Goal: Information Seeking & Learning: Check status

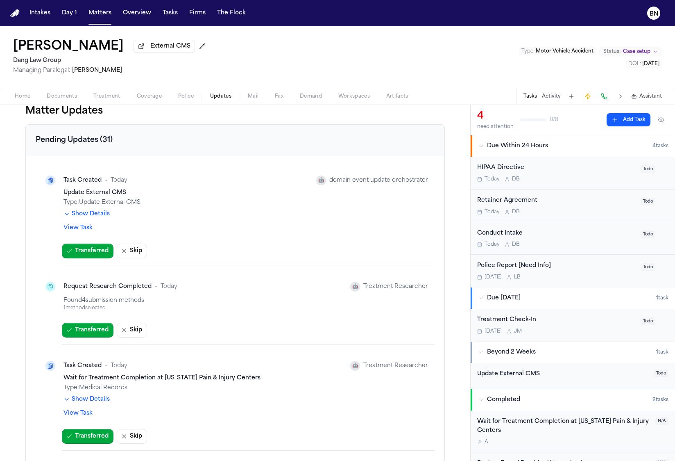
click at [91, 215] on button "Show Details" at bounding box center [87, 214] width 46 height 8
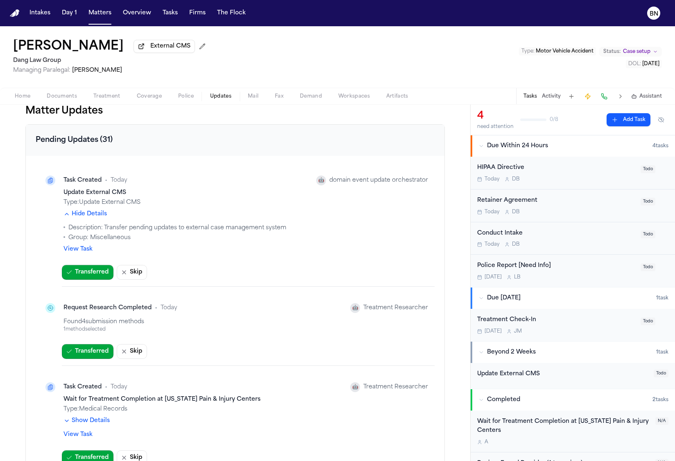
click at [135, 216] on div "Hide Details Description: Transfer pending updates to external case management …" at bounding box center [246, 226] width 365 height 32
click at [89, 326] on div "1 method selected" at bounding box center [246, 329] width 365 height 7
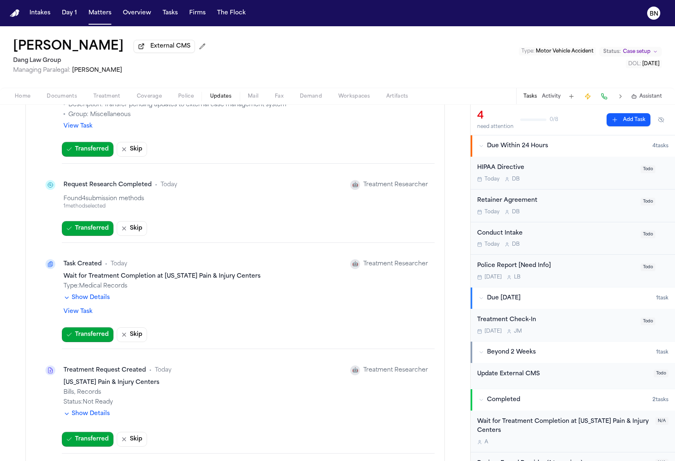
scroll to position [146, 0]
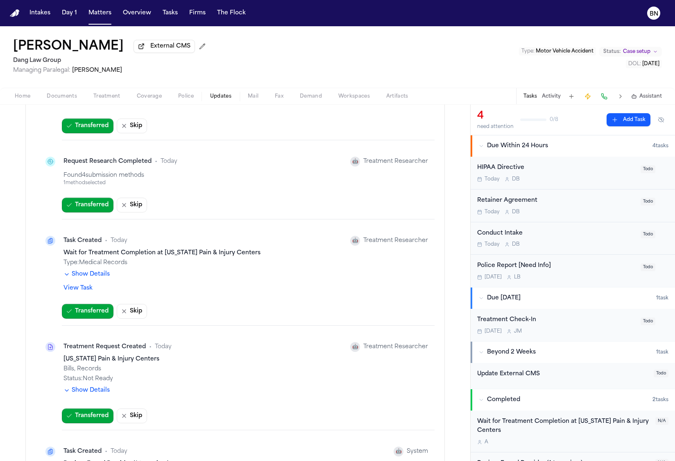
click at [99, 278] on button "Show Details" at bounding box center [87, 274] width 46 height 8
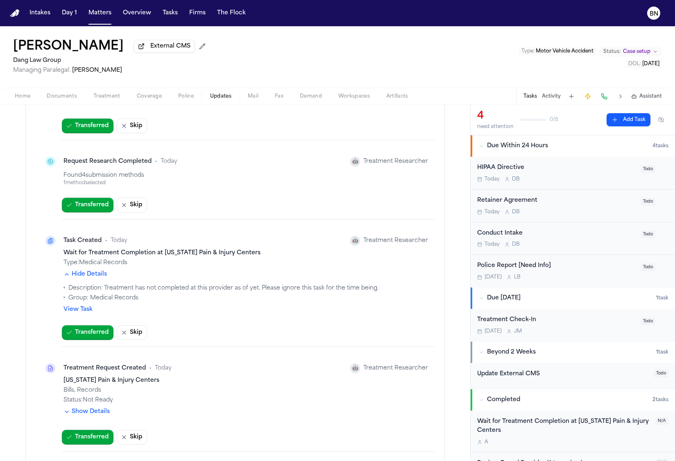
click at [83, 309] on link "View Task" at bounding box center [78, 309] width 29 height 8
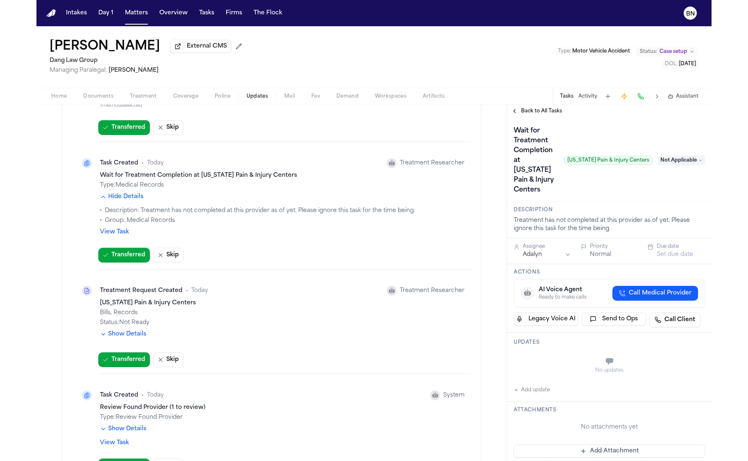
scroll to position [225, 0]
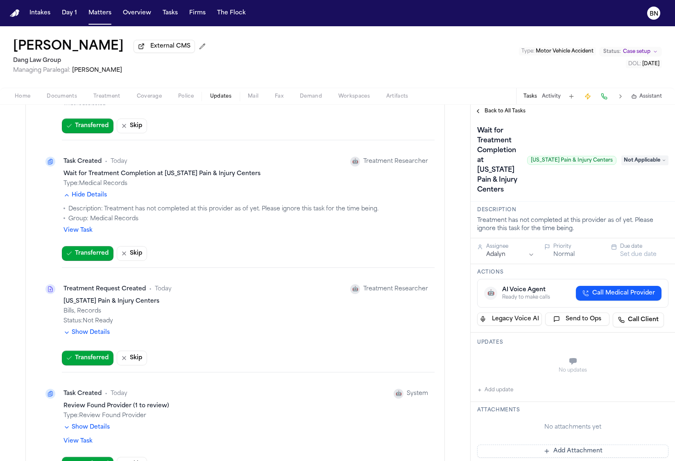
click at [93, 334] on button "Show Details" at bounding box center [87, 332] width 46 height 8
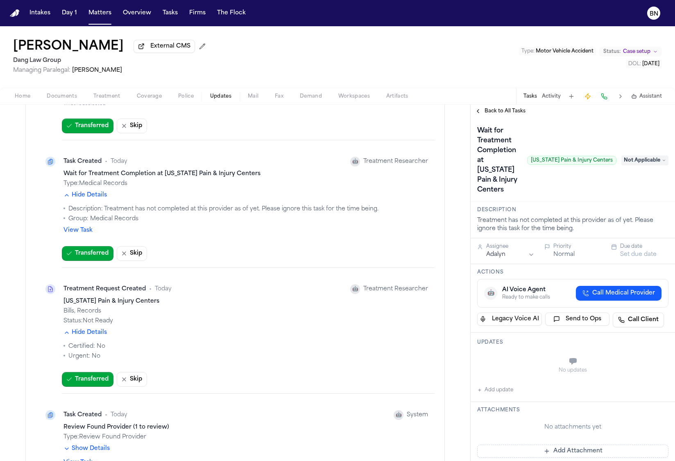
click at [132, 332] on div "Hide Details Certified: No Urgent: No" at bounding box center [246, 344] width 365 height 32
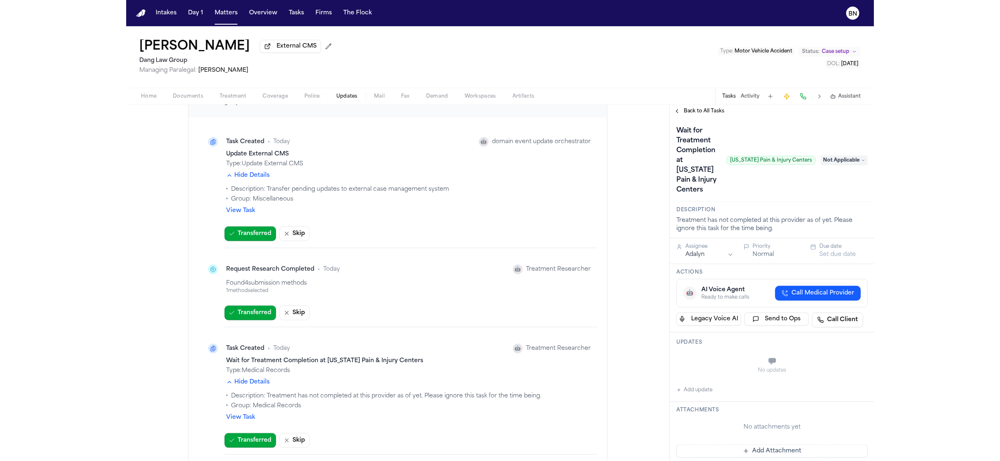
scroll to position [0, 0]
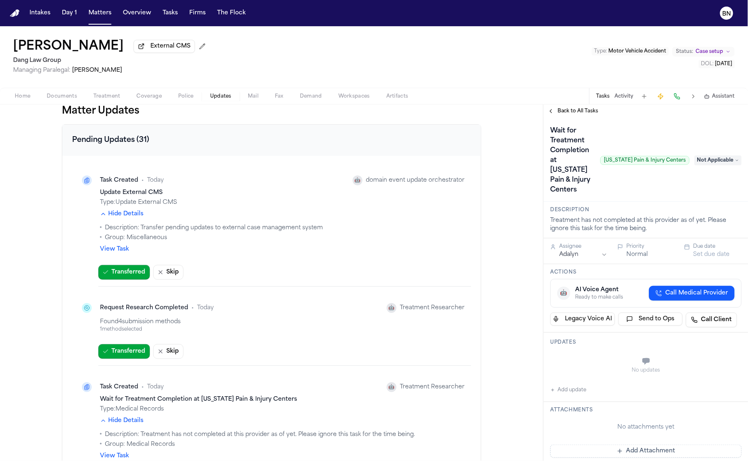
click at [102, 216] on icon "button" at bounding box center [103, 214] width 7 height 7
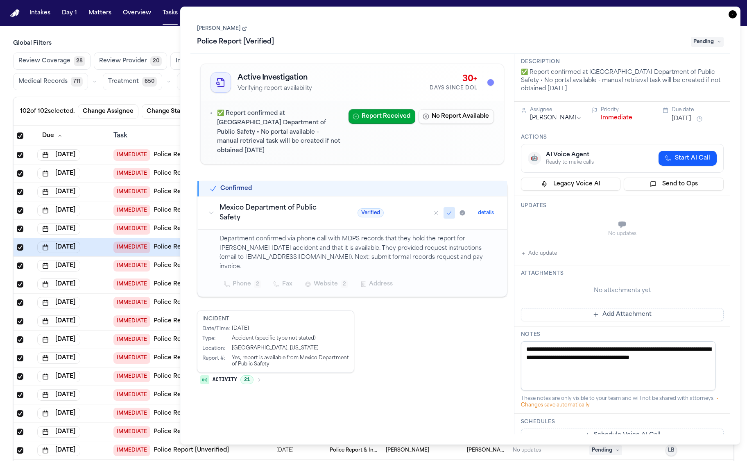
scroll to position [27, 0]
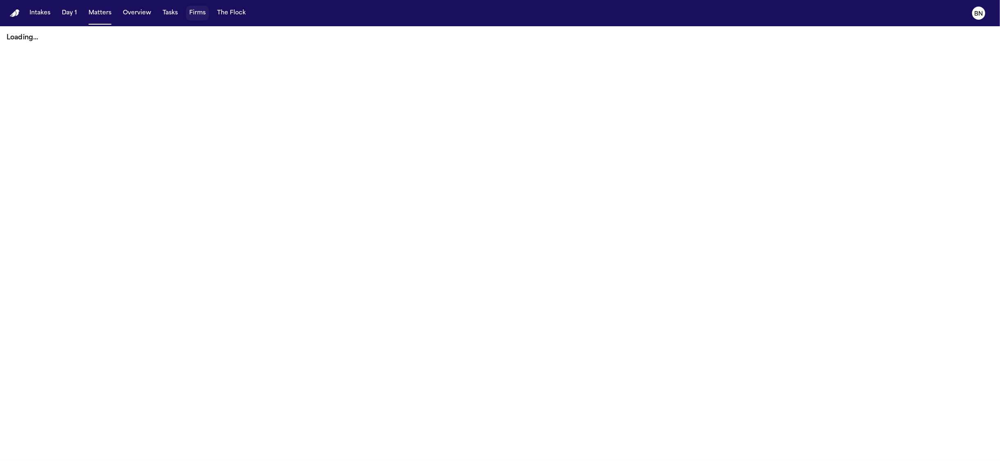
click at [197, 17] on button "Firms" at bounding box center [197, 13] width 23 height 15
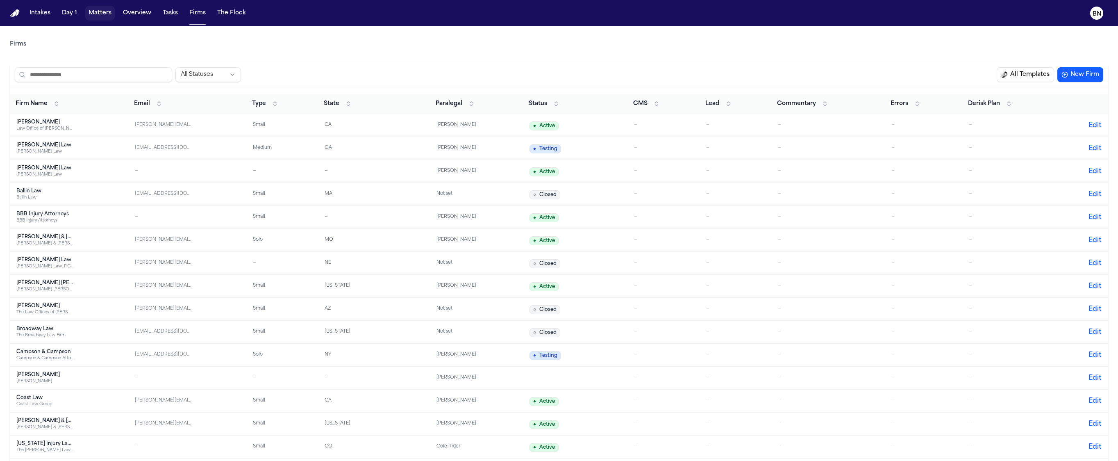
click at [108, 13] on button "Matters" at bounding box center [100, 13] width 30 height 15
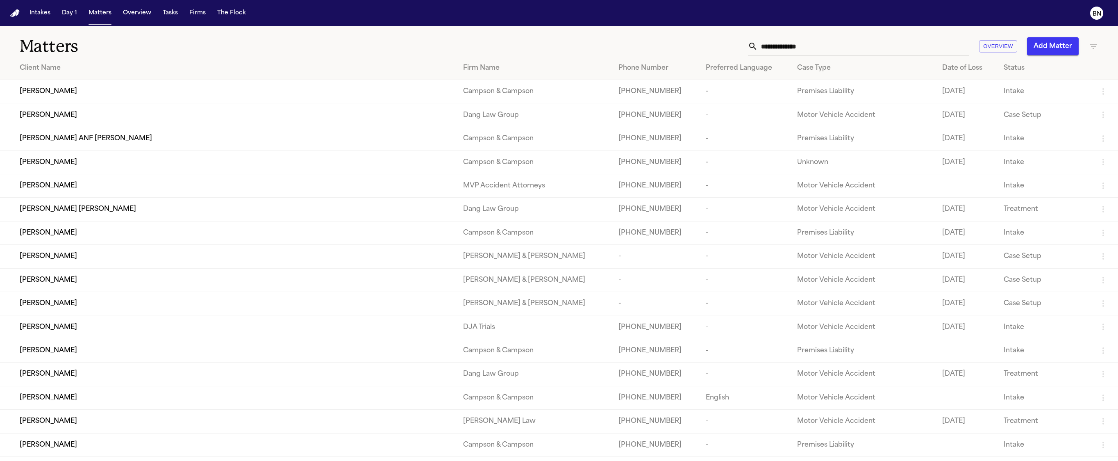
click at [250, 238] on div "[PERSON_NAME]" at bounding box center [235, 233] width 430 height 10
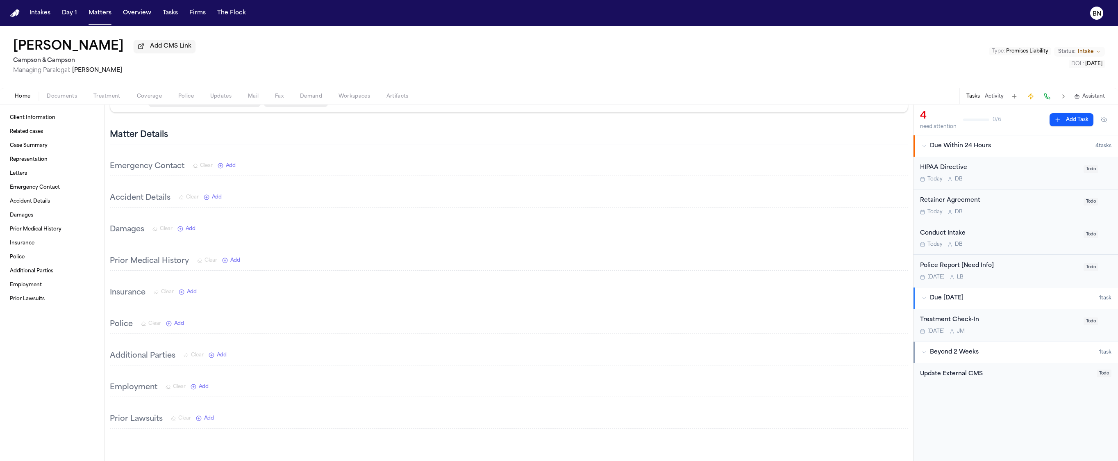
scroll to position [126, 0]
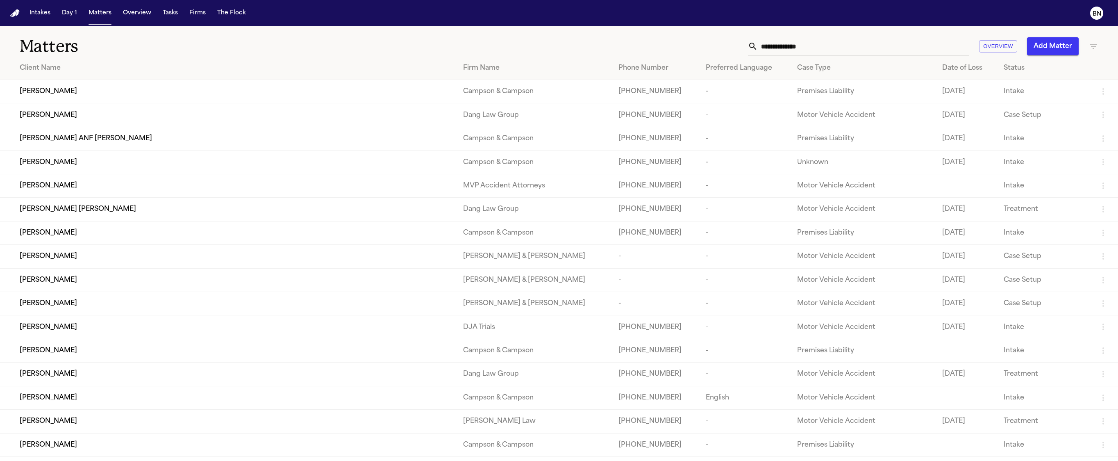
click at [161, 163] on div "[PERSON_NAME]" at bounding box center [235, 162] width 430 height 10
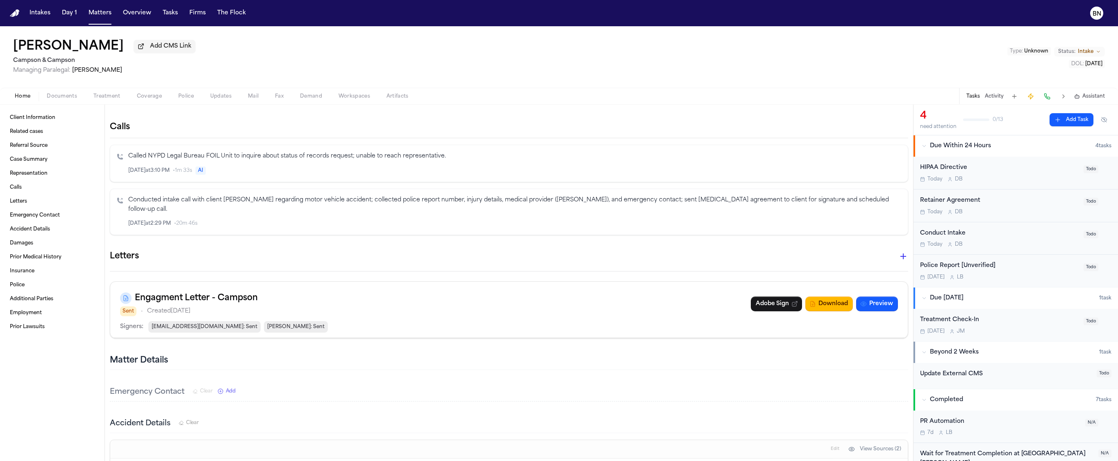
scroll to position [174, 0]
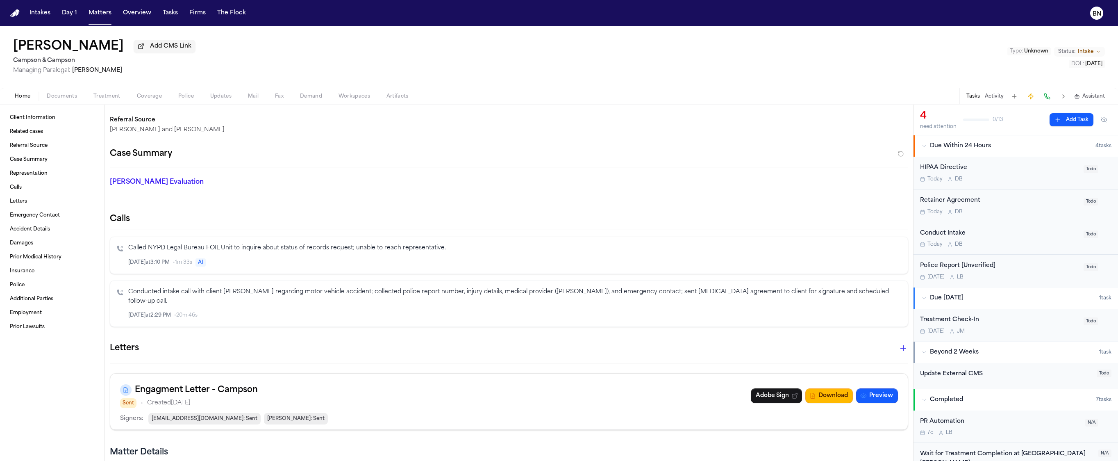
click at [195, 295] on p "Conducted intake call with client [PERSON_NAME] regarding motor vehicle acciden…" at bounding box center [514, 296] width 773 height 19
click at [575, 293] on p "Conducted intake call with client [PERSON_NAME] regarding motor vehicle acciden…" at bounding box center [514, 296] width 773 height 19
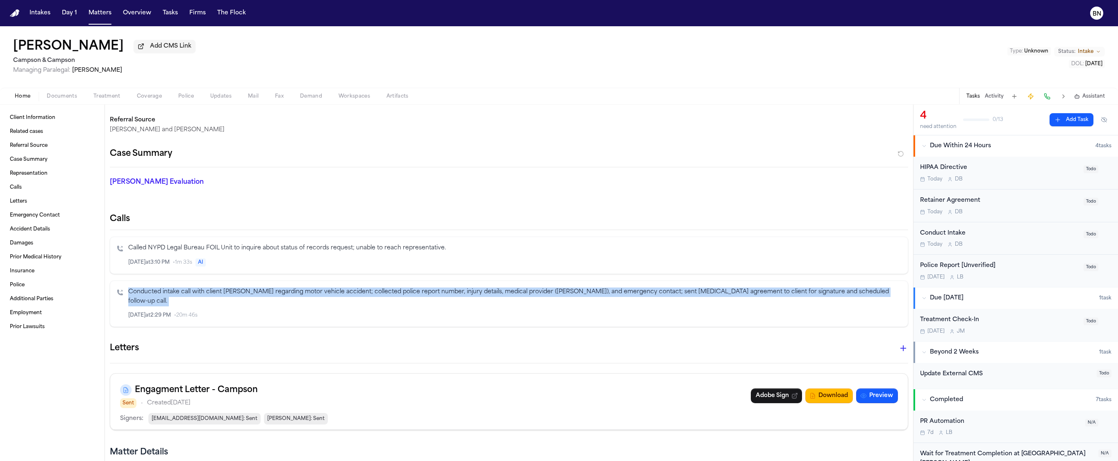
click at [575, 293] on p "Conducted intake call with client [PERSON_NAME] regarding motor vehicle acciden…" at bounding box center [514, 296] width 773 height 19
copy p "Conducted intake call with client [PERSON_NAME] regarding motor vehicle acciden…"
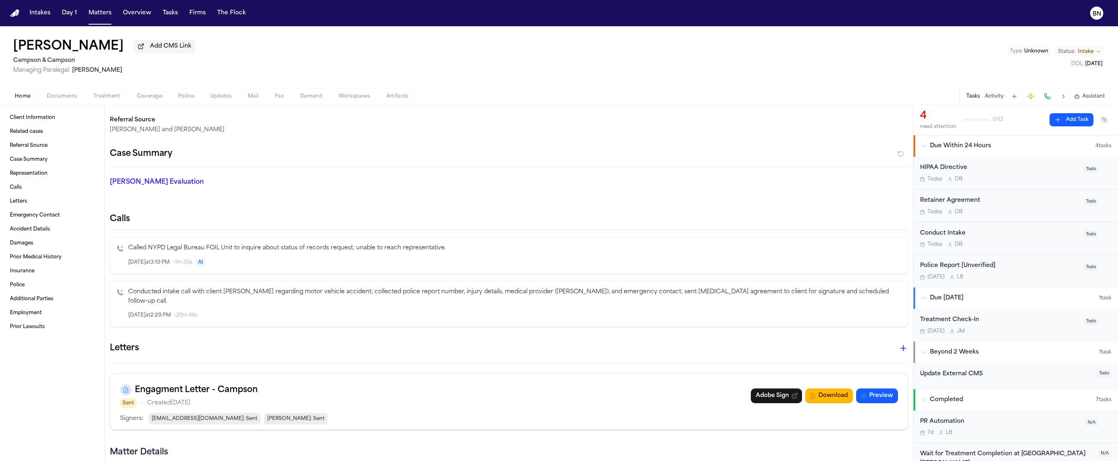
click at [188, 291] on p "Conducted intake call with client [PERSON_NAME] regarding motor vehicle acciden…" at bounding box center [514, 296] width 773 height 19
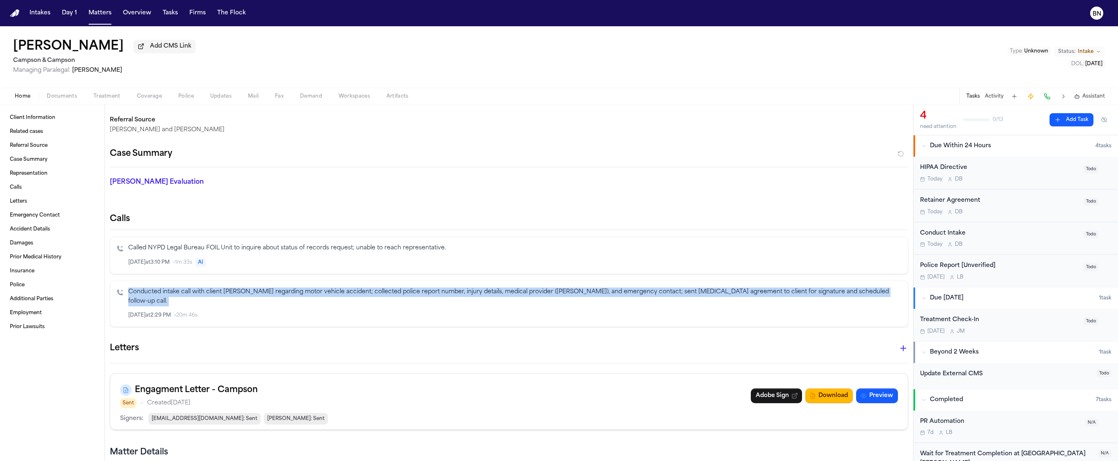
click at [188, 291] on p "Conducted intake call with client [PERSON_NAME] regarding motor vehicle acciden…" at bounding box center [514, 296] width 773 height 19
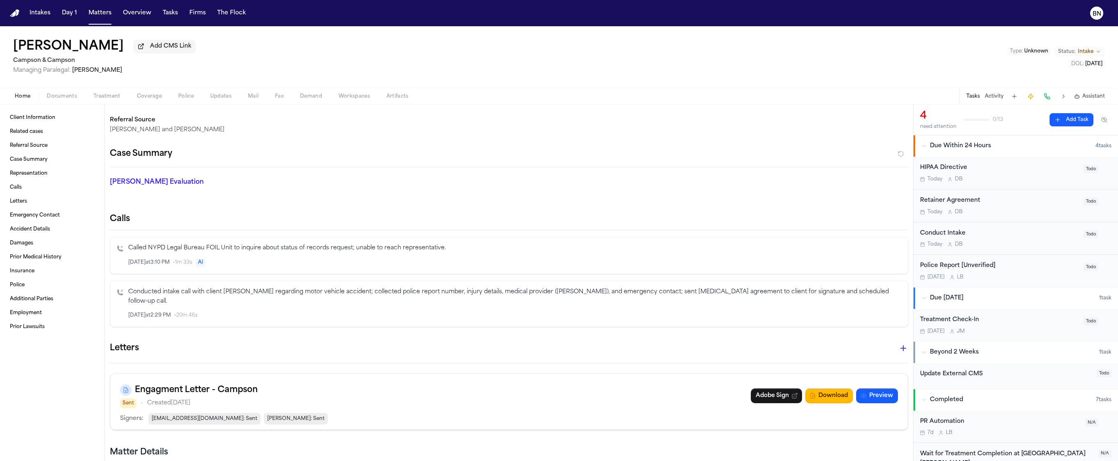
click at [187, 293] on p "Conducted intake call with client [PERSON_NAME] regarding motor vehicle acciden…" at bounding box center [514, 296] width 773 height 19
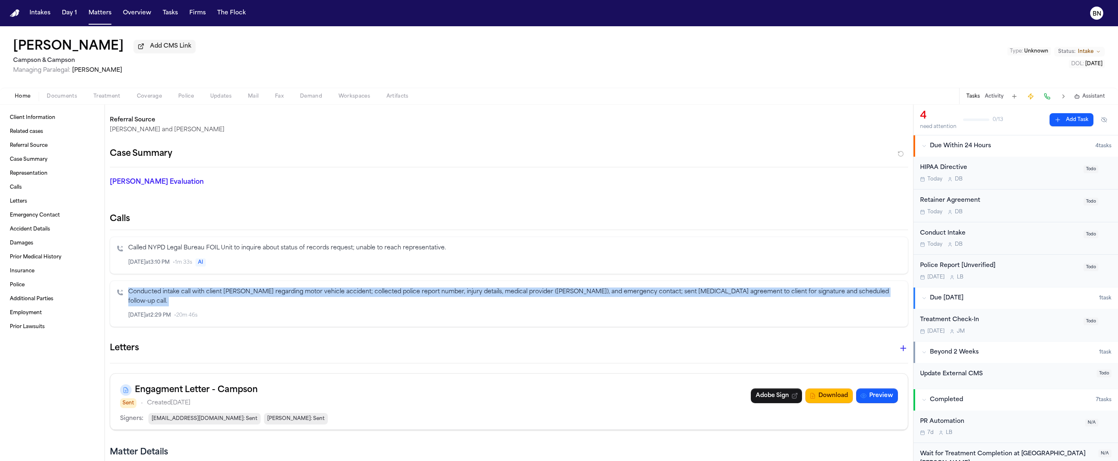
click at [187, 293] on p "Conducted intake call with client [PERSON_NAME] regarding motor vehicle acciden…" at bounding box center [514, 296] width 773 height 19
click at [145, 294] on p "Conducted intake call with client [PERSON_NAME] regarding motor vehicle acciden…" at bounding box center [514, 296] width 773 height 19
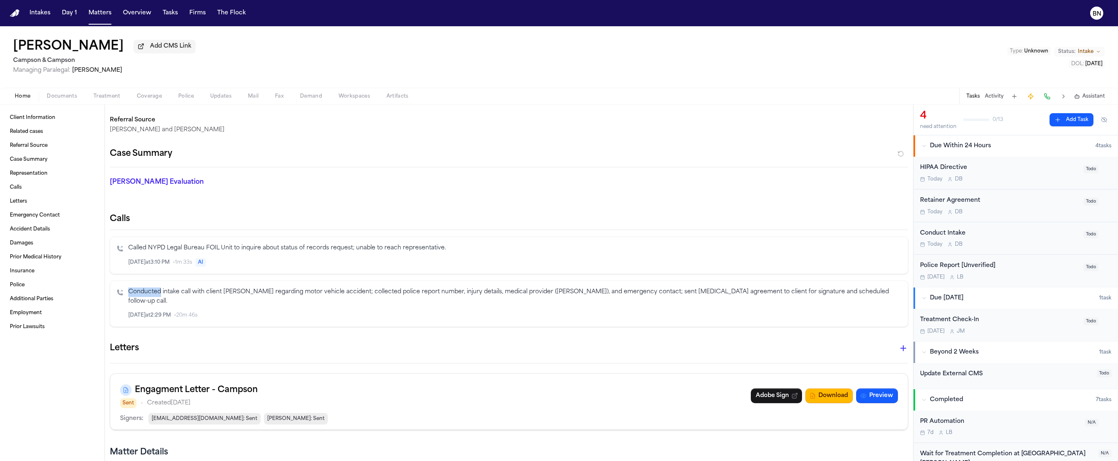
click at [145, 294] on p "Conducted intake call with client [PERSON_NAME] regarding motor vehicle acciden…" at bounding box center [514, 296] width 773 height 19
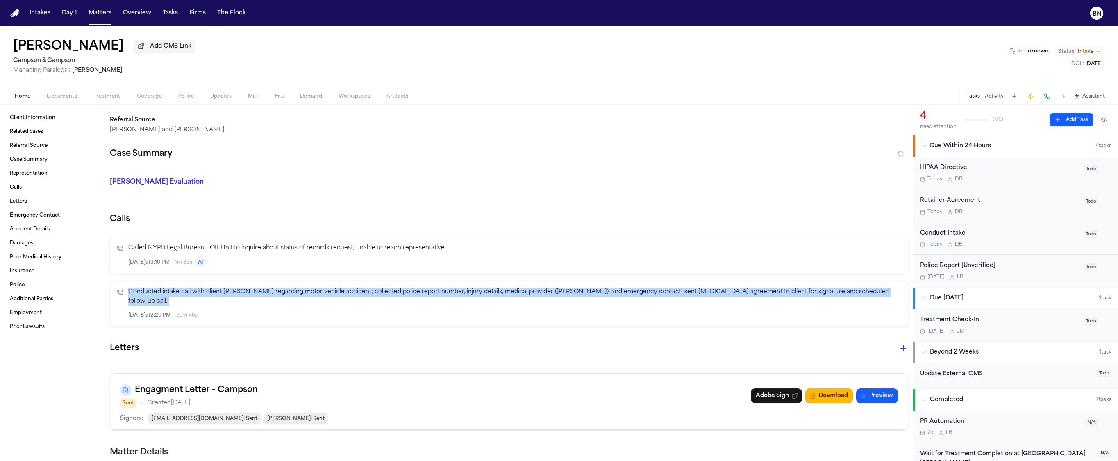
click at [145, 294] on p "Conducted intake call with client [PERSON_NAME] regarding motor vehicle acciden…" at bounding box center [514, 296] width 773 height 19
click at [174, 291] on p "Conducted intake call with client [PERSON_NAME] regarding motor vehicle acciden…" at bounding box center [514, 296] width 773 height 19
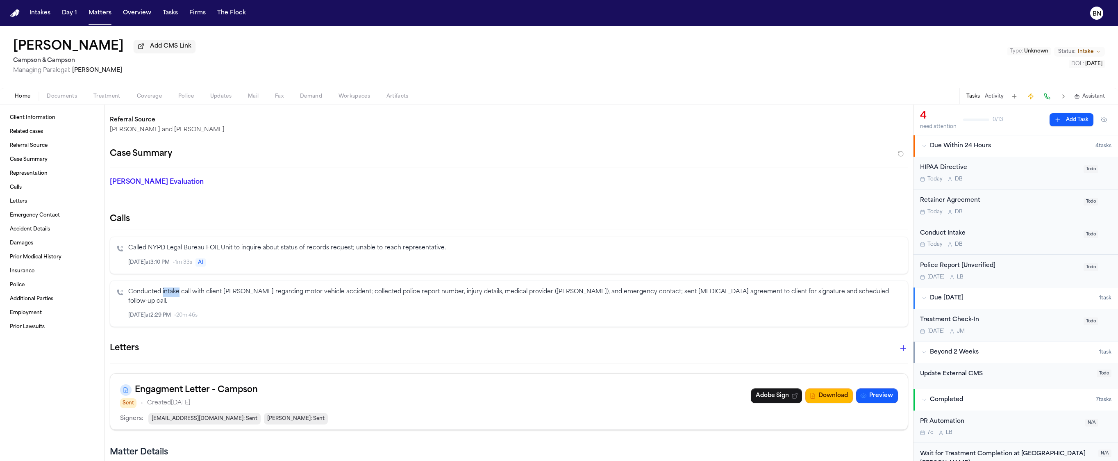
click at [174, 291] on p "Conducted intake call with client [PERSON_NAME] regarding motor vehicle acciden…" at bounding box center [514, 296] width 773 height 19
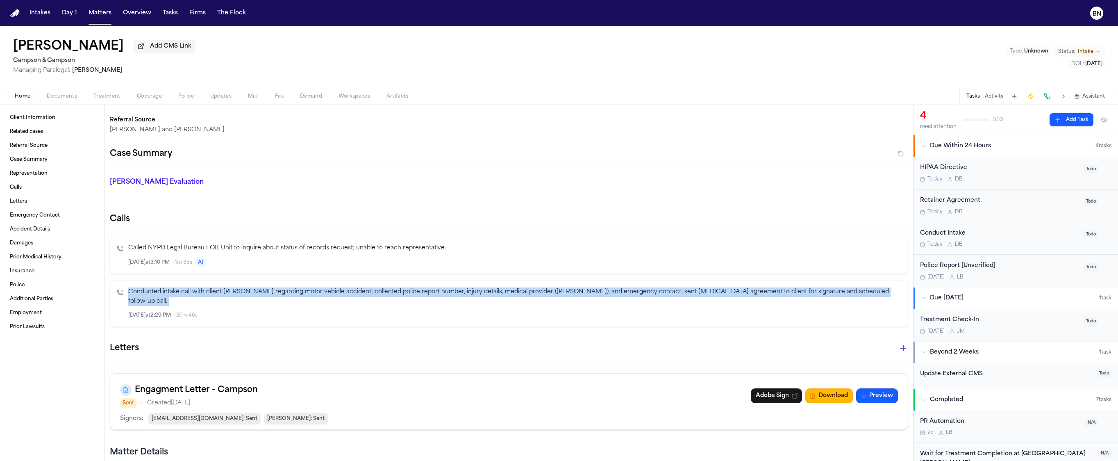
click at [174, 291] on p "Conducted intake call with client [PERSON_NAME] regarding motor vehicle acciden…" at bounding box center [514, 296] width 773 height 19
click at [172, 297] on p "Conducted intake call with client [PERSON_NAME] regarding motor vehicle acciden…" at bounding box center [514, 296] width 773 height 19
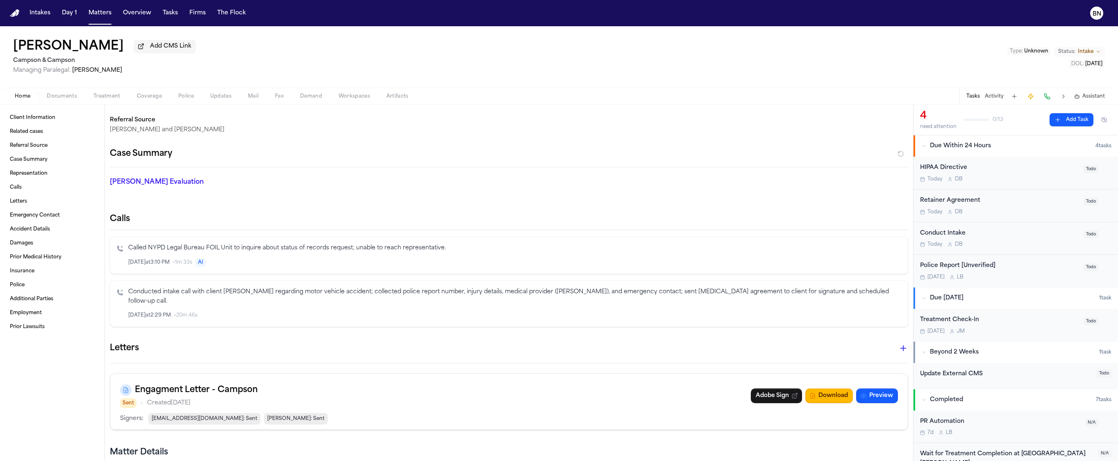
click at [172, 296] on p "Conducted intake call with client [PERSON_NAME] regarding motor vehicle acciden…" at bounding box center [514, 296] width 773 height 19
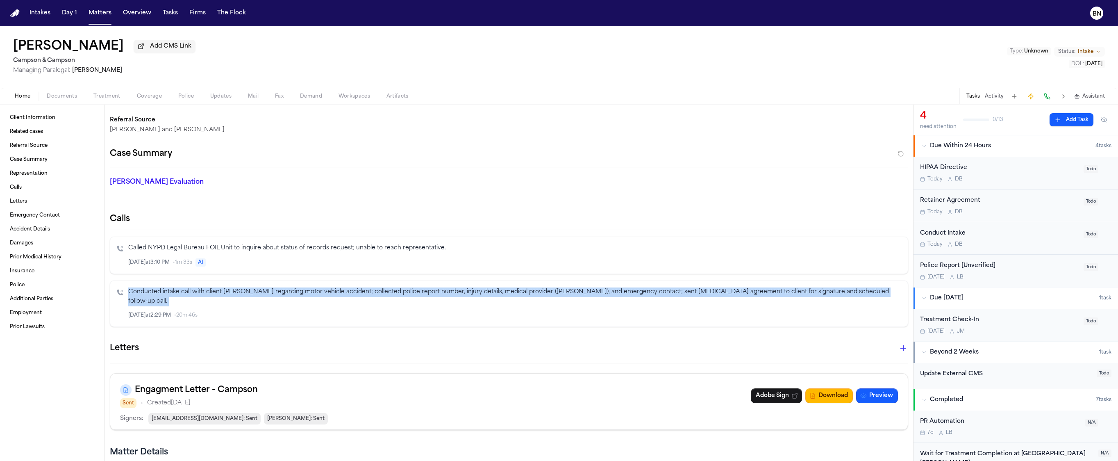
click at [172, 296] on p "Conducted intake call with client [PERSON_NAME] regarding motor vehicle acciden…" at bounding box center [514, 296] width 773 height 19
click at [1000, 96] on button "Activity" at bounding box center [994, 96] width 19 height 7
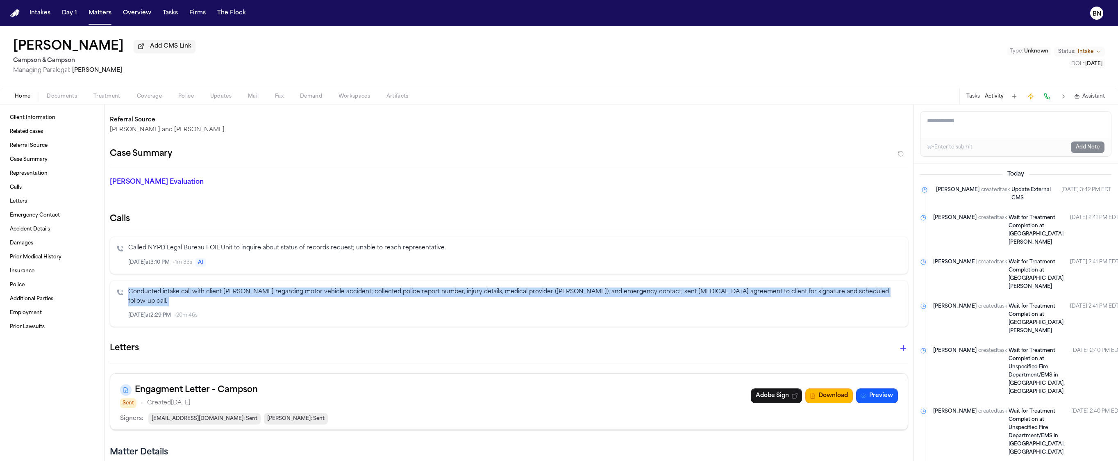
click at [969, 98] on button "Tasks" at bounding box center [973, 96] width 14 height 7
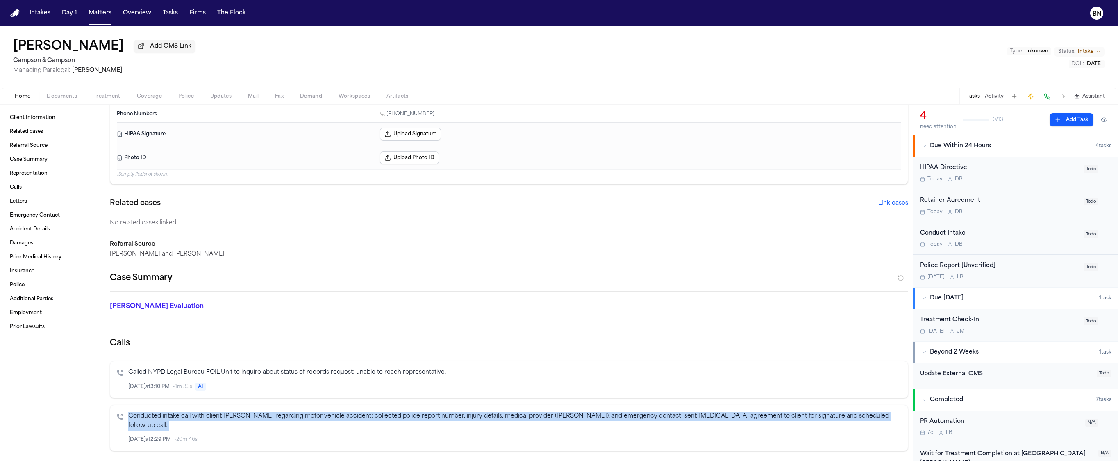
scroll to position [113, 0]
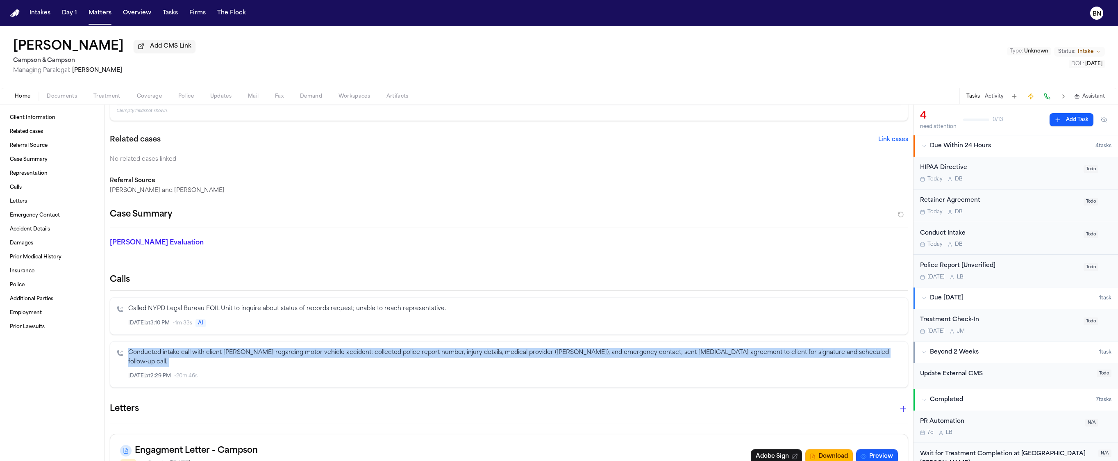
click at [294, 356] on p "Conducted intake call with client [PERSON_NAME] regarding motor vehicle acciden…" at bounding box center [514, 357] width 773 height 19
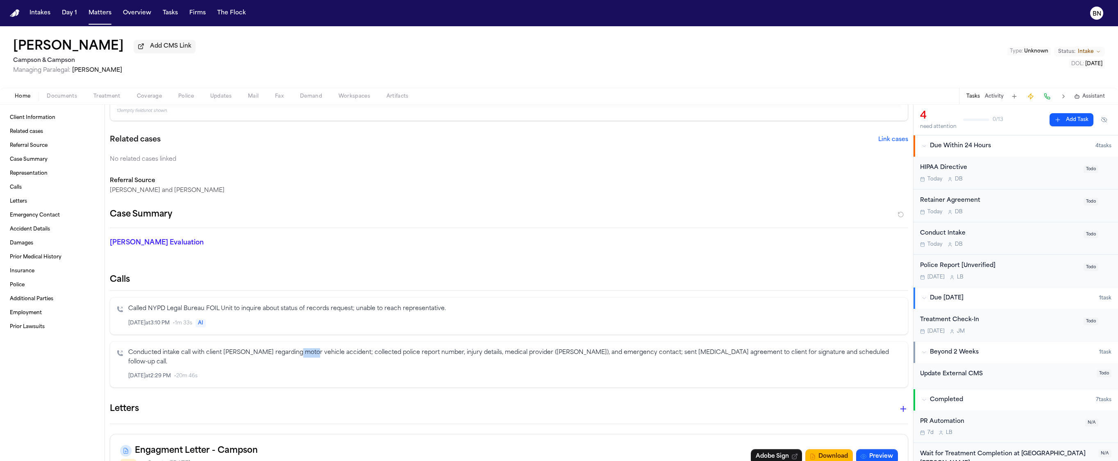
click at [294, 356] on p "Conducted intake call with client [PERSON_NAME] regarding motor vehicle acciden…" at bounding box center [514, 357] width 773 height 19
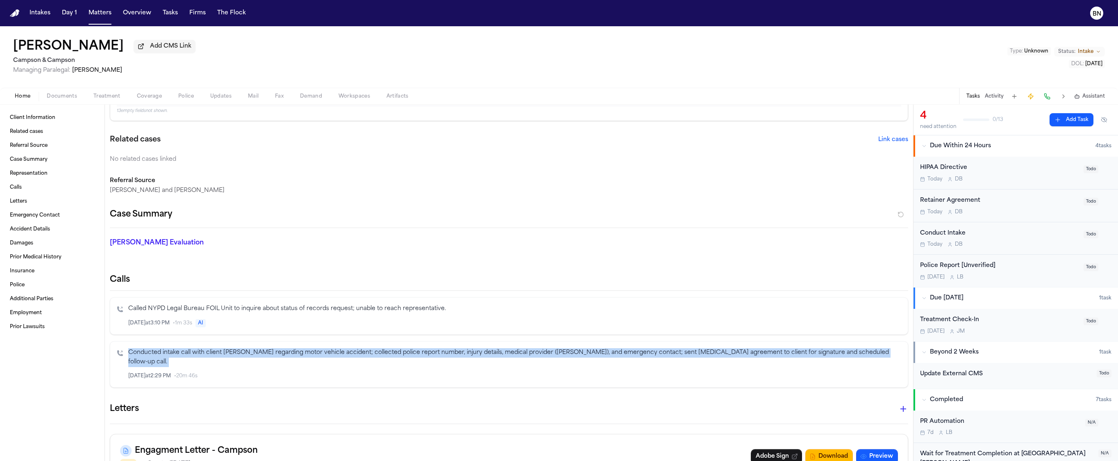
click at [294, 356] on p "Conducted intake call with client [PERSON_NAME] regarding motor vehicle acciden…" at bounding box center [514, 357] width 773 height 19
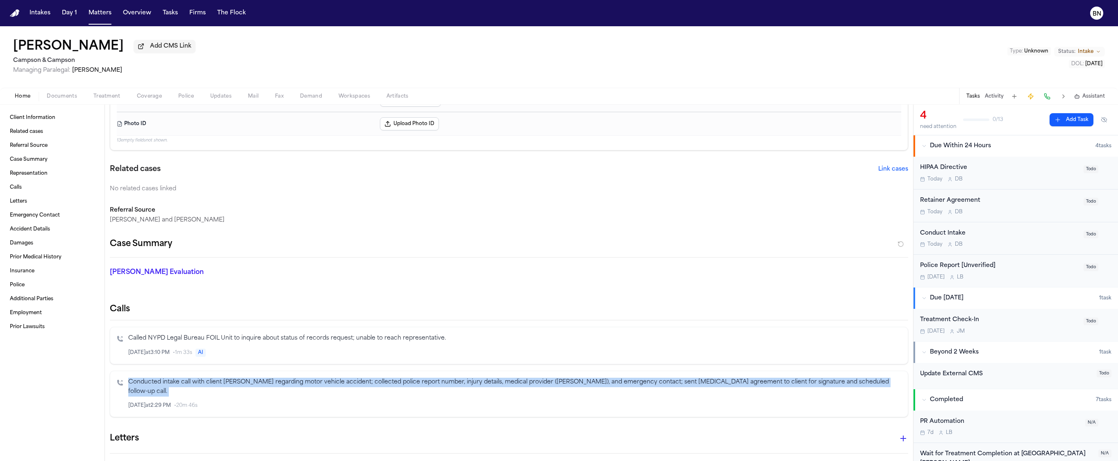
scroll to position [89, 0]
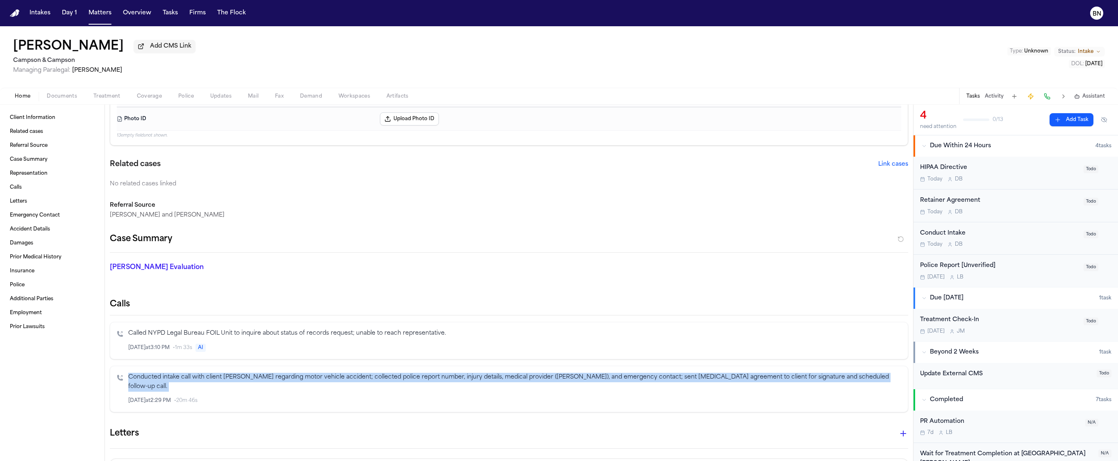
click at [220, 381] on p "Conducted intake call with client [PERSON_NAME] regarding motor vehicle acciden…" at bounding box center [514, 381] width 773 height 19
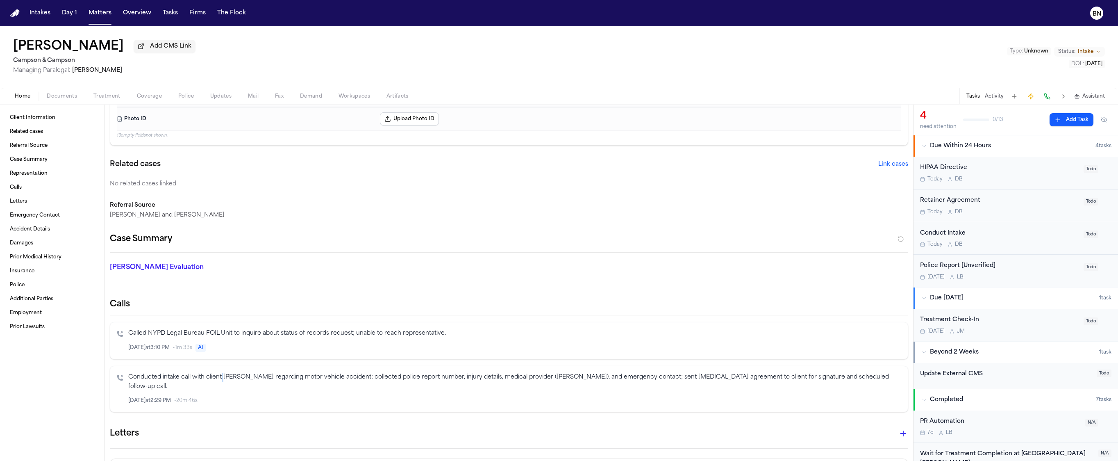
click at [220, 381] on p "Conducted intake call with client [PERSON_NAME] regarding motor vehicle acciden…" at bounding box center [514, 381] width 773 height 19
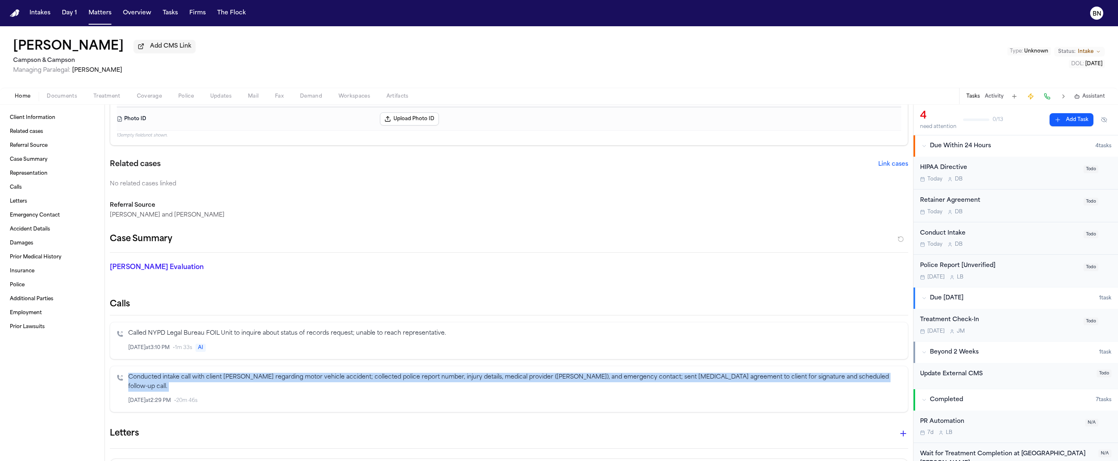
click at [220, 381] on p "Conducted intake call with client [PERSON_NAME] regarding motor vehicle acciden…" at bounding box center [514, 381] width 773 height 19
click at [988, 93] on button "Activity" at bounding box center [994, 96] width 19 height 7
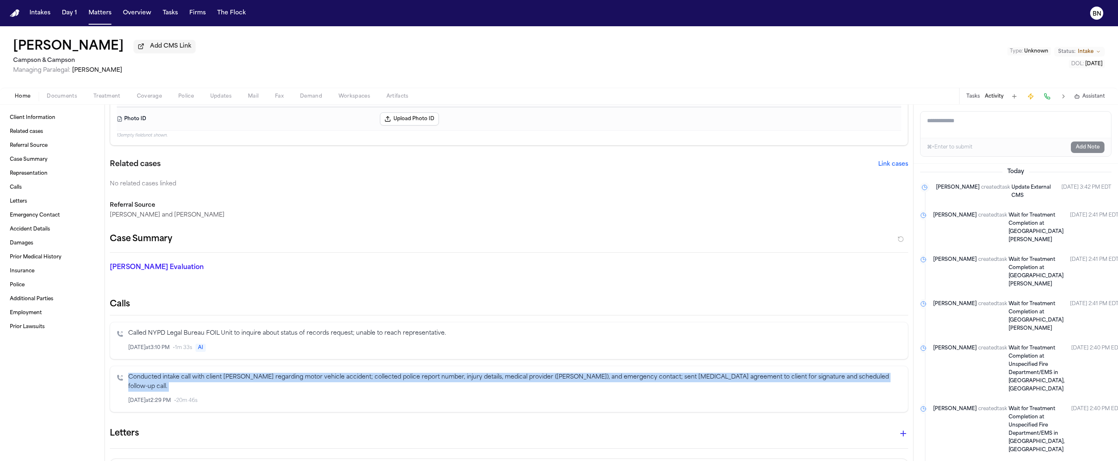
scroll to position [0, 0]
click at [534, 361] on div "Calls Called NYPD Legal Bureau FOIL Unit to inquire about status of records req…" at bounding box center [509, 354] width 798 height 113
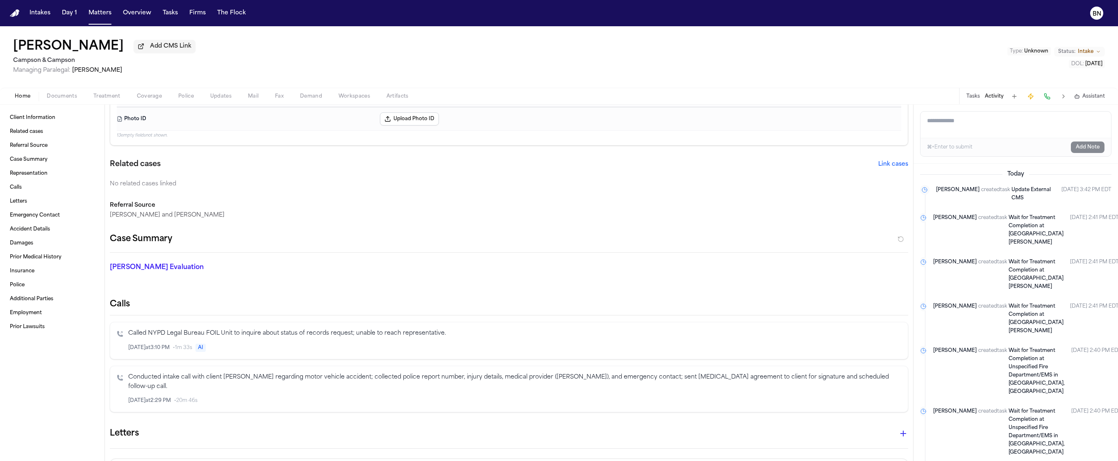
click at [865, 398] on icon "Inspect" at bounding box center [867, 400] width 4 height 5
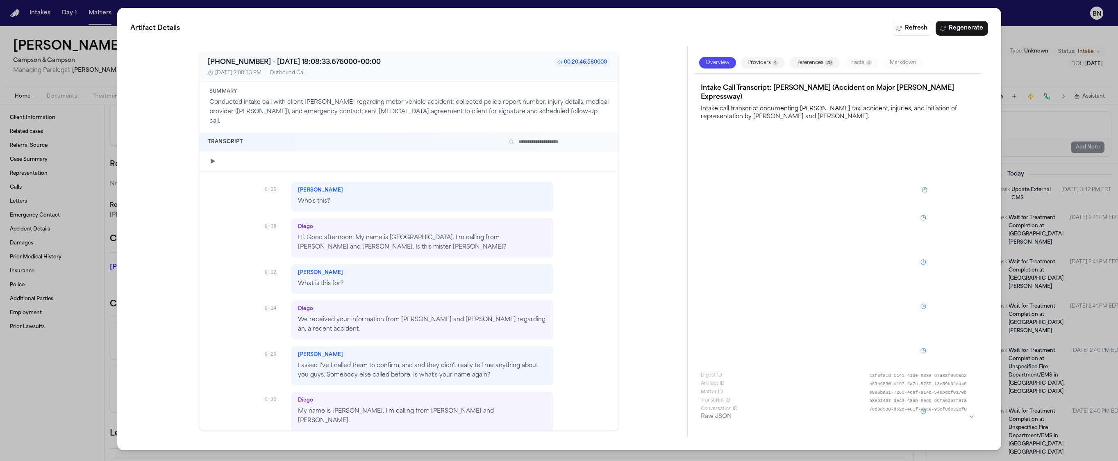
click at [441, 116] on p "Conducted intake call with client [PERSON_NAME] regarding motor vehicle acciden…" at bounding box center [408, 112] width 399 height 28
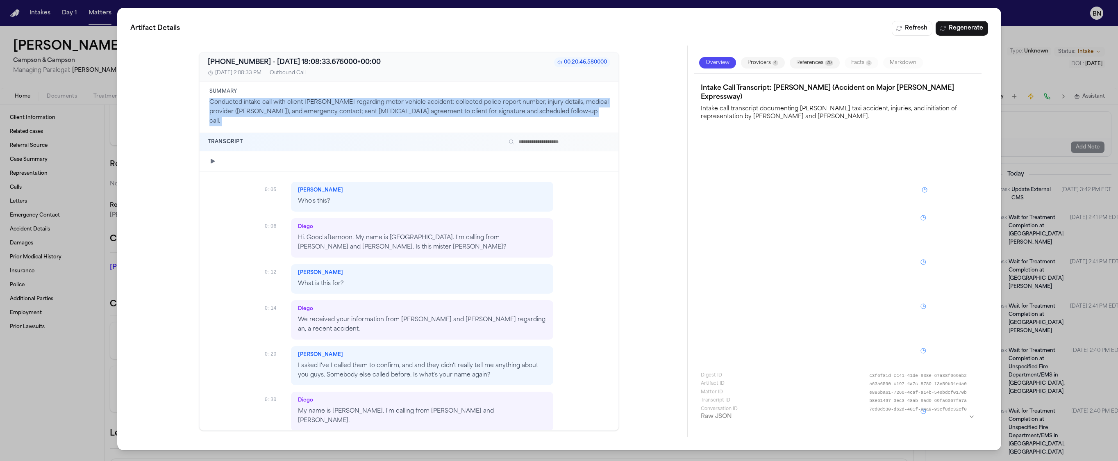
click at [441, 116] on p "Conducted intake call with client [PERSON_NAME] regarding motor vehicle acciden…" at bounding box center [408, 112] width 399 height 28
click at [266, 115] on p "Conducted intake call with client [PERSON_NAME] regarding motor vehicle acciden…" at bounding box center [408, 112] width 399 height 28
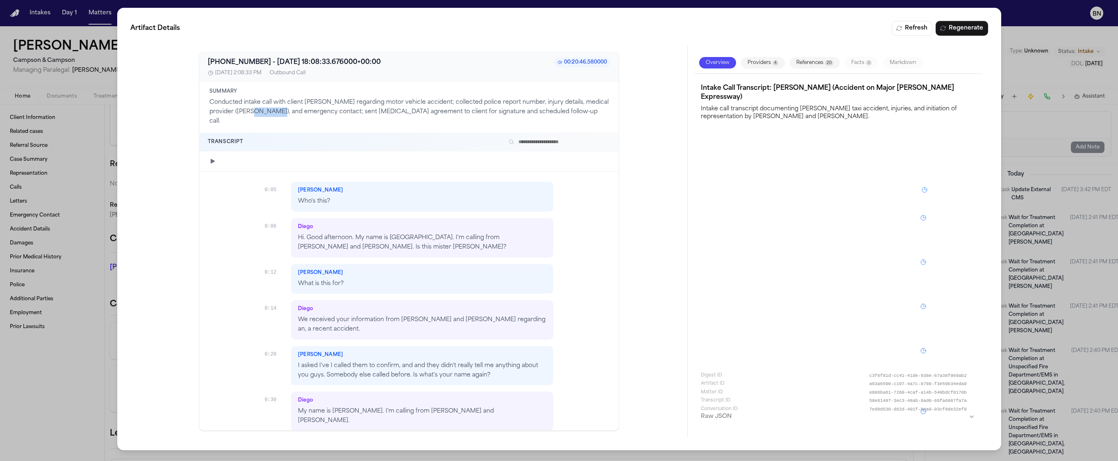
click at [266, 115] on p "Conducted intake call with client [PERSON_NAME] regarding motor vehicle acciden…" at bounding box center [408, 112] width 399 height 28
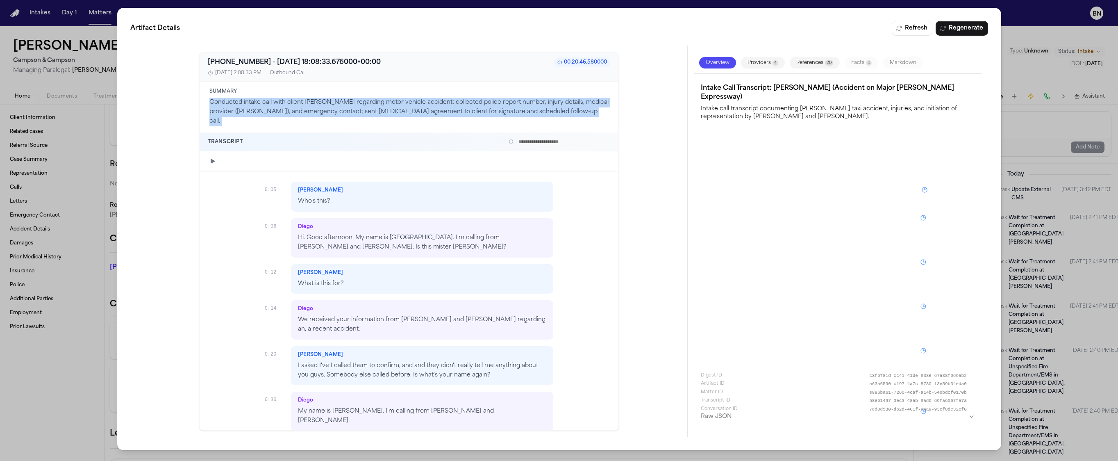
click at [266, 115] on p "Conducted intake call with client [PERSON_NAME] regarding motor vehicle acciden…" at bounding box center [408, 112] width 399 height 28
click at [300, 116] on p "Conducted intake call with client [PERSON_NAME] regarding motor vehicle acciden…" at bounding box center [408, 112] width 399 height 28
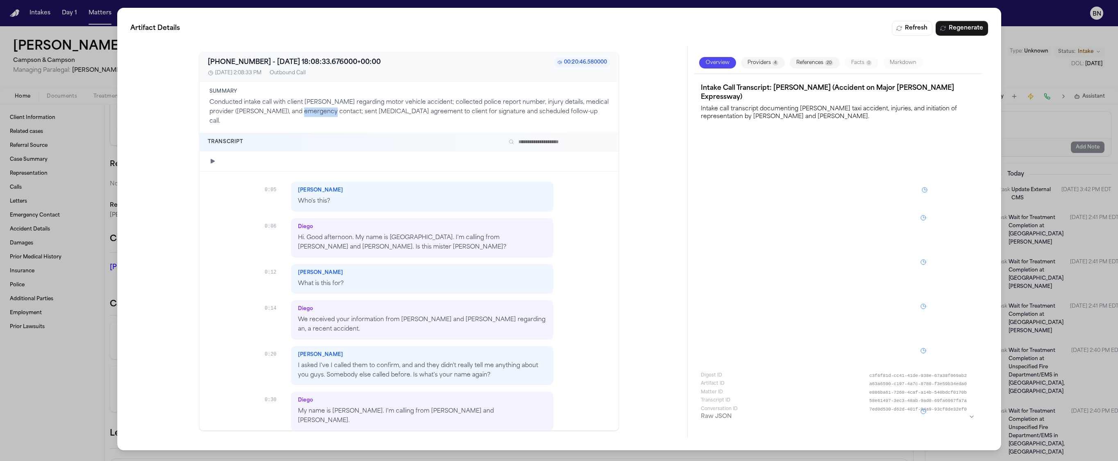
click at [300, 116] on p "Conducted intake call with client [PERSON_NAME] regarding motor vehicle acciden…" at bounding box center [408, 112] width 399 height 28
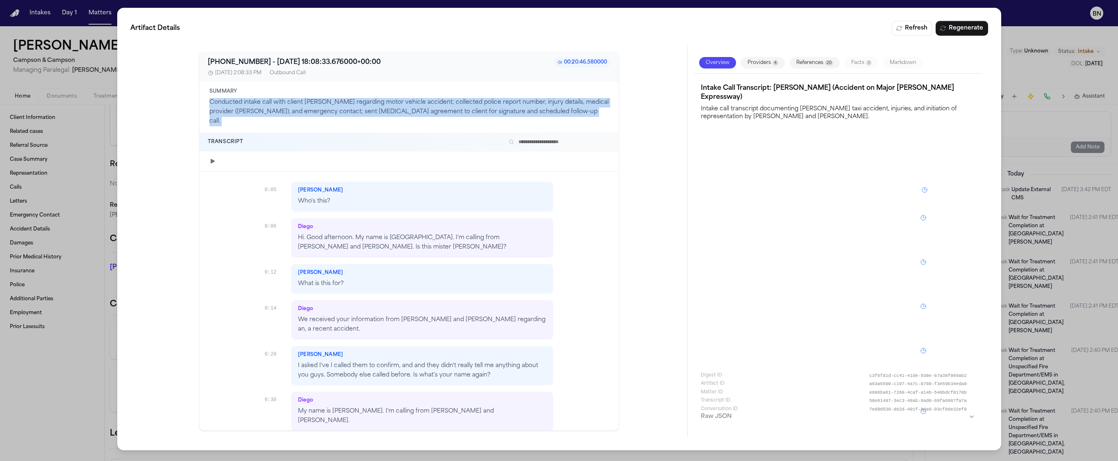
click at [300, 116] on p "Conducted intake call with client [PERSON_NAME] regarding motor vehicle acciden…" at bounding box center [408, 112] width 399 height 28
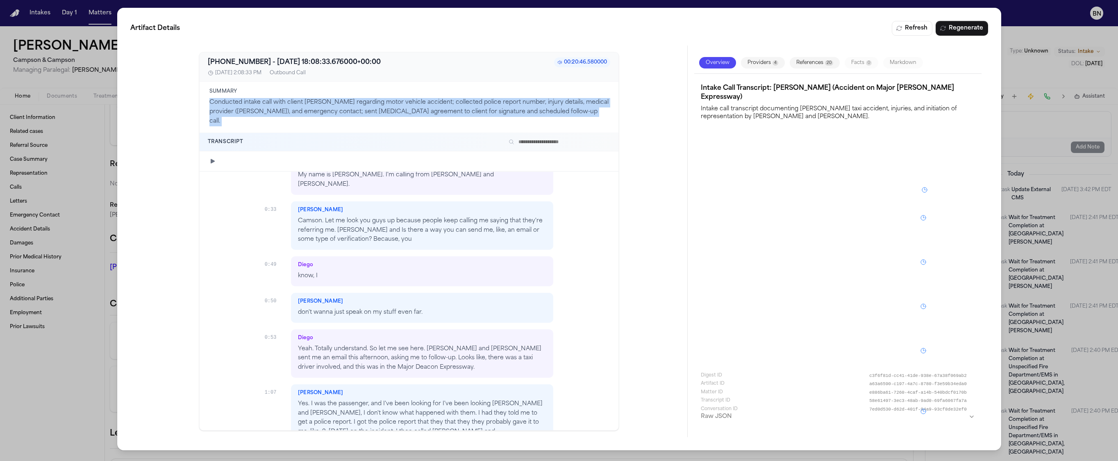
scroll to position [240, 0]
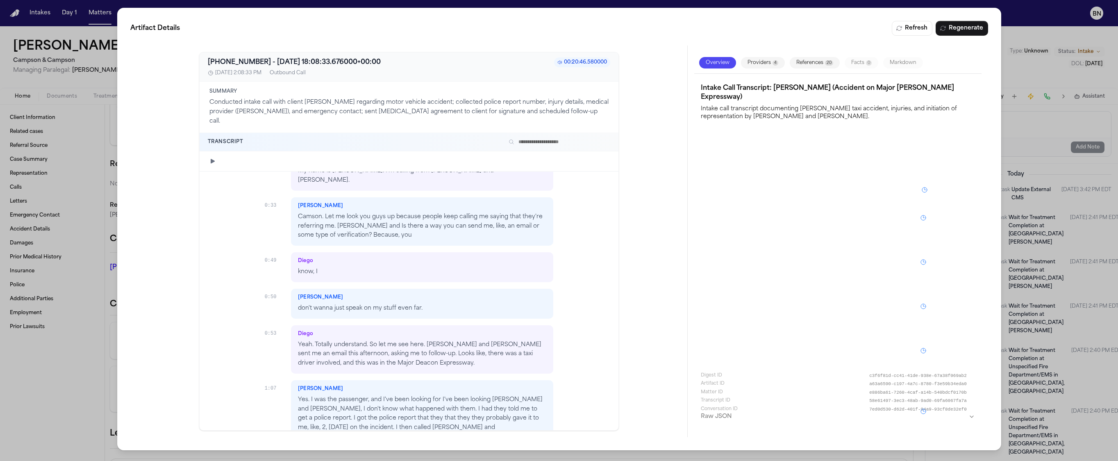
click at [86, 353] on div "Artifact Details Refresh Regenerate [PHONE_NUMBER] - [DATE] 18:08:33.676000+00:…" at bounding box center [559, 230] width 1118 height 461
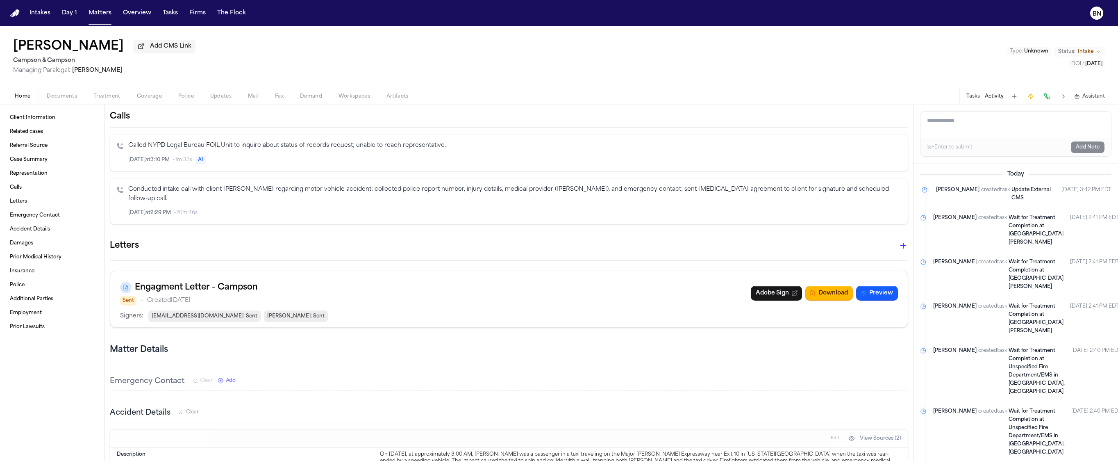
scroll to position [274, 0]
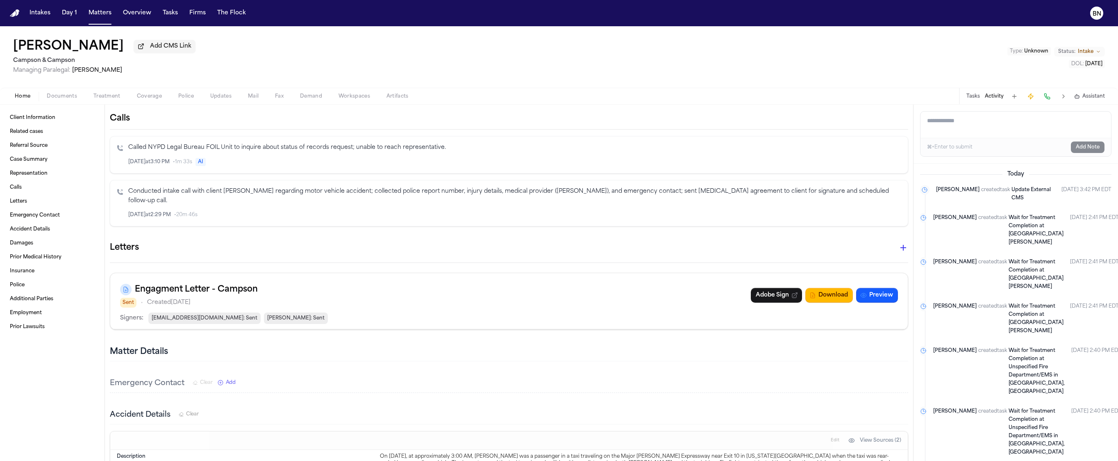
click at [218, 98] on span "Updates" at bounding box center [220, 96] width 21 height 7
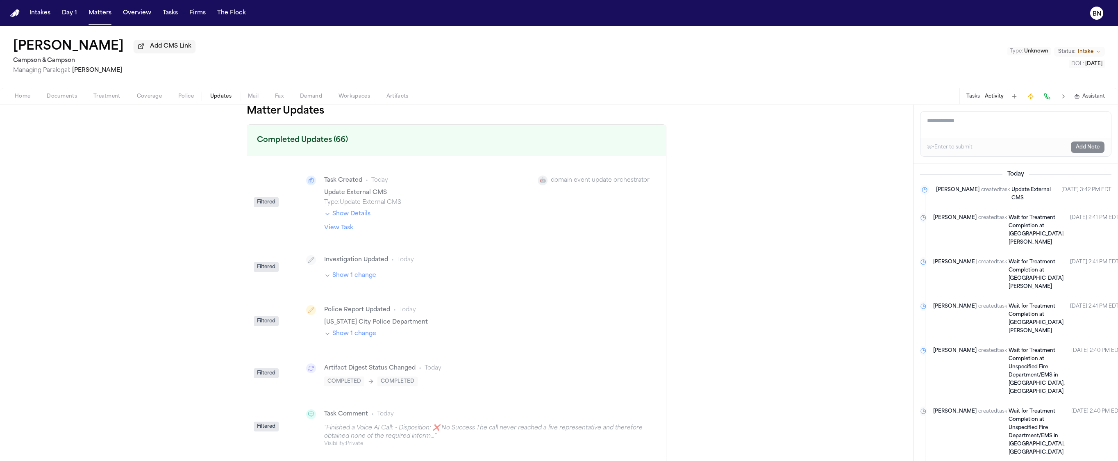
click at [29, 101] on span "button" at bounding box center [22, 100] width 25 height 1
click at [216, 100] on span "Updates" at bounding box center [220, 96] width 21 height 7
click at [24, 100] on span "Home" at bounding box center [23, 96] width 16 height 7
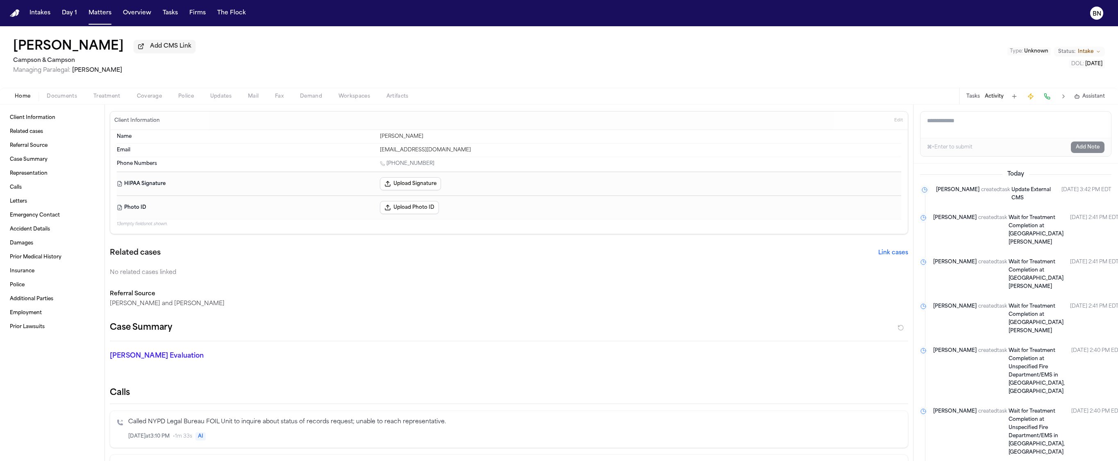
click at [987, 102] on div "Tasks Activity Assistant" at bounding box center [1035, 96] width 152 height 16
click at [990, 100] on button "Activity" at bounding box center [994, 96] width 19 height 7
click at [973, 146] on div "⌘+Enter to submit Add Note" at bounding box center [1015, 147] width 191 height 18
click at [965, 132] on textarea "Add a note to this matter" at bounding box center [1015, 124] width 191 height 26
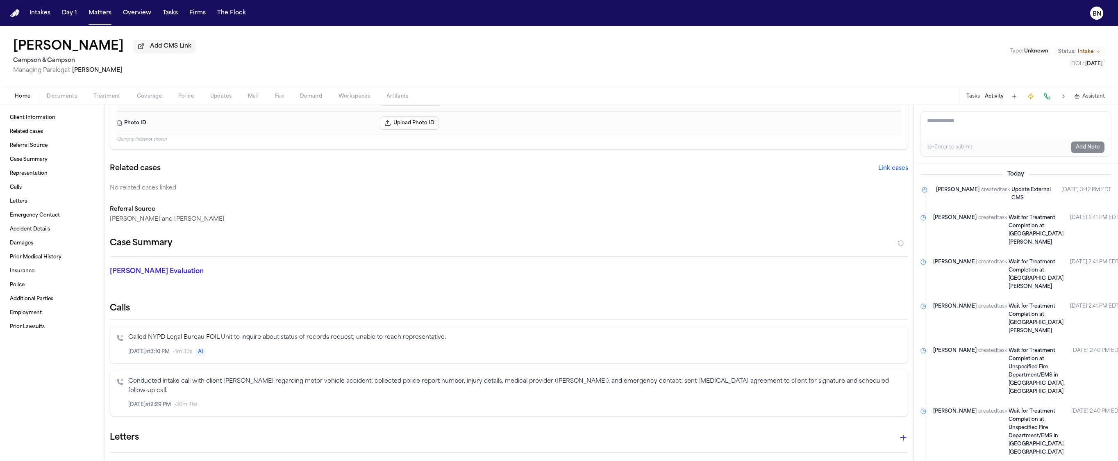
scroll to position [88, 0]
click at [285, 379] on p "Conducted intake call with client [PERSON_NAME] regarding motor vehicle acciden…" at bounding box center [514, 382] width 773 height 19
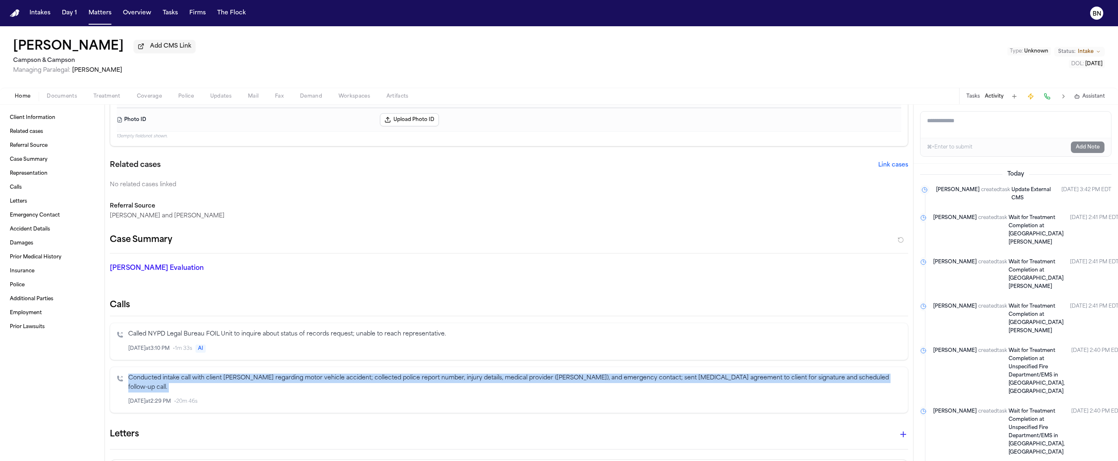
click at [285, 379] on p "Conducted intake call with client [PERSON_NAME] regarding motor vehicle acciden…" at bounding box center [514, 382] width 773 height 19
click at [373, 377] on p "Conducted intake call with client [PERSON_NAME] regarding motor vehicle acciden…" at bounding box center [514, 382] width 773 height 19
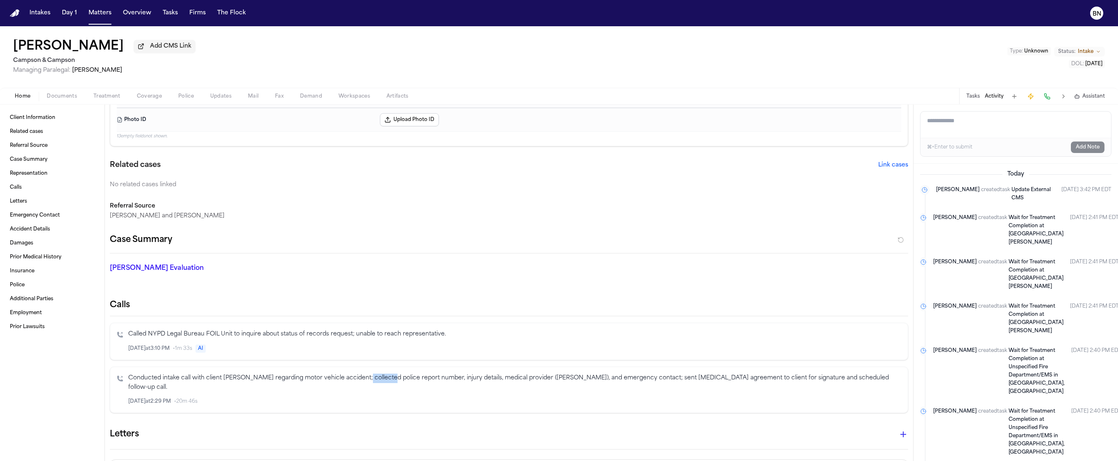
click at [373, 378] on p "Conducted intake call with client [PERSON_NAME] regarding motor vehicle acciden…" at bounding box center [514, 382] width 773 height 19
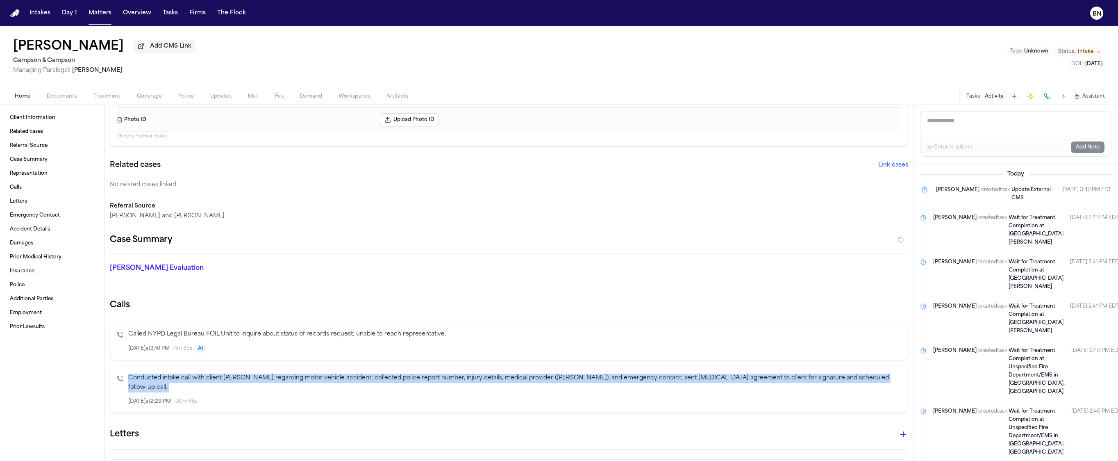
click at [373, 378] on p "Conducted intake call with client [PERSON_NAME] regarding motor vehicle acciden…" at bounding box center [514, 382] width 773 height 19
click at [372, 379] on p "Conducted intake call with client [PERSON_NAME] regarding motor vehicle acciden…" at bounding box center [514, 382] width 773 height 19
click at [372, 377] on p "Conducted intake call with client [PERSON_NAME] regarding motor vehicle acciden…" at bounding box center [514, 382] width 773 height 19
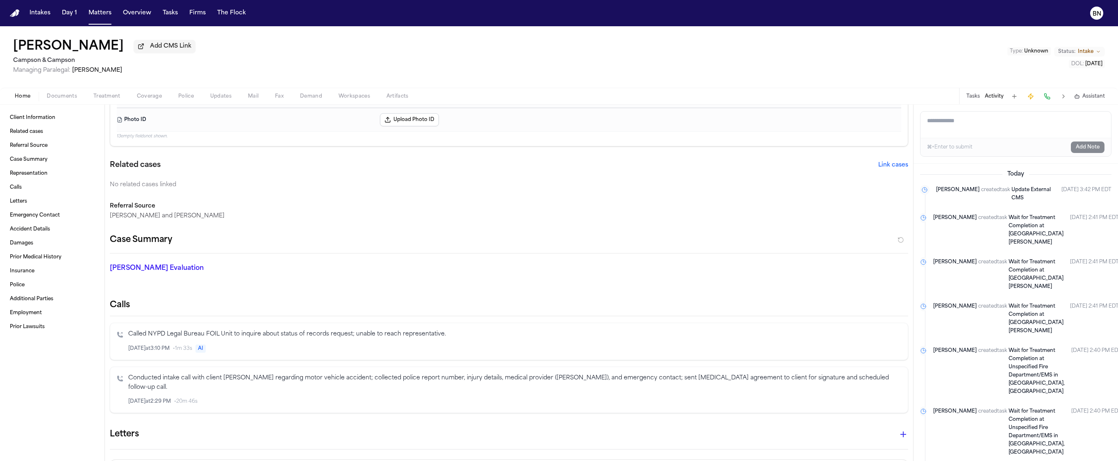
click at [372, 379] on p "Conducted intake call with client [PERSON_NAME] regarding motor vehicle acciden…" at bounding box center [514, 382] width 773 height 19
click at [371, 379] on p "Conducted intake call with client [PERSON_NAME] regarding motor vehicle acciden…" at bounding box center [514, 382] width 773 height 19
click at [370, 381] on p "Conducted intake call with client [PERSON_NAME] regarding motor vehicle acciden…" at bounding box center [514, 382] width 773 height 19
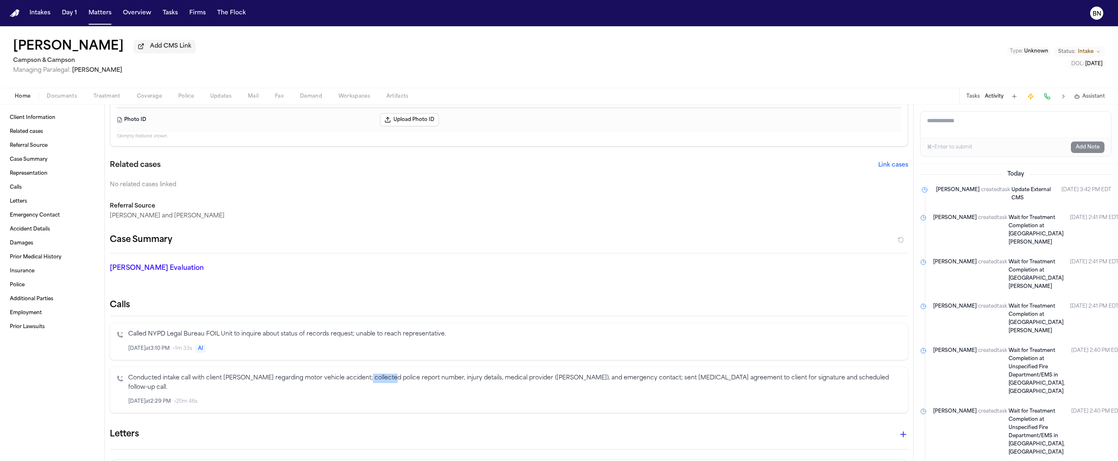
click at [370, 381] on p "Conducted intake call with client [PERSON_NAME] regarding motor vehicle acciden…" at bounding box center [514, 382] width 773 height 19
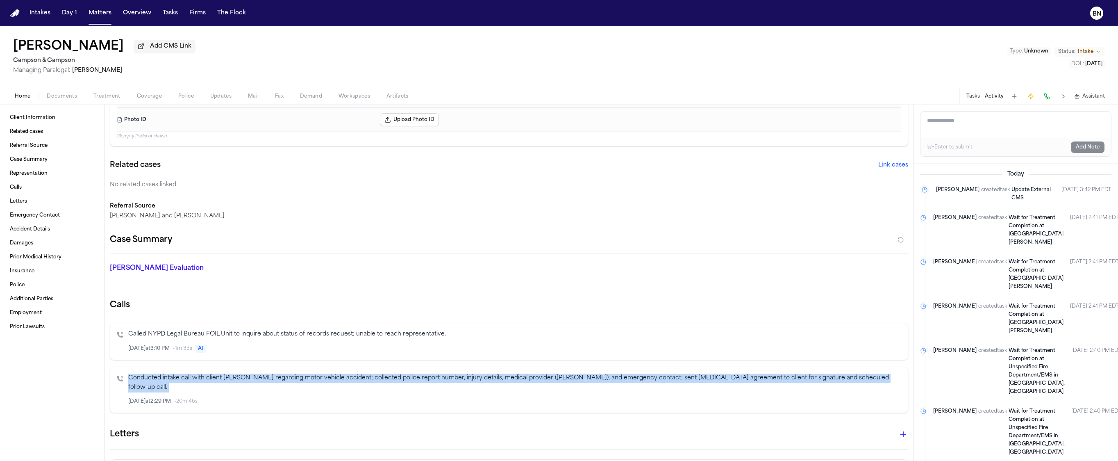
click at [370, 381] on p "Conducted intake call with client [PERSON_NAME] regarding motor vehicle acciden…" at bounding box center [514, 382] width 773 height 19
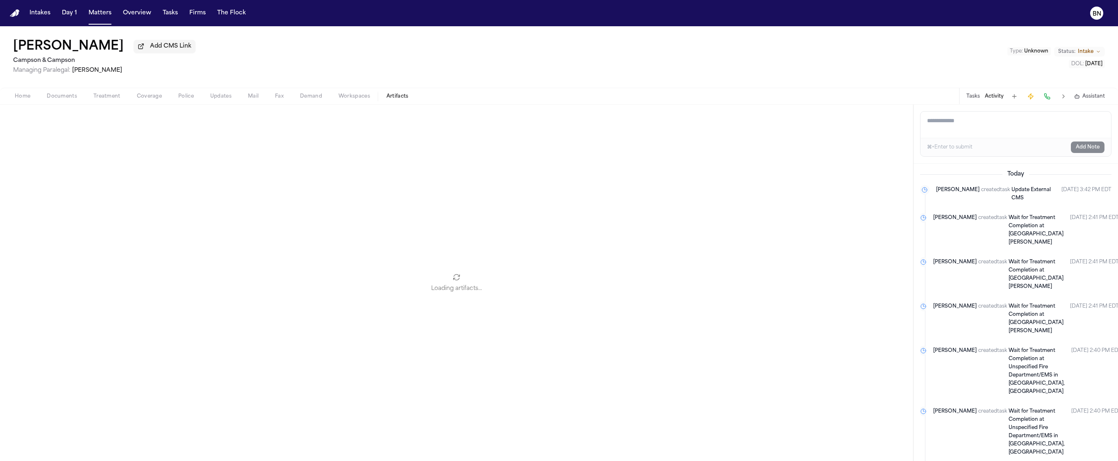
click at [395, 99] on span "Artifacts" at bounding box center [397, 96] width 22 height 7
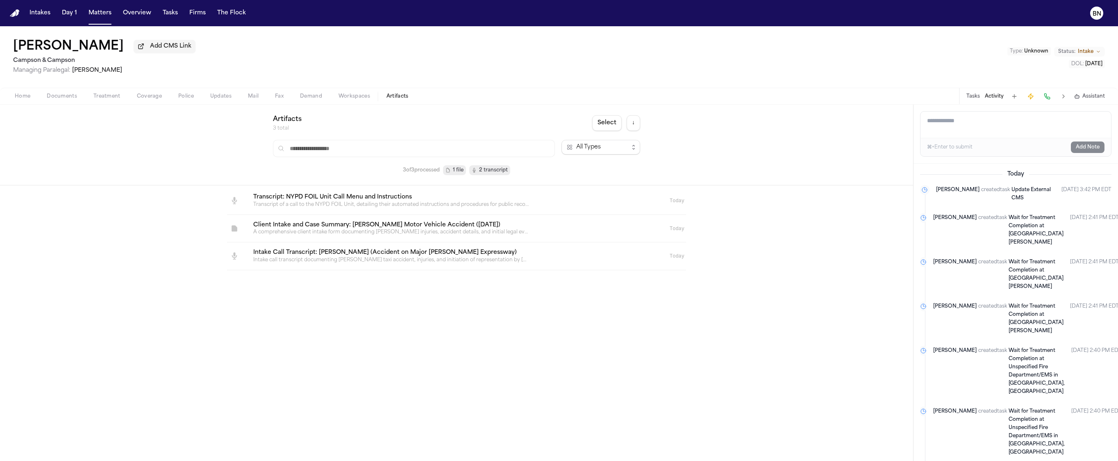
click at [416, 218] on link at bounding box center [447, 228] width 400 height 27
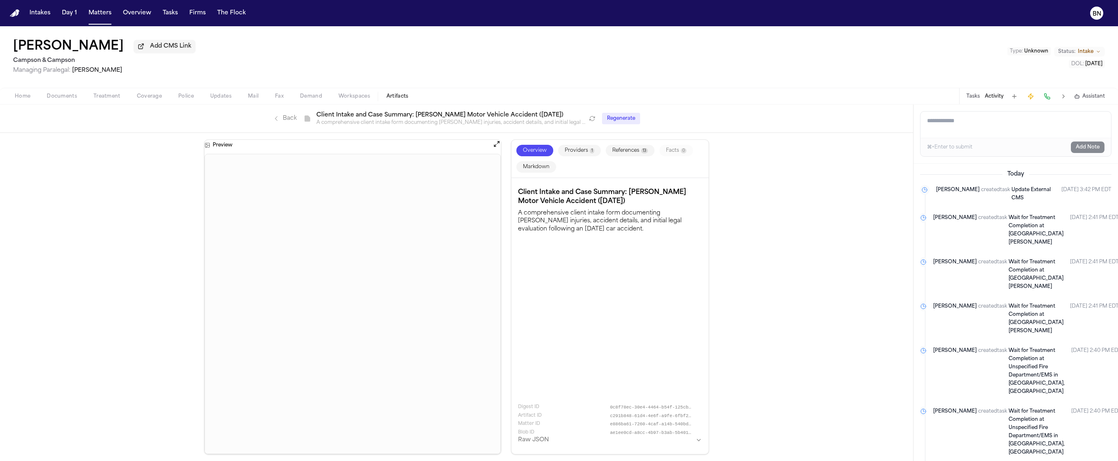
click at [286, 123] on link "Back" at bounding box center [285, 118] width 24 height 8
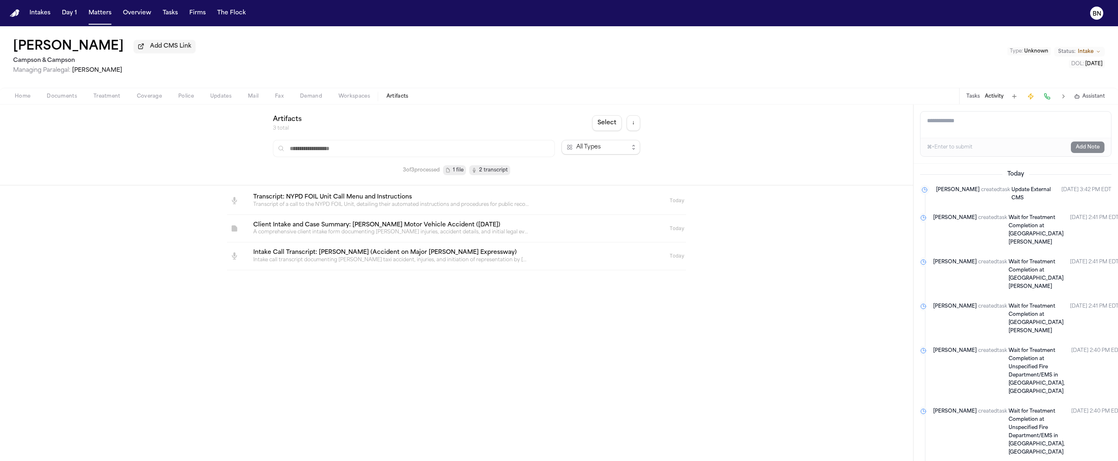
click at [346, 209] on link at bounding box center [447, 200] width 400 height 27
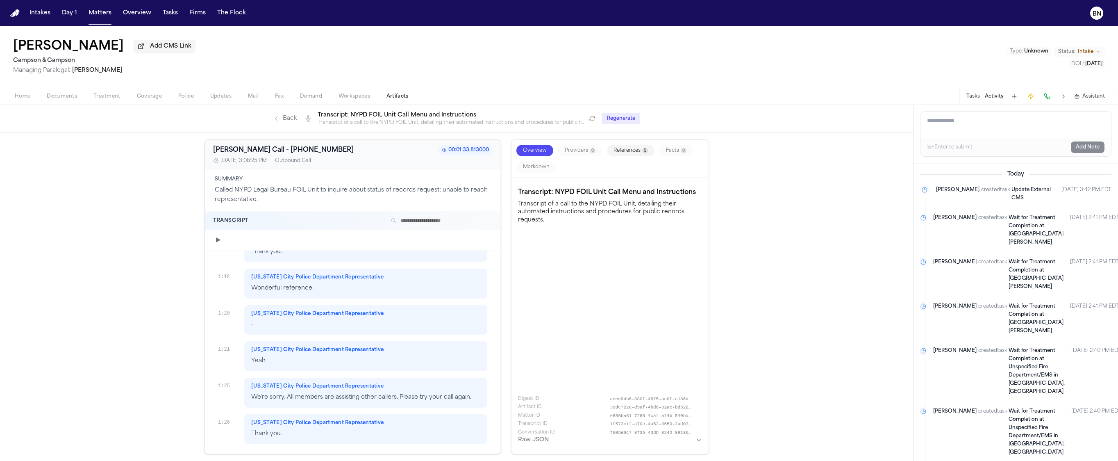
scroll to position [538, 0]
click at [278, 128] on div "Back Transcript Transcript: NYPD FOIL Unit Call Menu and Instructions Transcrip…" at bounding box center [456, 118] width 913 height 28
click at [281, 123] on link "Back" at bounding box center [285, 118] width 24 height 8
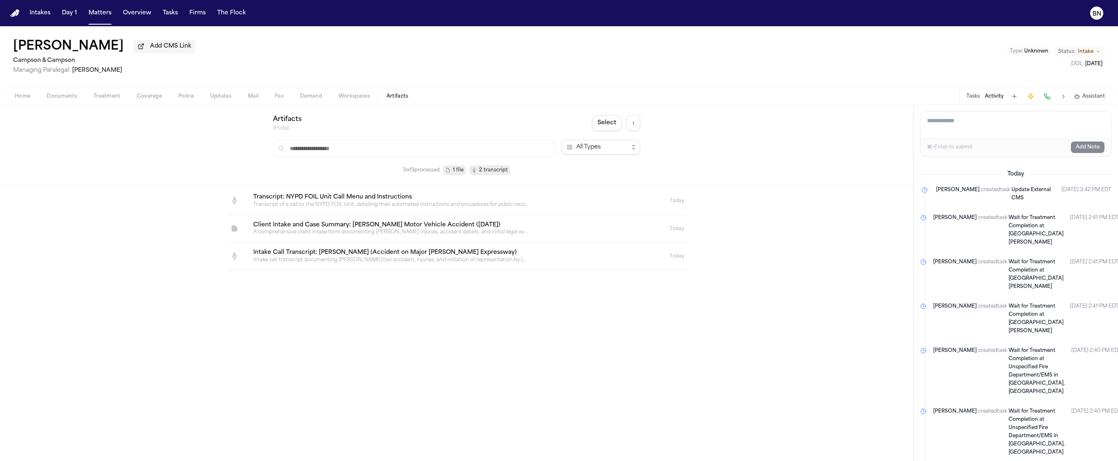
click at [312, 250] on link at bounding box center [447, 255] width 400 height 27
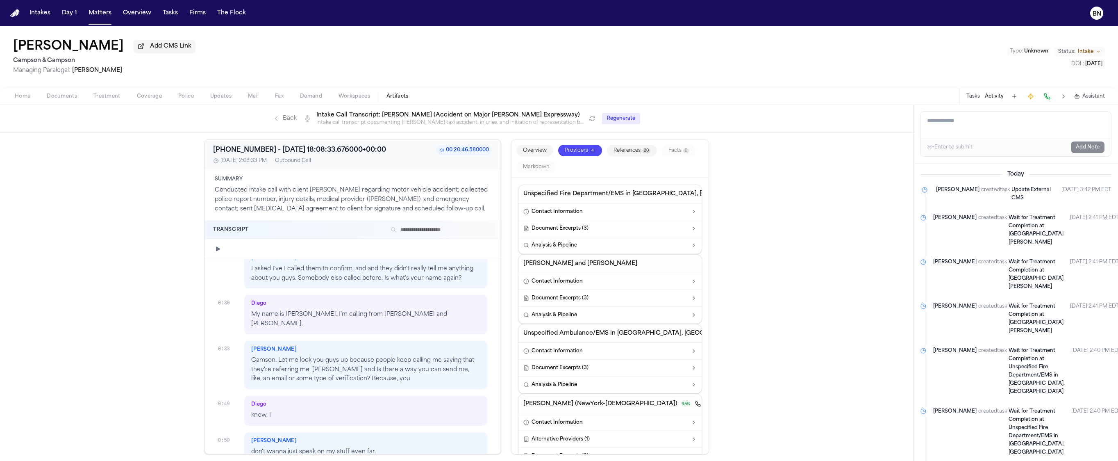
scroll to position [197, 0]
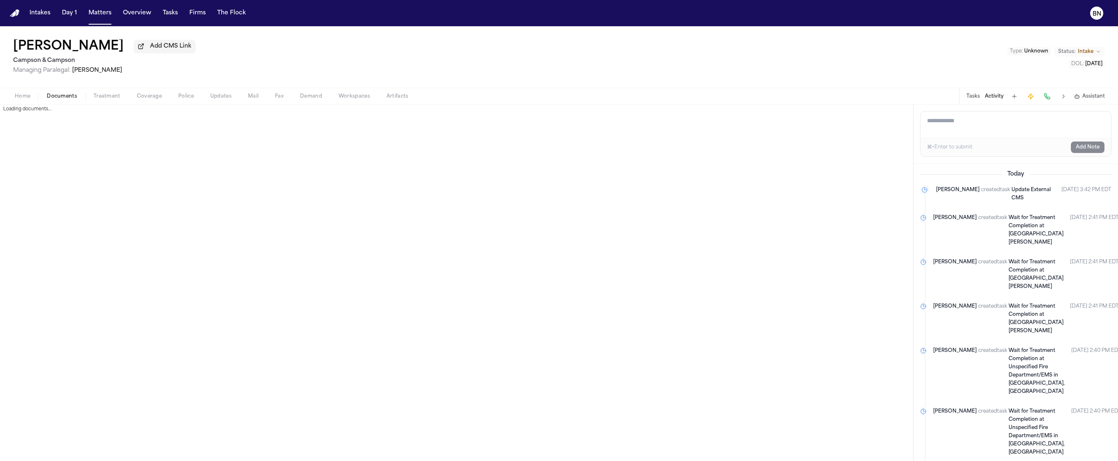
click at [74, 101] on span "button" at bounding box center [62, 100] width 40 height 1
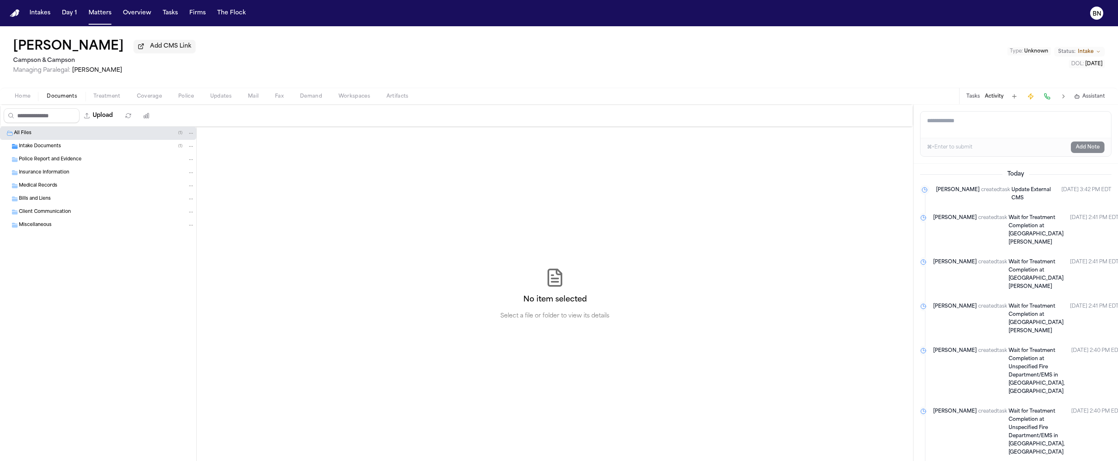
click at [105, 98] on span "Treatment" at bounding box center [106, 96] width 27 height 7
click at [59, 97] on span "Documents" at bounding box center [62, 96] width 30 height 7
click at [66, 150] on div "Intake Documents ( 1 )" at bounding box center [107, 146] width 176 height 7
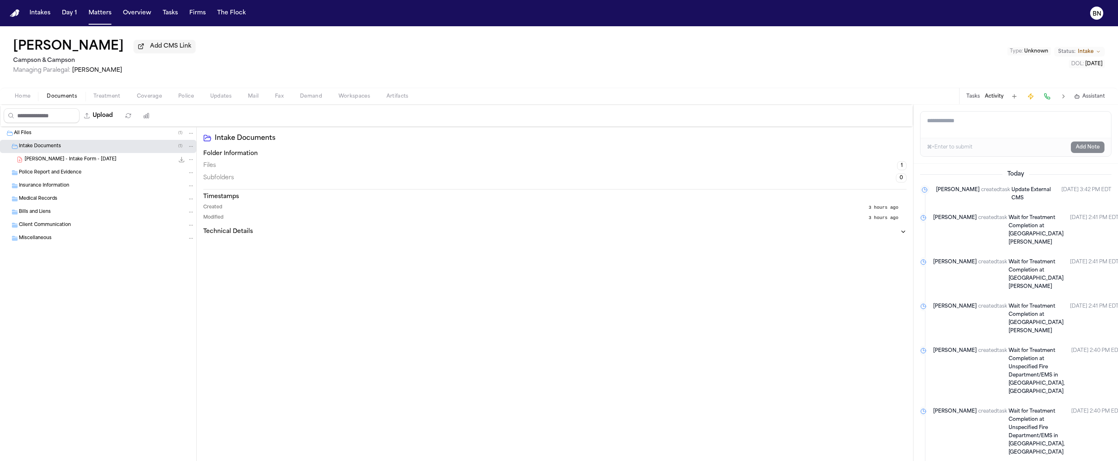
click at [67, 154] on div "[PERSON_NAME] - Intake Form - [DATE] 241.1 KB • PDF" at bounding box center [98, 159] width 196 height 13
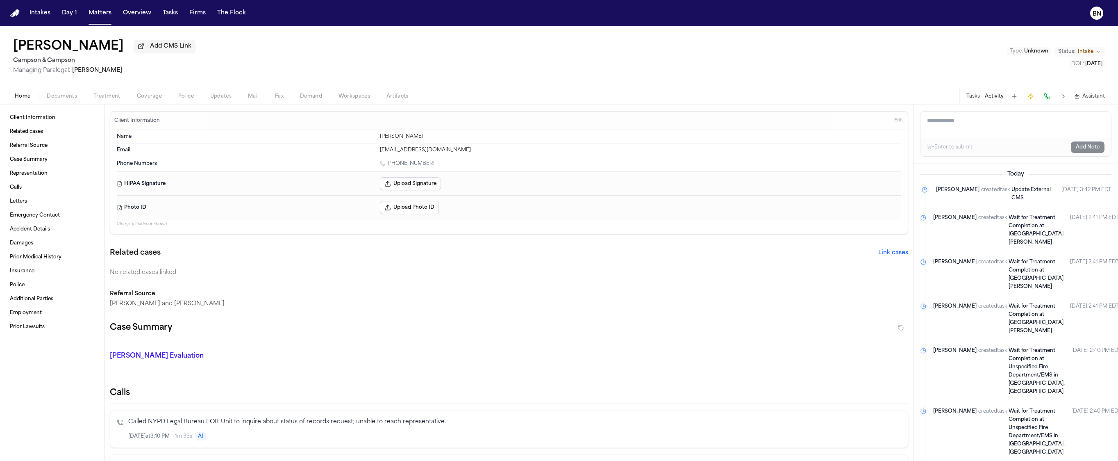
click at [27, 98] on span "Home" at bounding box center [23, 96] width 16 height 7
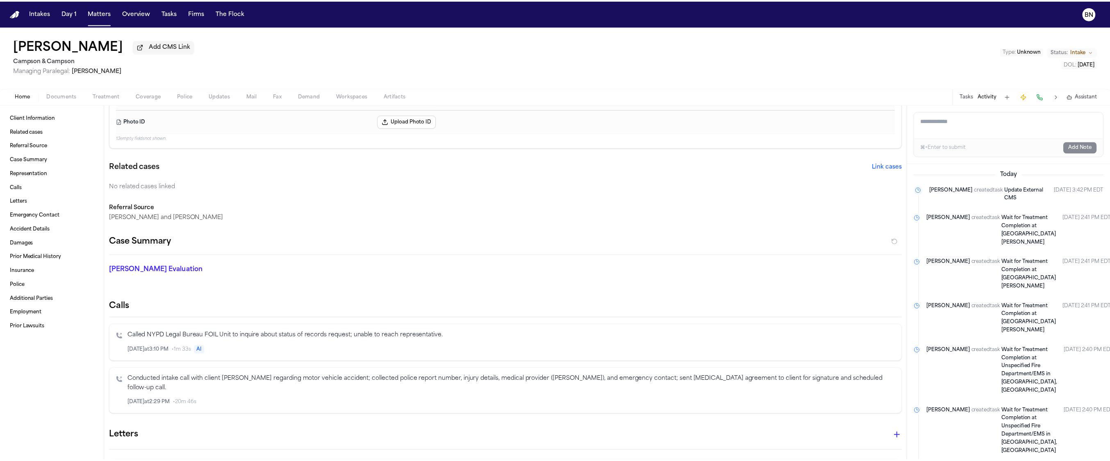
scroll to position [94, 0]
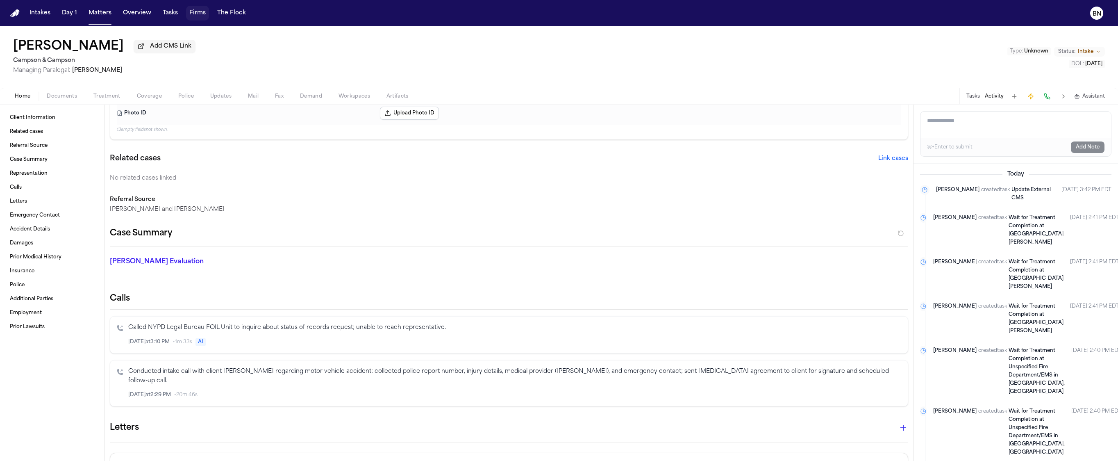
click at [194, 15] on button "Firms" at bounding box center [197, 13] width 23 height 15
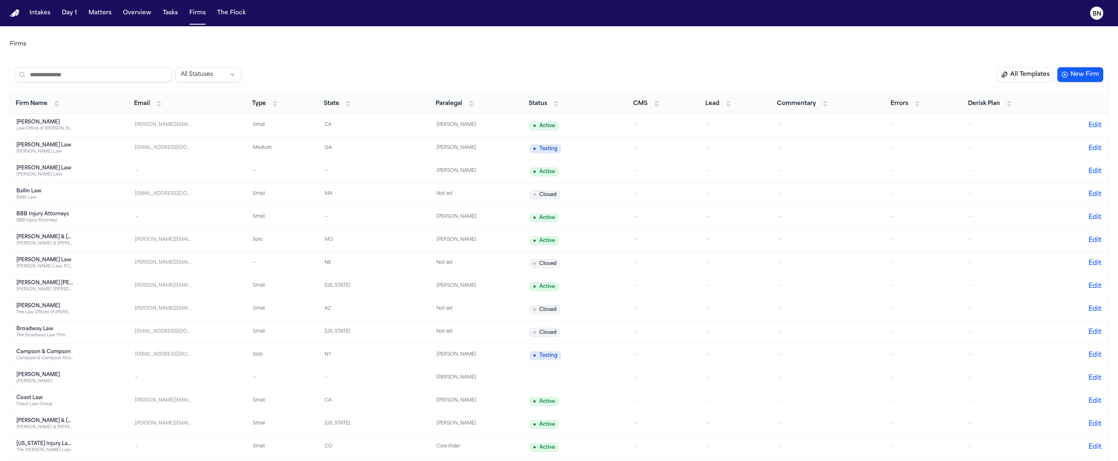
click at [126, 73] on input "search" at bounding box center [93, 74] width 157 height 15
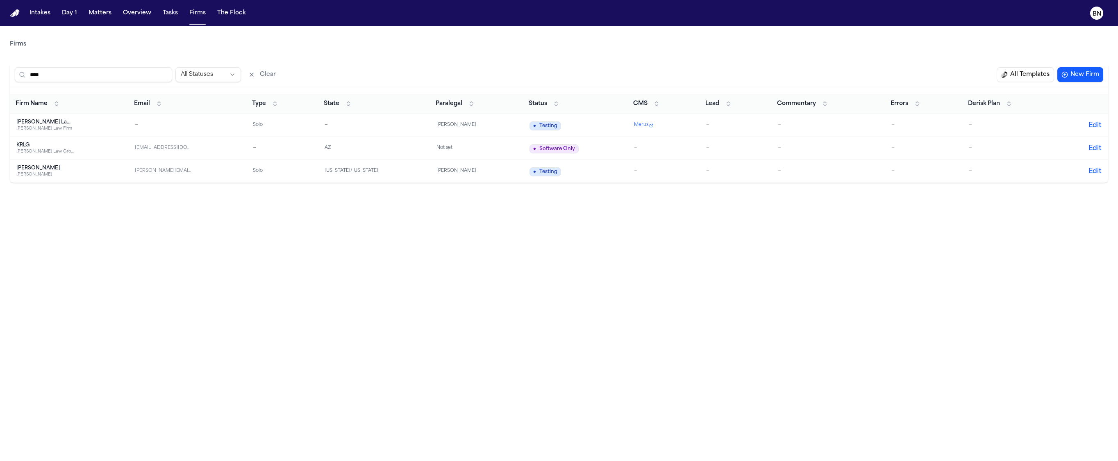
type input "****"
click at [638, 127] on span "Merus" at bounding box center [641, 125] width 14 height 7
click at [699, 135] on td "—" at bounding box center [734, 125] width 71 height 23
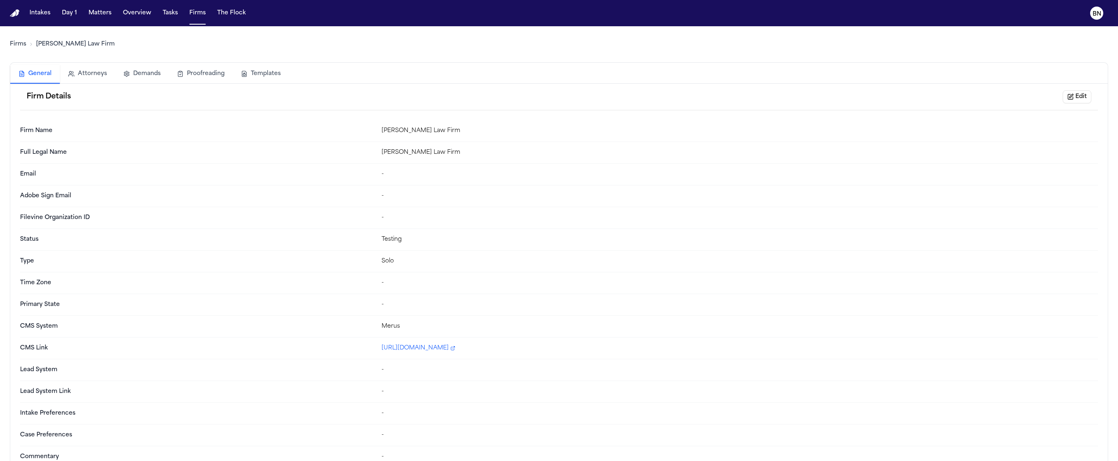
click at [1000, 102] on button "Edit" at bounding box center [1076, 96] width 29 height 13
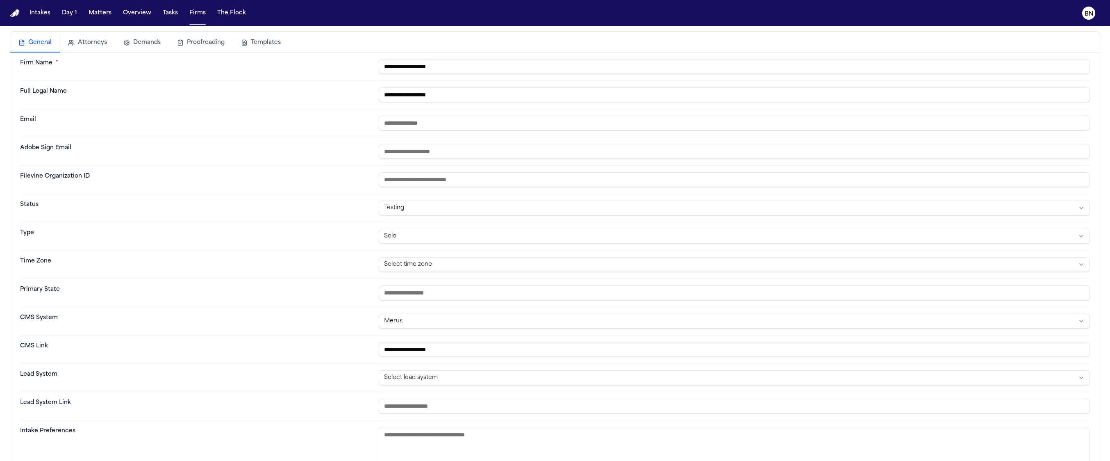
scroll to position [97, 0]
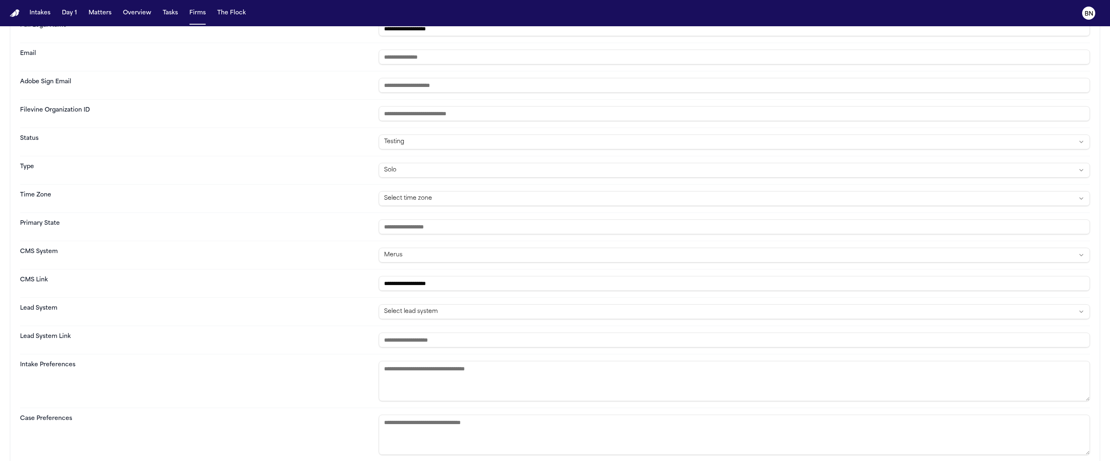
click at [450, 256] on html "**********" at bounding box center [555, 230] width 1110 height 461
click at [327, 302] on html "**********" at bounding box center [559, 230] width 1118 height 461
click at [472, 285] on input "**********" at bounding box center [734, 283] width 711 height 15
click at [462, 281] on input "**********" at bounding box center [734, 283] width 711 height 15
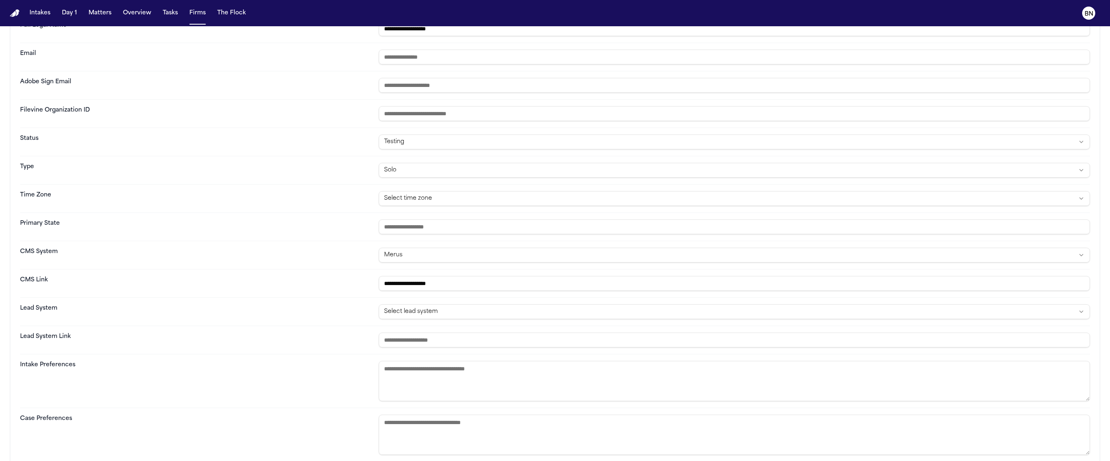
click at [462, 281] on input "**********" at bounding box center [734, 283] width 711 height 15
click at [279, 281] on dt "CMS Link" at bounding box center [196, 283] width 352 height 15
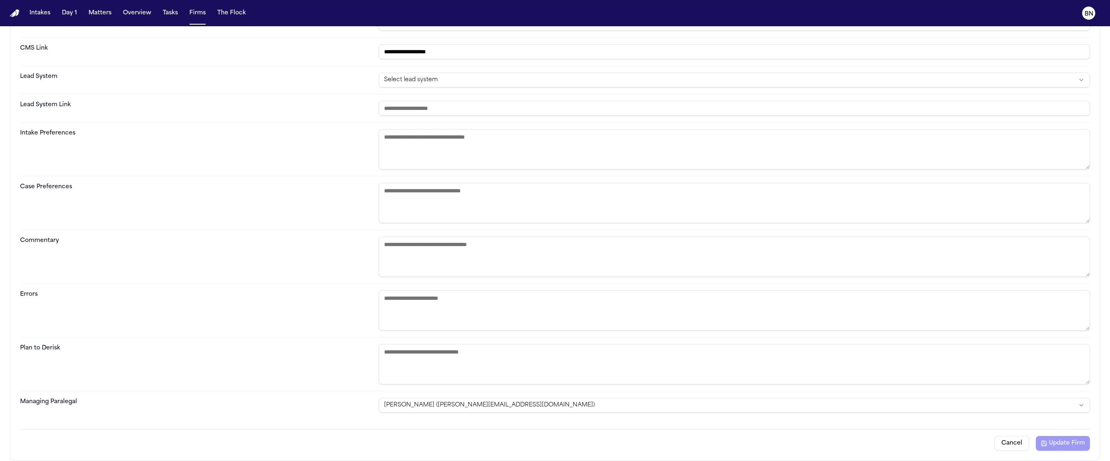
click at [1000, 442] on button "Cancel" at bounding box center [1011, 443] width 35 height 15
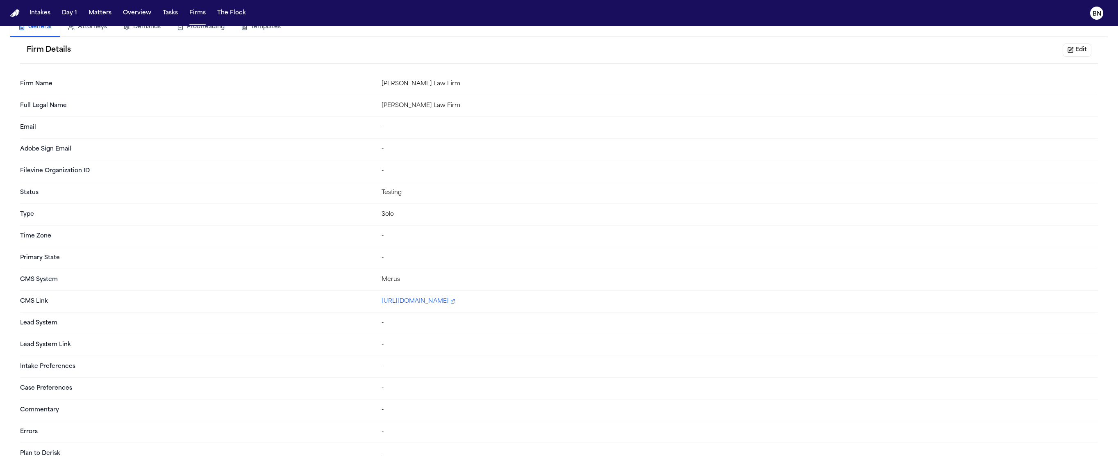
scroll to position [0, 0]
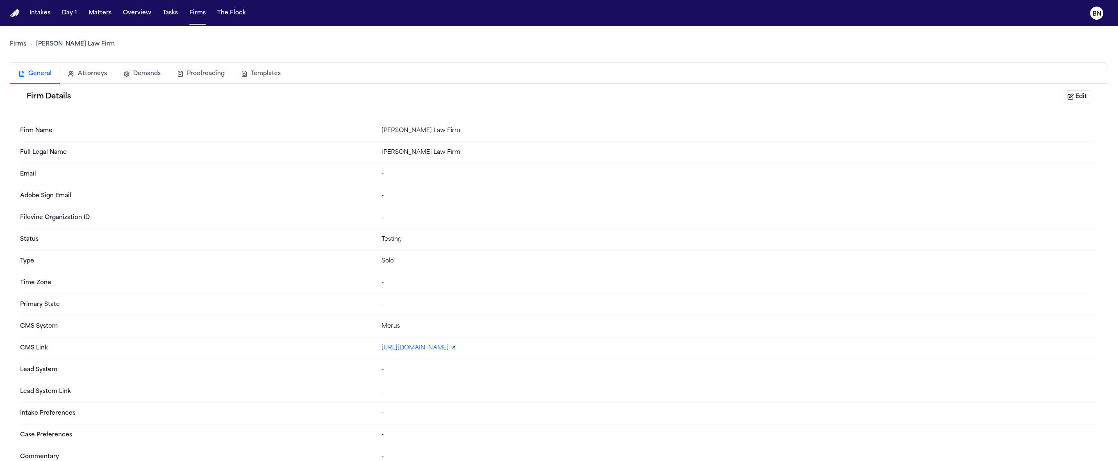
click at [24, 43] on link "Firms" at bounding box center [18, 44] width 16 height 8
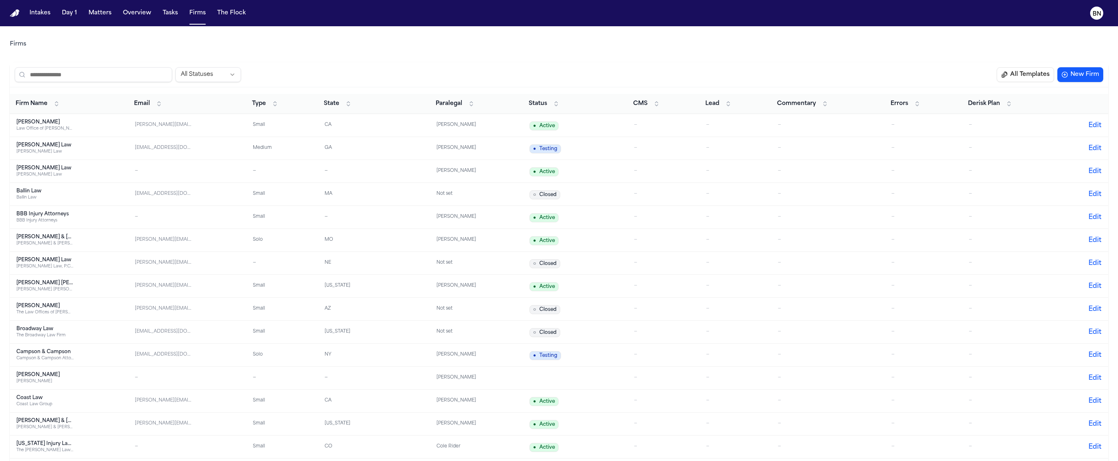
drag, startPoint x: 314, startPoint y: 77, endPoint x: 306, endPoint y: 68, distance: 12.5
click at [295, 62] on div "All Statuses All Templates New Firm" at bounding box center [559, 74] width 1098 height 25
click at [539, 102] on span "Status" at bounding box center [538, 104] width 18 height 8
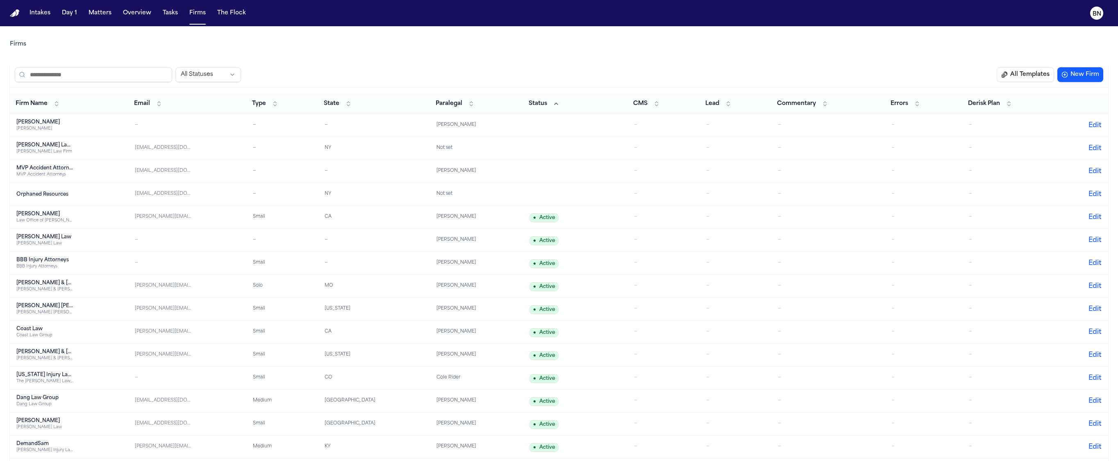
drag, startPoint x: 477, startPoint y: 27, endPoint x: 470, endPoint y: 29, distance: 7.1
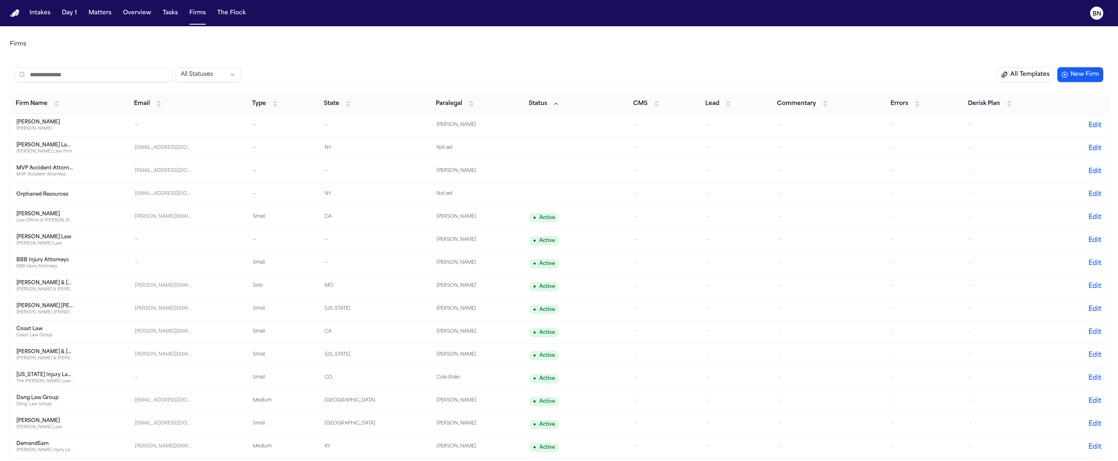
click at [91, 19] on button "Matters" at bounding box center [100, 13] width 30 height 15
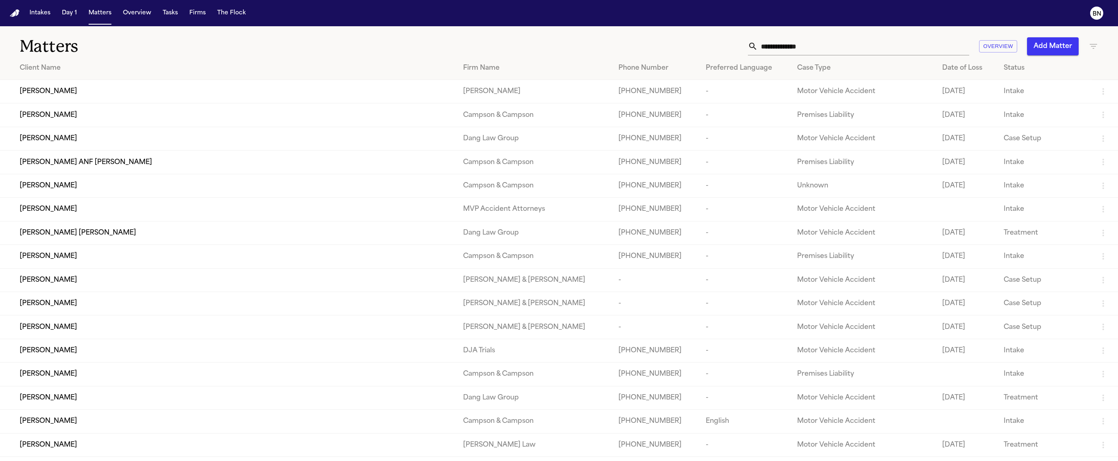
click at [331, 96] on div "[PERSON_NAME]" at bounding box center [235, 91] width 430 height 10
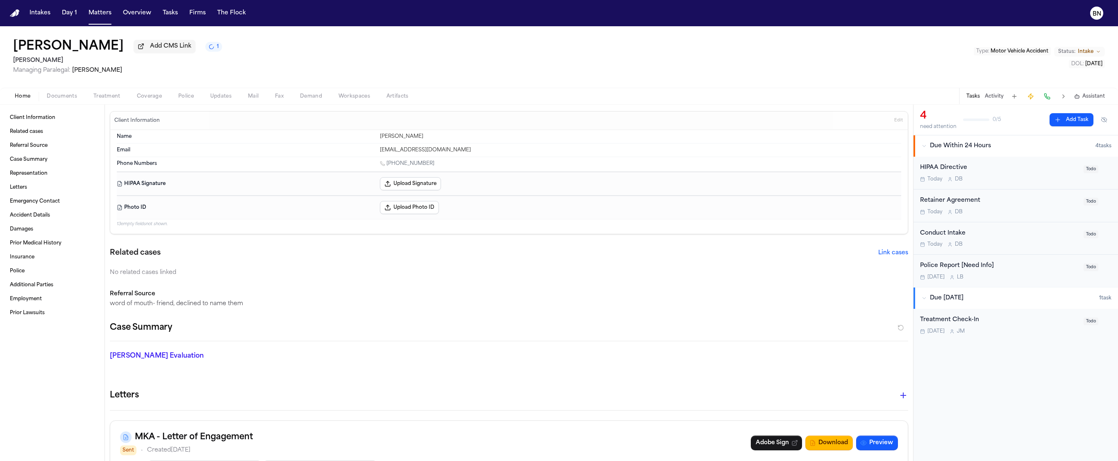
drag, startPoint x: 324, startPoint y: 29, endPoint x: 487, endPoint y: 22, distance: 163.2
click at [323, 29] on div "[PERSON_NAME] Add CMS Link 1 [PERSON_NAME] Managing Paralegal: [PERSON_NAME] Ty…" at bounding box center [559, 56] width 1118 height 61
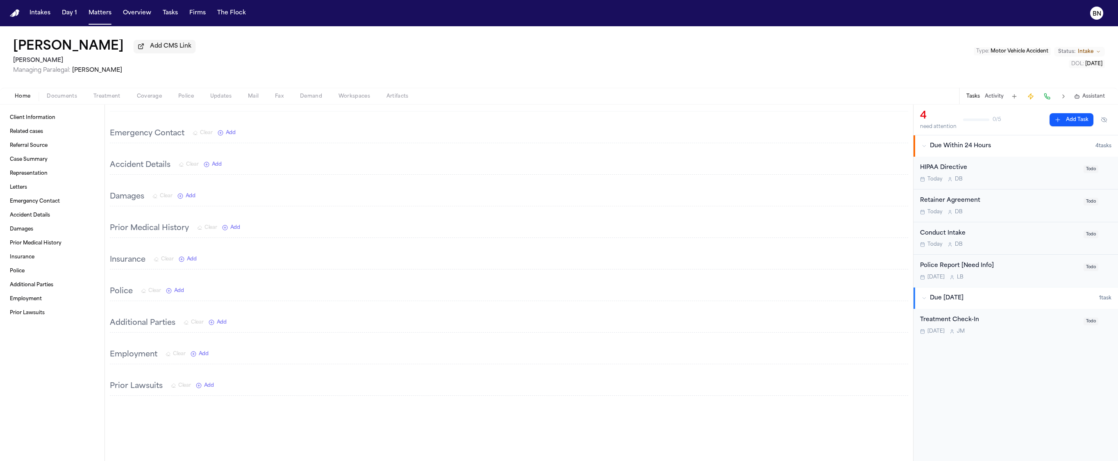
scroll to position [168, 0]
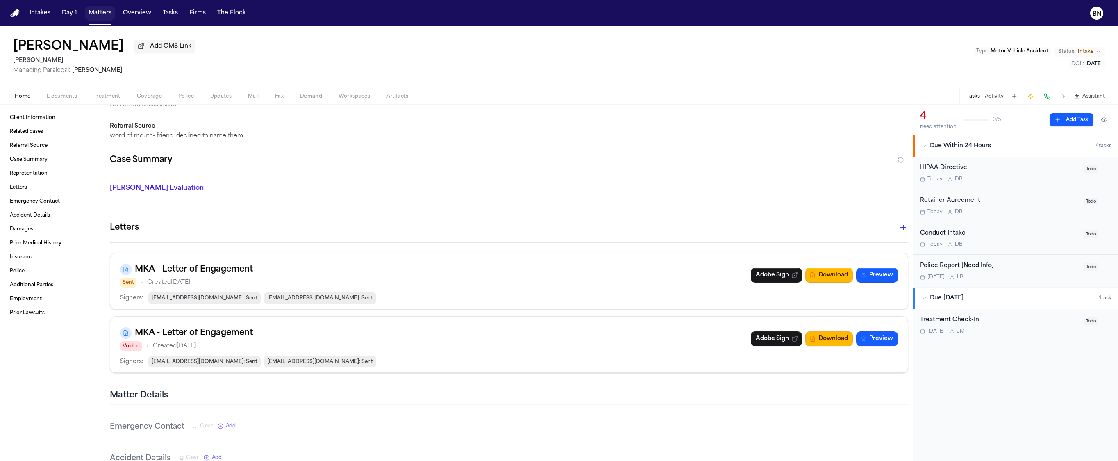
click at [93, 13] on button "Matters" at bounding box center [100, 13] width 30 height 15
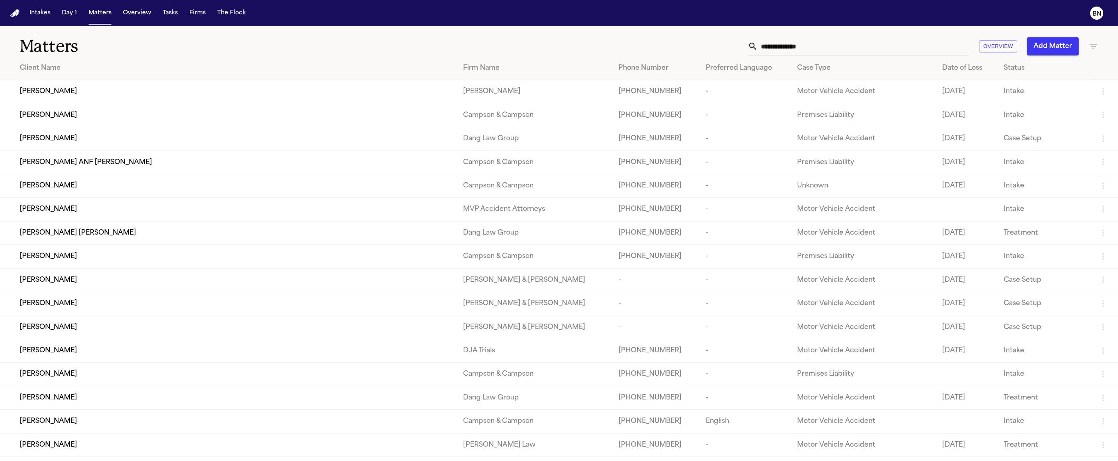
click at [191, 105] on td "[PERSON_NAME]" at bounding box center [228, 114] width 456 height 23
click at [99, 108] on td "[PERSON_NAME]" at bounding box center [228, 114] width 456 height 23
click at [79, 96] on div "[PERSON_NAME]" at bounding box center [235, 91] width 430 height 10
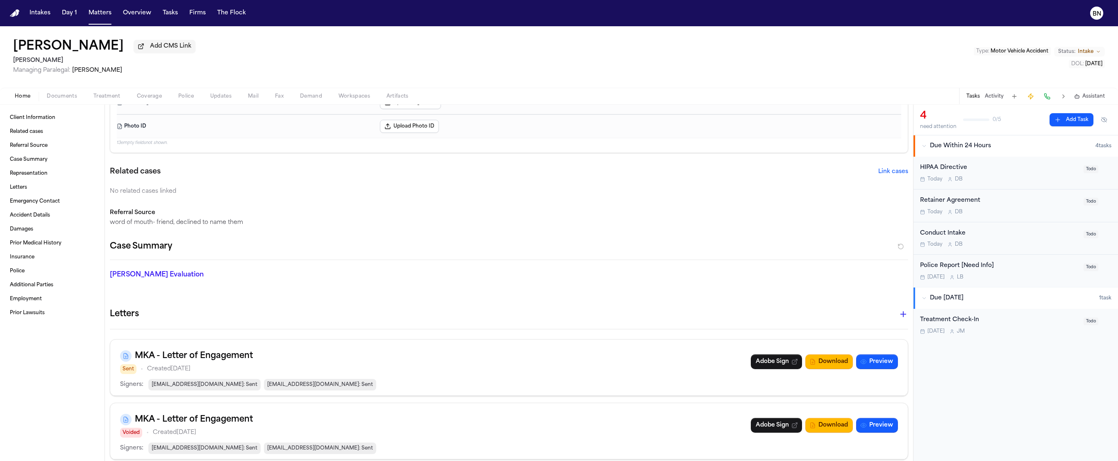
scroll to position [89, 0]
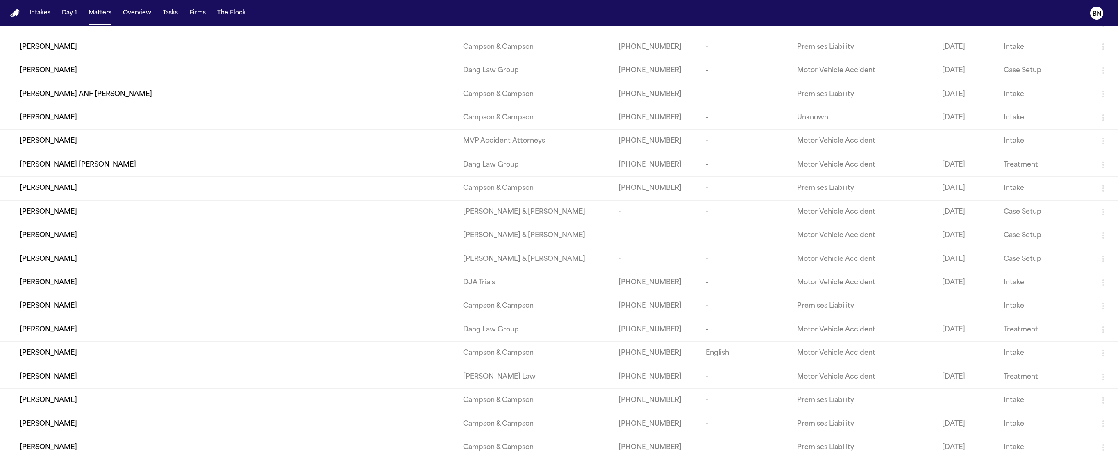
scroll to position [76, 0]
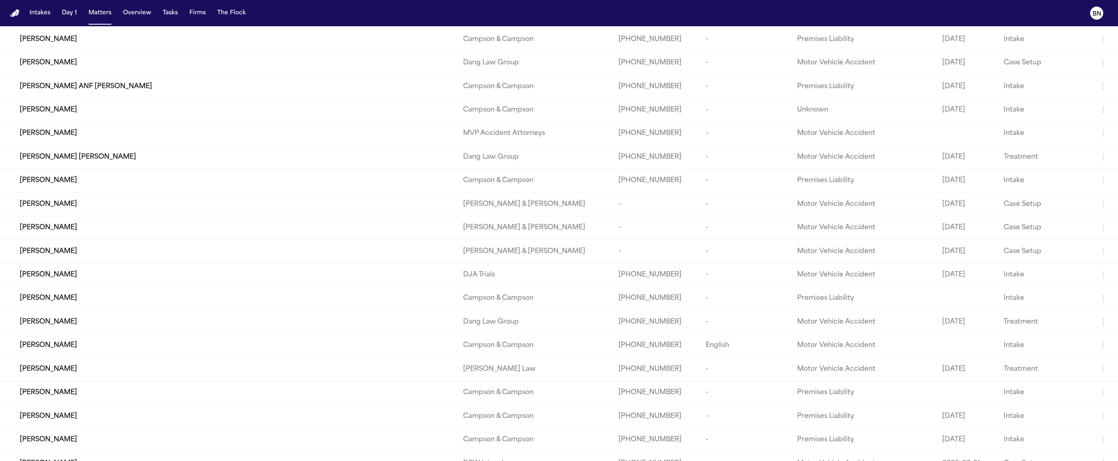
click at [264, 303] on div "[PERSON_NAME]" at bounding box center [235, 298] width 430 height 10
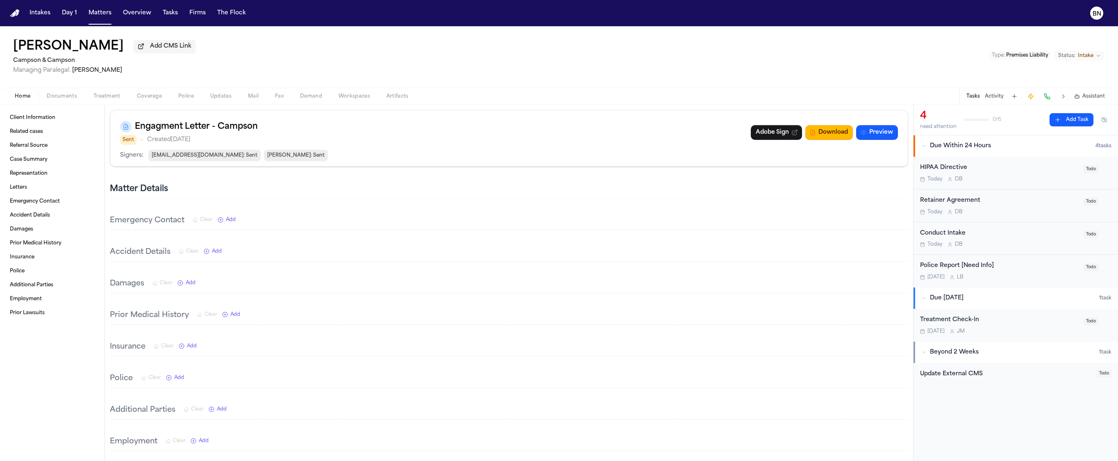
scroll to position [30, 0]
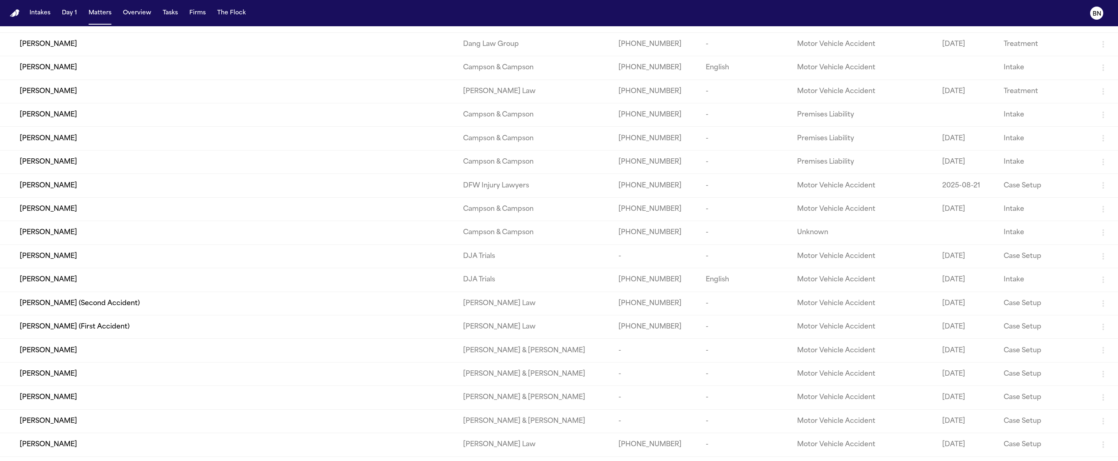
scroll to position [356, 0]
click at [206, 218] on td "[PERSON_NAME]" at bounding box center [228, 206] width 456 height 23
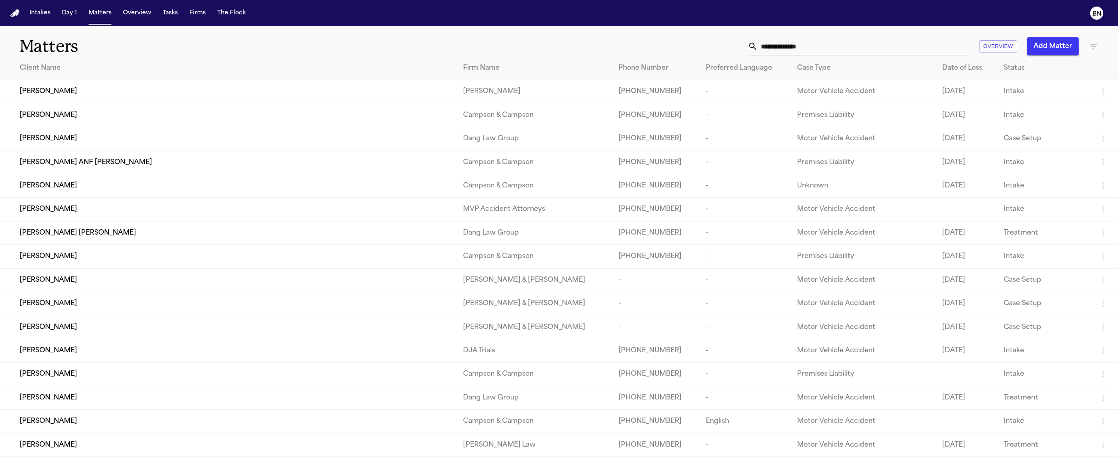
click at [186, 379] on div "[PERSON_NAME]" at bounding box center [235, 374] width 430 height 10
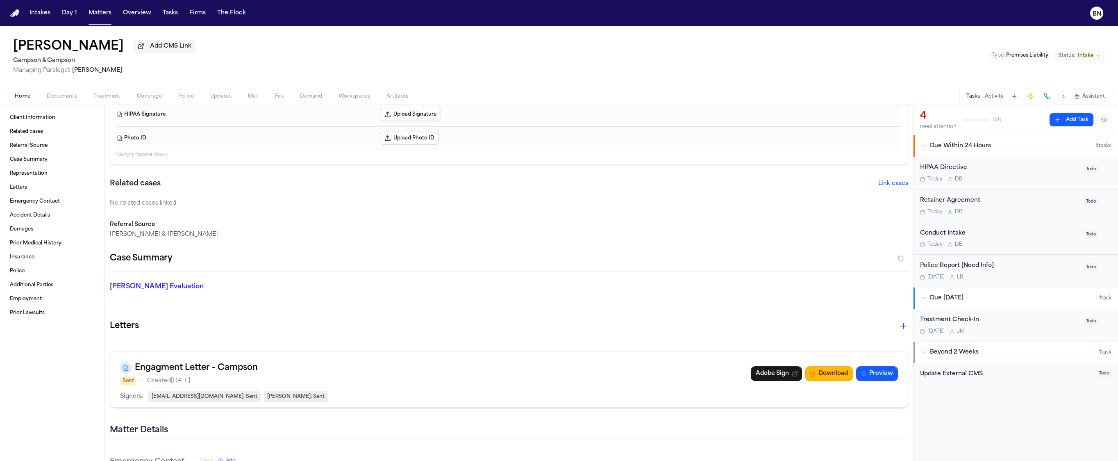
scroll to position [218, 0]
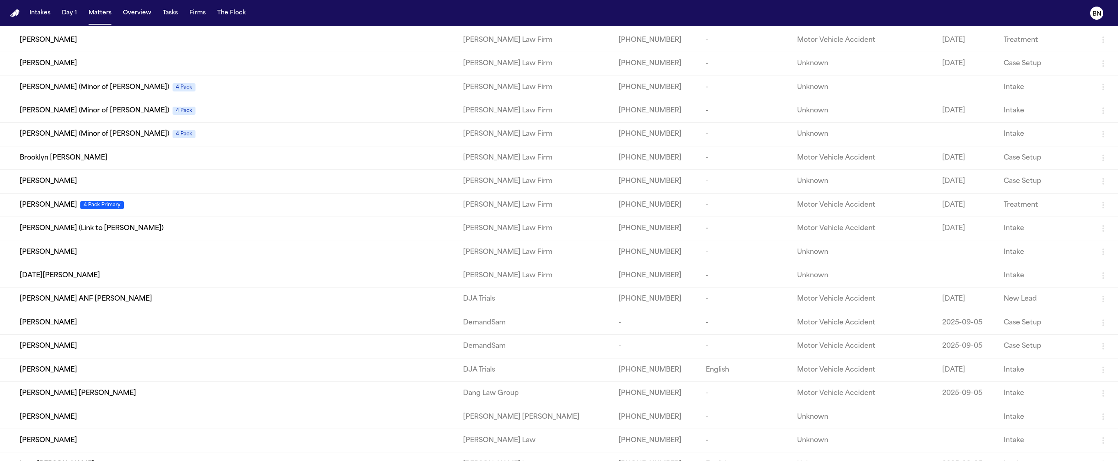
scroll to position [11918, 0]
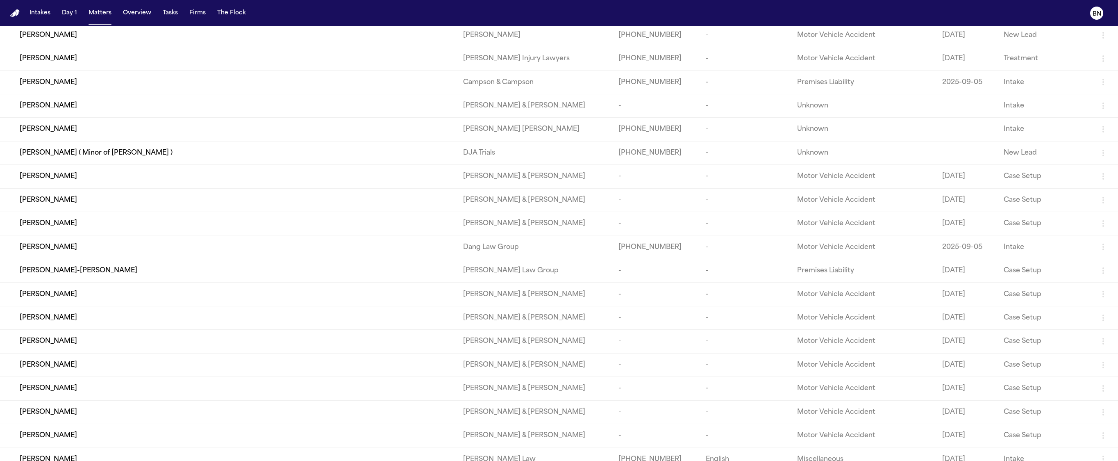
drag, startPoint x: 223, startPoint y: 349, endPoint x: 221, endPoint y: 375, distance: 26.3
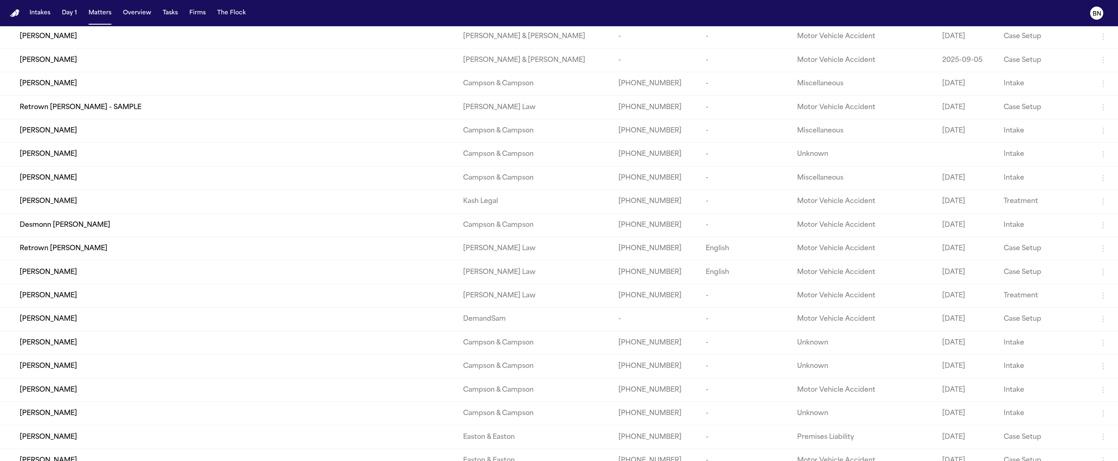
scroll to position [3083, 0]
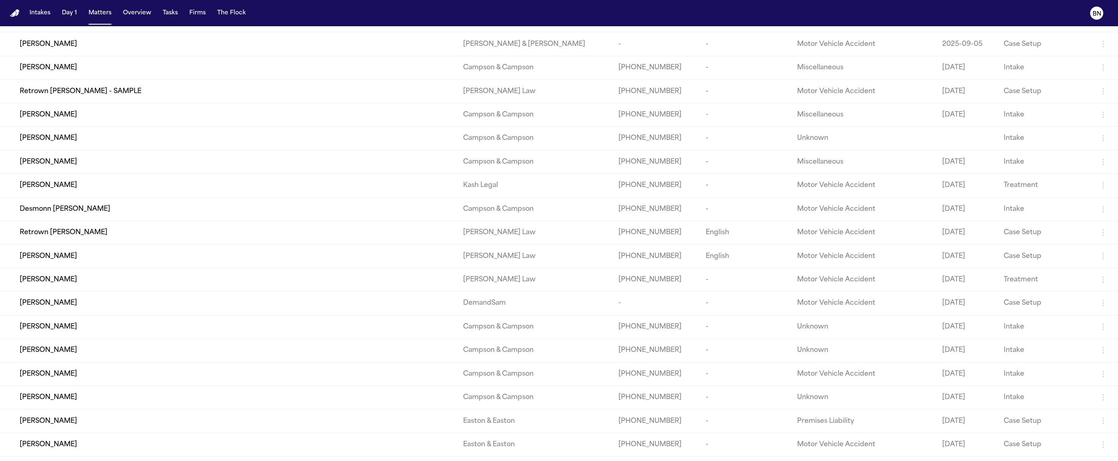
click at [223, 190] on div "[PERSON_NAME]" at bounding box center [235, 185] width 430 height 10
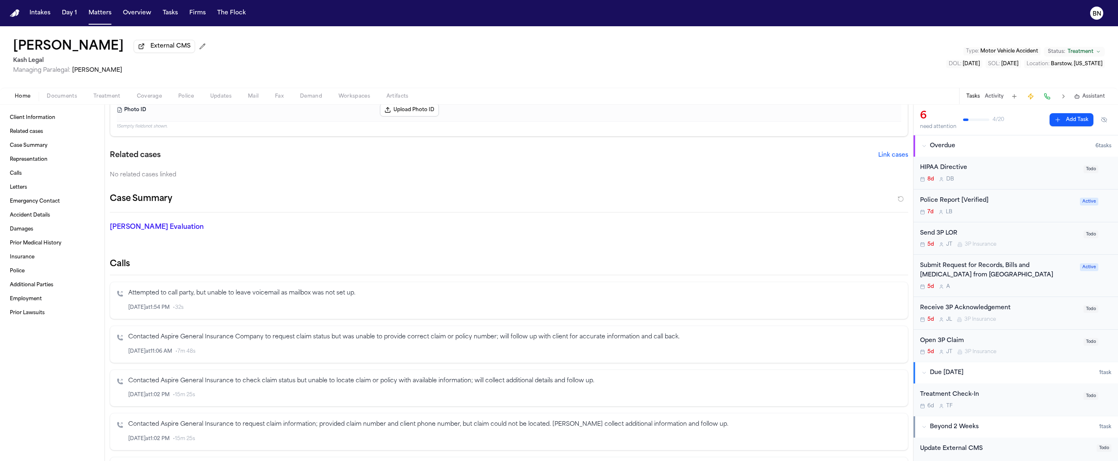
scroll to position [94, 0]
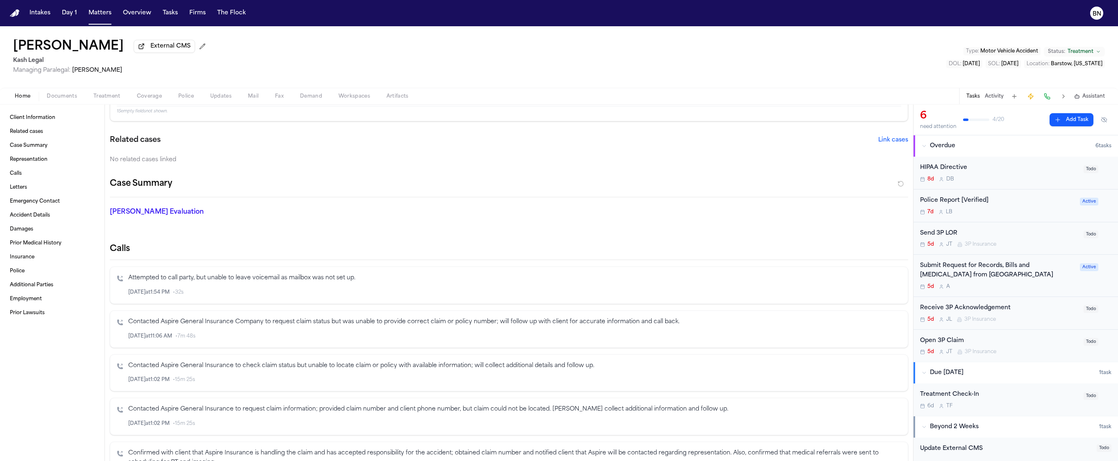
click at [268, 318] on p "Contacted Aspire General Insurance Company to request claim status but was unab…" at bounding box center [514, 321] width 773 height 9
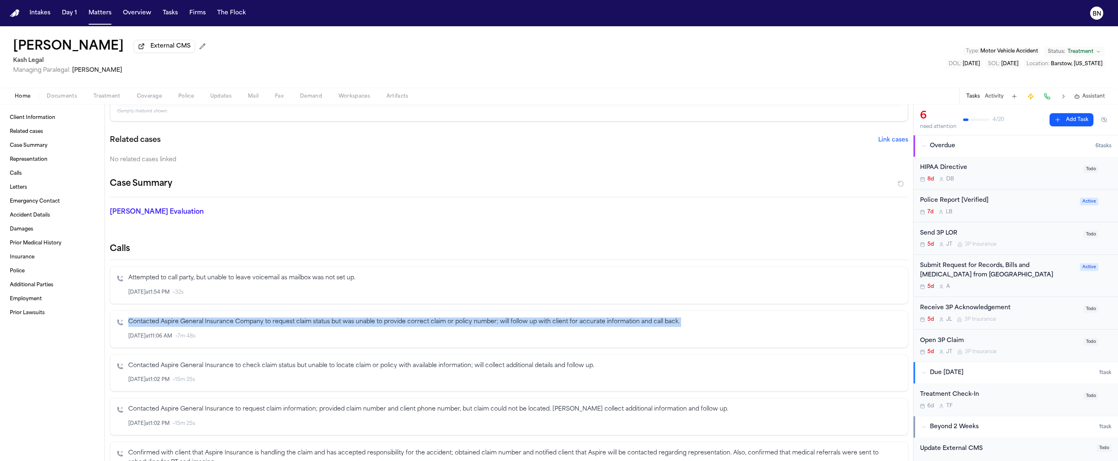
click at [268, 318] on p "Contacted Aspire General Insurance Company to request claim status but was unab…" at bounding box center [514, 321] width 773 height 9
click at [265, 320] on p "Contacted Aspire General Insurance Company to request claim status but was unab…" at bounding box center [514, 321] width 773 height 9
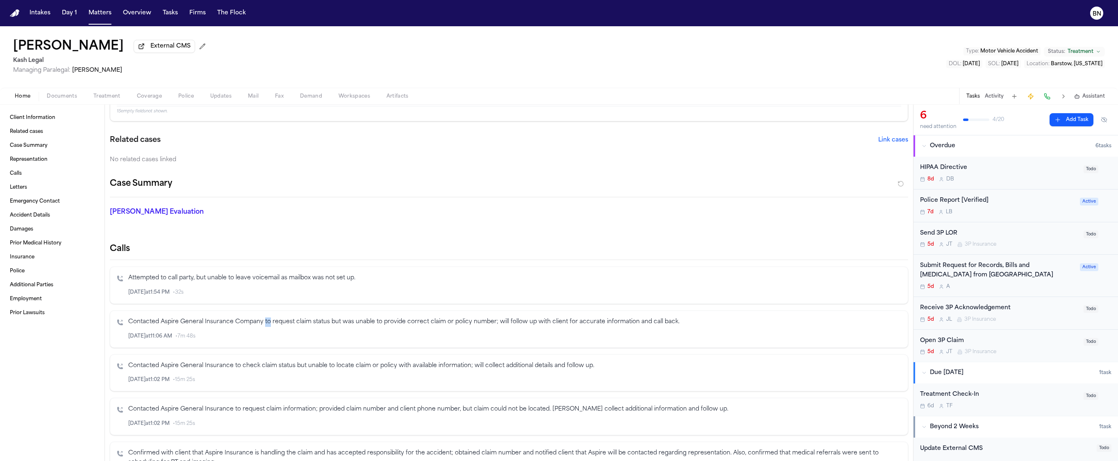
click at [265, 320] on p "Contacted Aspire General Insurance Company to request claim status but was unab…" at bounding box center [514, 321] width 773 height 9
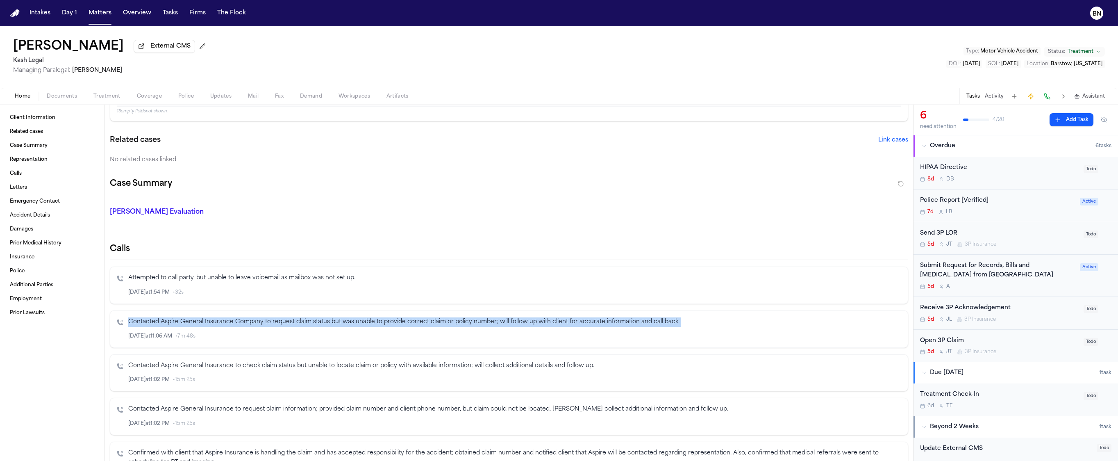
click at [265, 320] on p "Contacted Aspire General Insurance Company to request claim status but was unab…" at bounding box center [514, 321] width 773 height 9
click at [985, 96] on button "Activity" at bounding box center [994, 96] width 19 height 7
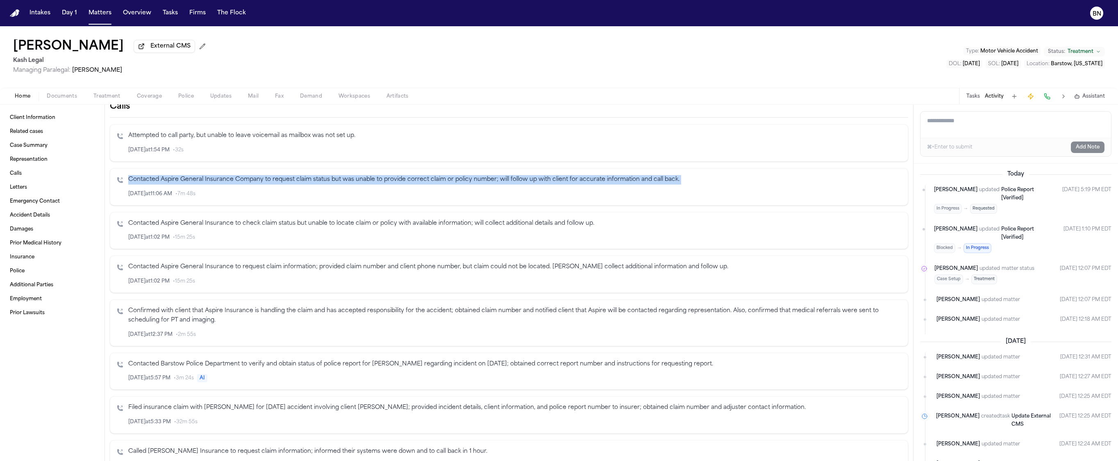
scroll to position [236, 0]
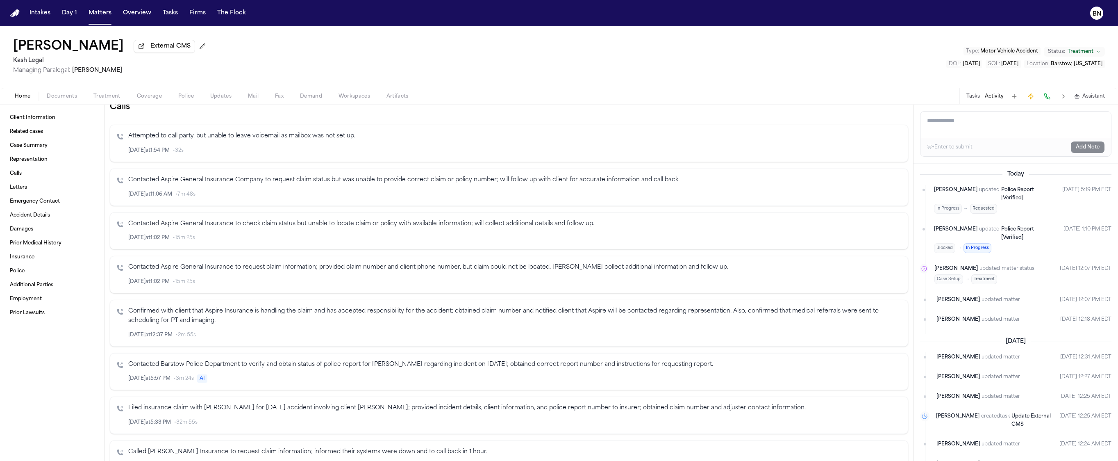
click at [340, 321] on p "Confirmed with client that Aspire Insurance is handling the claim and has accep…" at bounding box center [514, 315] width 773 height 19
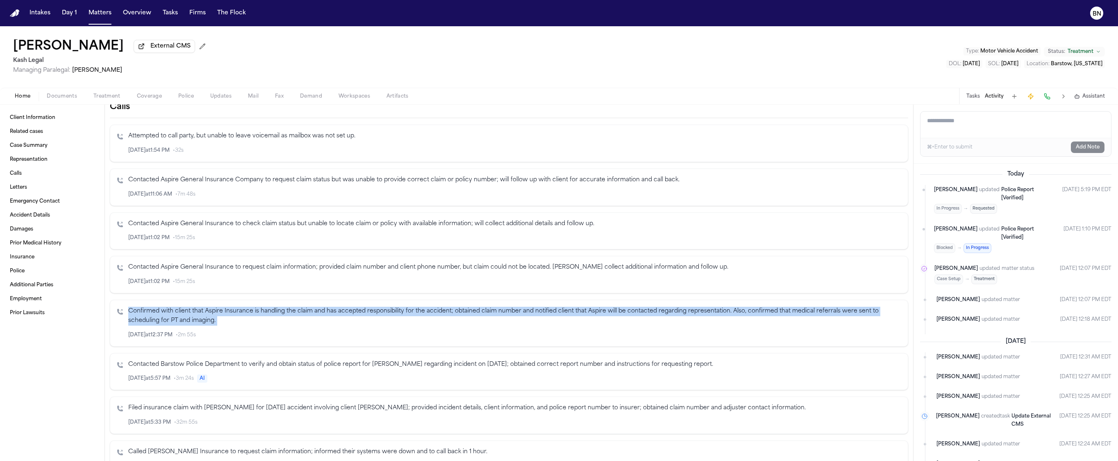
click at [340, 321] on p "Confirmed with client that Aspire Insurance is handling the claim and has accep…" at bounding box center [514, 315] width 773 height 19
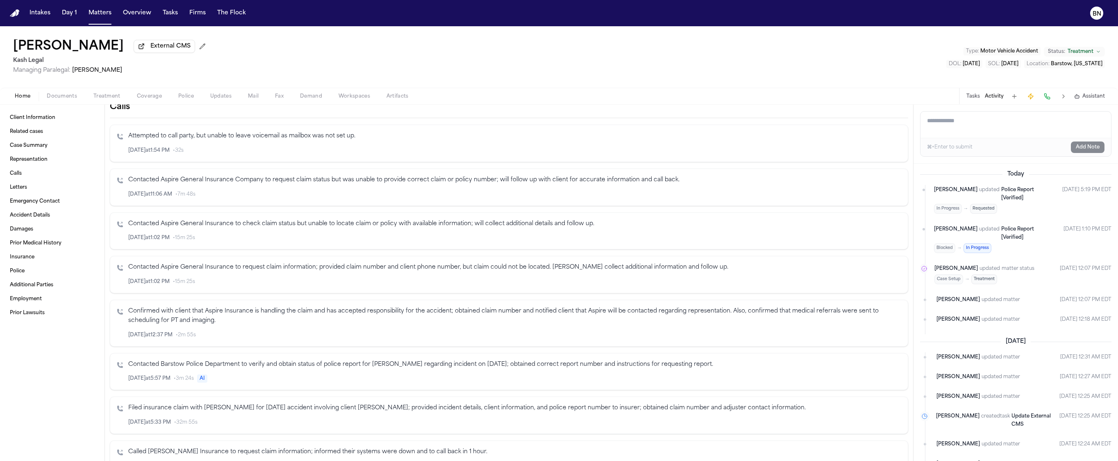
click at [310, 319] on p "Confirmed with client that Aspire Insurance is handling the claim and has accep…" at bounding box center [514, 315] width 773 height 19
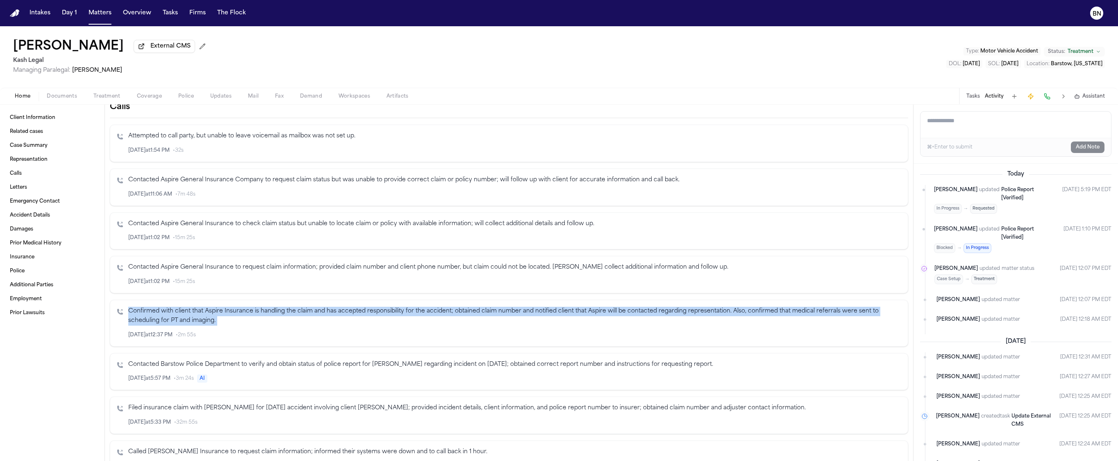
click at [310, 319] on p "Confirmed with client that Aspire Insurance is handling the claim and has accep…" at bounding box center [514, 315] width 773 height 19
click at [207, 317] on p "Confirmed with client that Aspire Insurance is handling the claim and has accep…" at bounding box center [514, 315] width 773 height 19
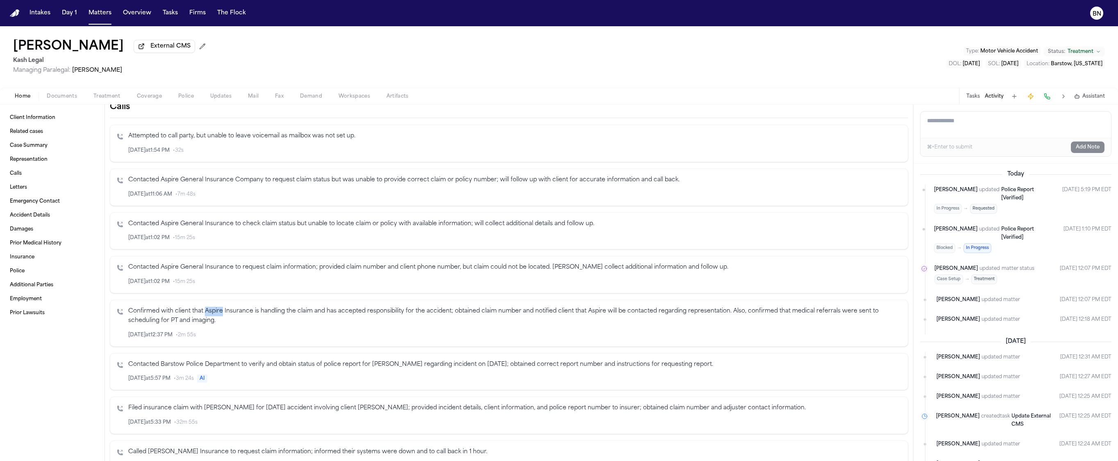
click at [207, 317] on p "Confirmed with client that Aspire Insurance is handling the claim and has accep…" at bounding box center [514, 315] width 773 height 19
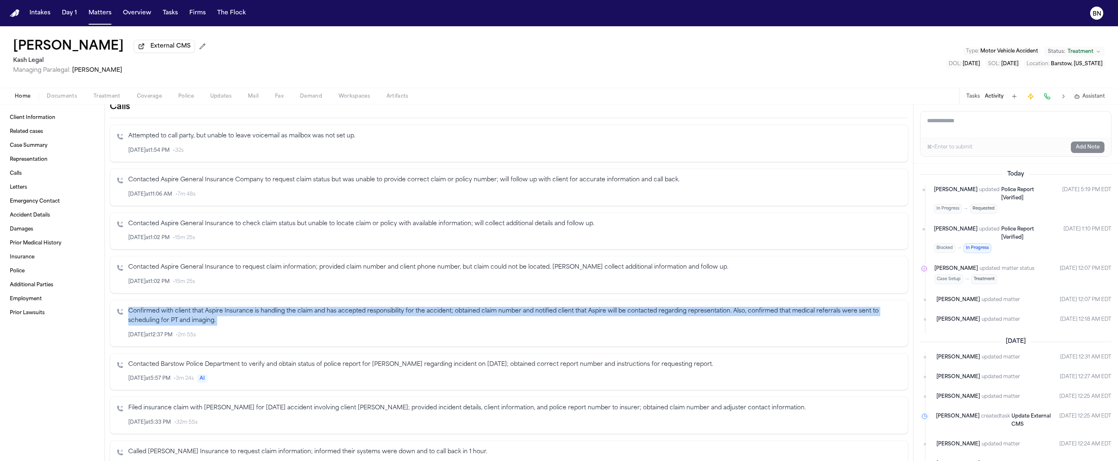
click at [207, 317] on p "Confirmed with client that Aspire Insurance is handling the claim and has accep…" at bounding box center [514, 315] width 773 height 19
click at [208, 318] on p "Confirmed with client that Aspire Insurance is handling the claim and has accep…" at bounding box center [514, 315] width 773 height 19
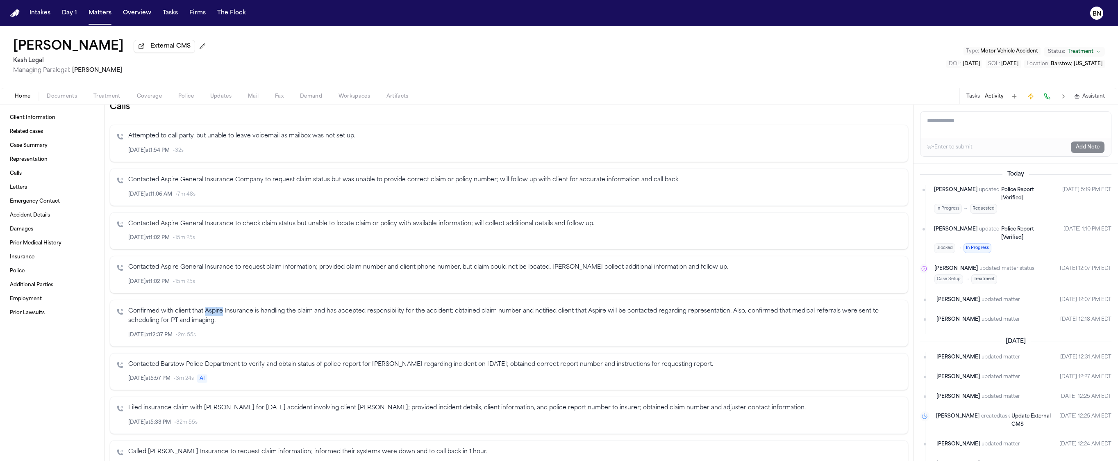
click at [208, 318] on p "Confirmed with client that Aspire Insurance is handling the claim and has accep…" at bounding box center [514, 315] width 773 height 19
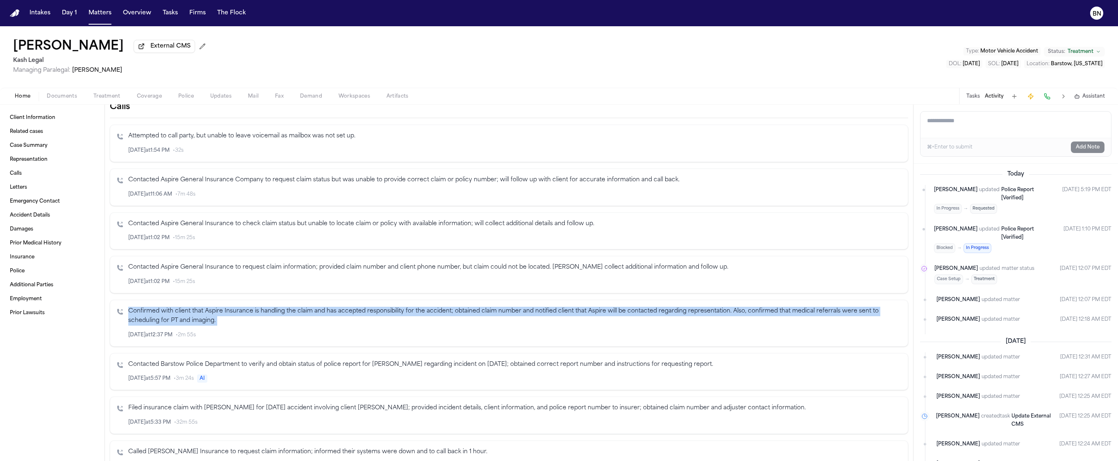
click at [208, 318] on p "Confirmed with client that Aspire Insurance is handling the claim and has accep…" at bounding box center [514, 315] width 773 height 19
click at [213, 319] on p "Confirmed with client that Aspire Insurance is handling the claim and has accep…" at bounding box center [514, 315] width 773 height 19
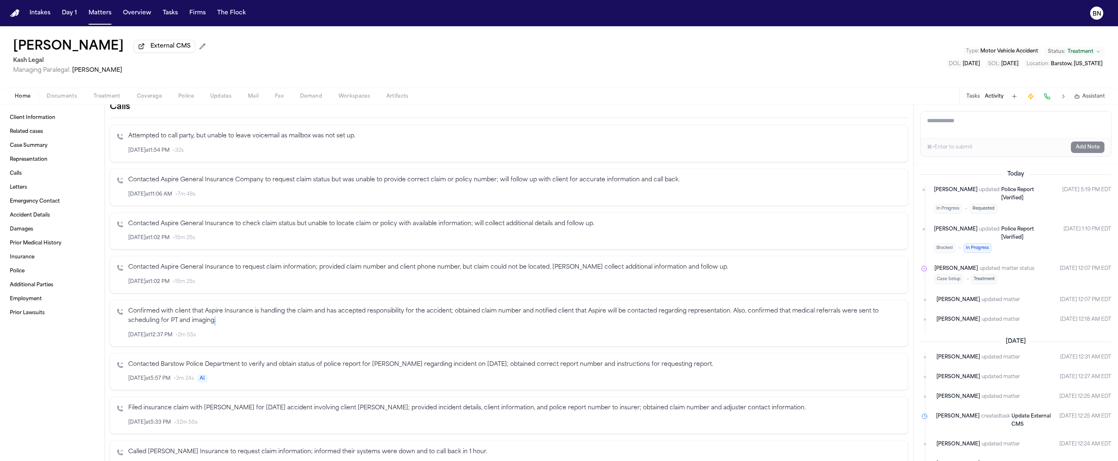
click at [213, 319] on p "Confirmed with client that Aspire Insurance is handling the claim and has accep…" at bounding box center [514, 315] width 773 height 19
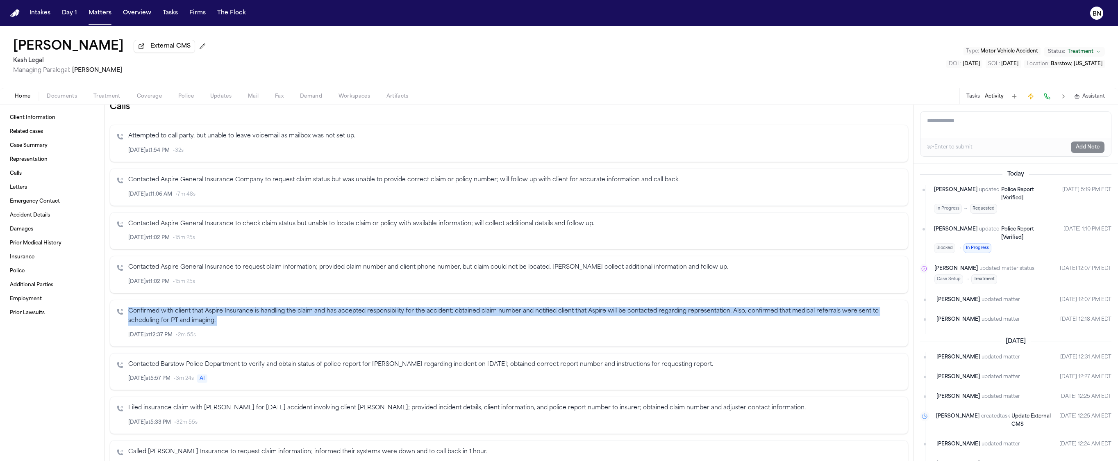
click at [213, 319] on p "Confirmed with client that Aspire Insurance is handling the claim and has accep…" at bounding box center [514, 315] width 773 height 19
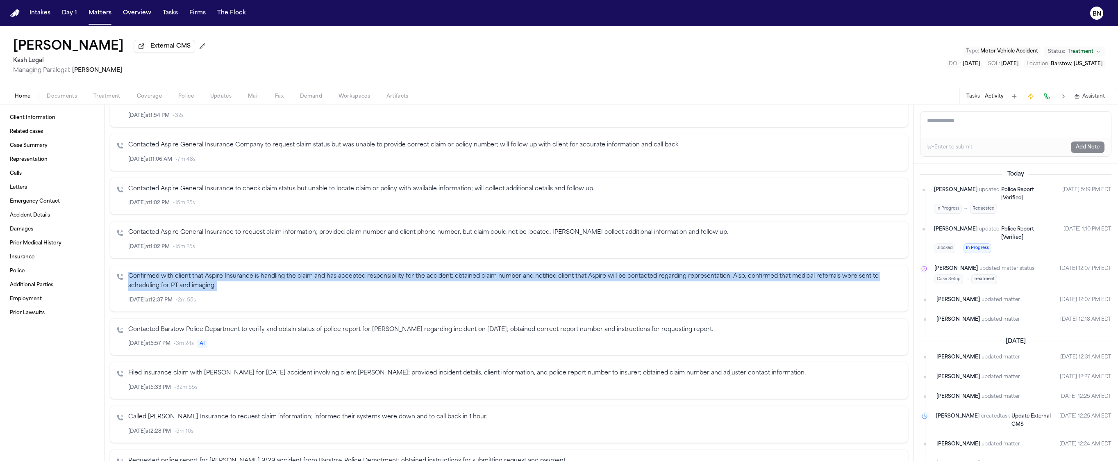
scroll to position [272, 0]
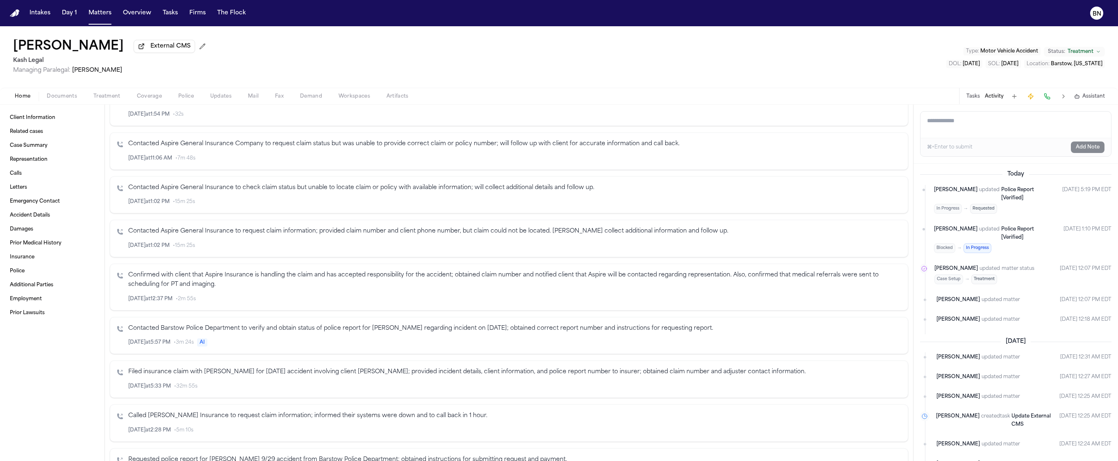
click at [286, 377] on p "Filed insurance claim with [PERSON_NAME] for [DATE] accident involving client […" at bounding box center [514, 371] width 773 height 9
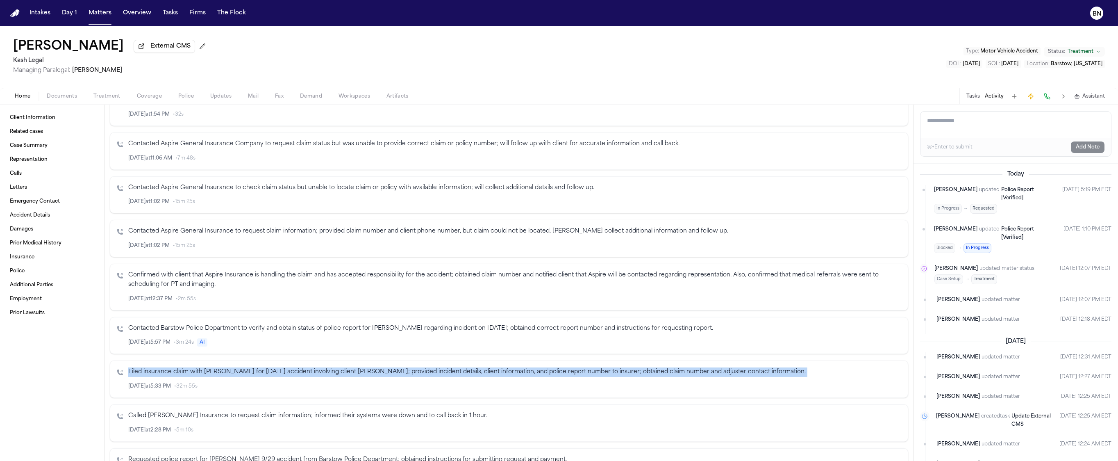
click at [286, 377] on p "Filed insurance claim with [PERSON_NAME] for [DATE] accident involving client […" at bounding box center [514, 371] width 773 height 9
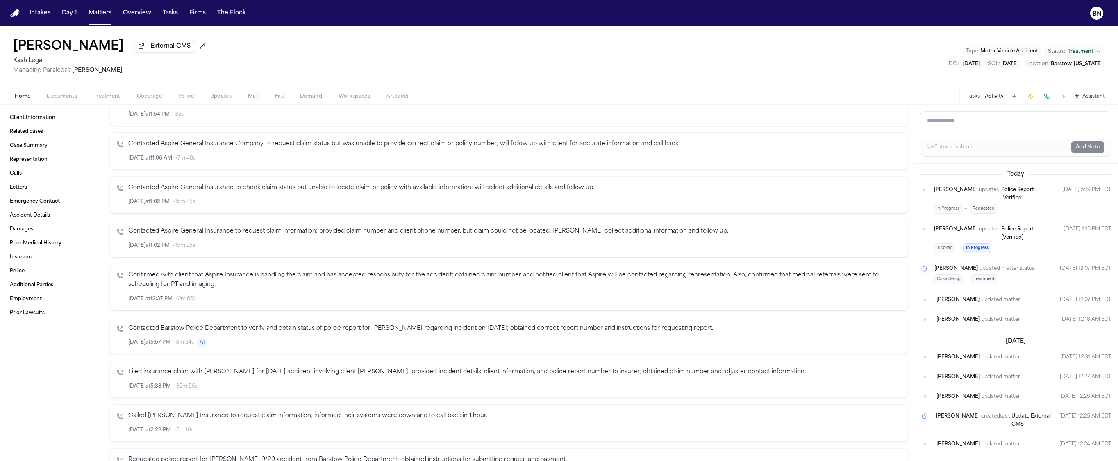
click at [189, 284] on p "Confirmed with client that Aspire Insurance is handling the claim and has accep…" at bounding box center [514, 279] width 773 height 19
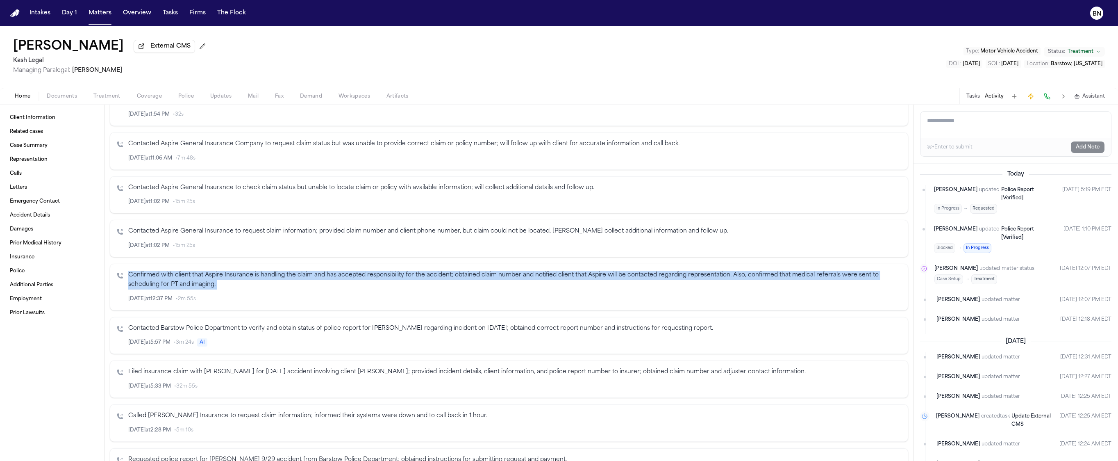
click at [189, 284] on p "Confirmed with client that Aspire Insurance is handling the claim and has accep…" at bounding box center [514, 279] width 773 height 19
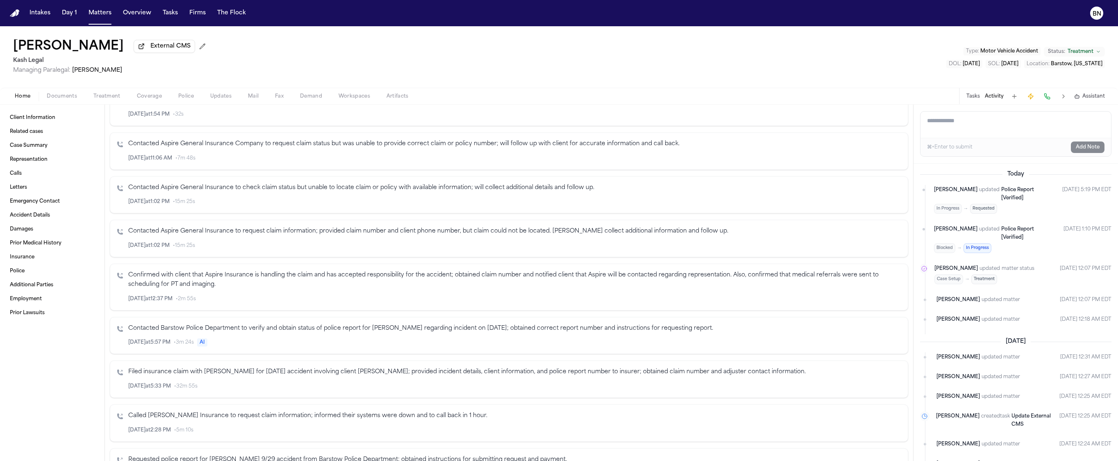
click at [216, 329] on p "Contacted Barstow Police Department to verify and obtain status of police repor…" at bounding box center [514, 328] width 773 height 9
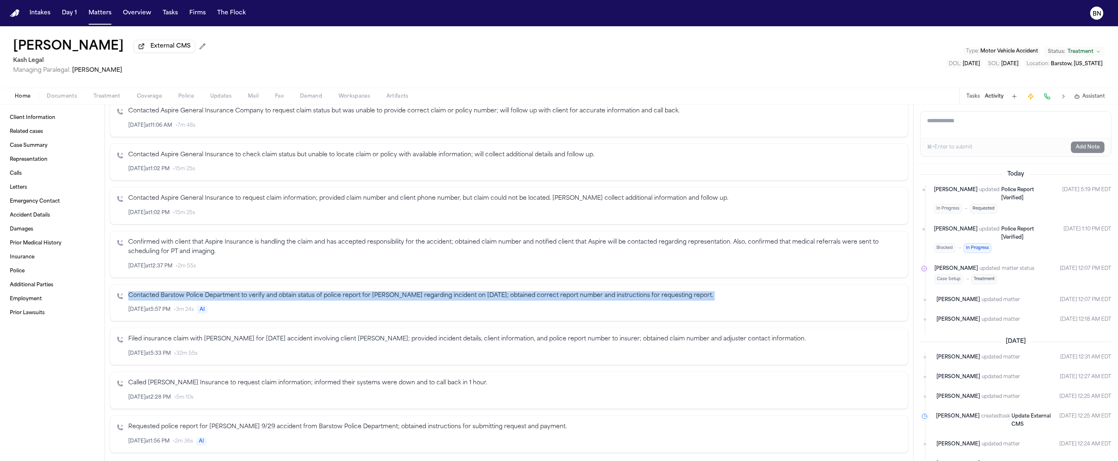
scroll to position [306, 0]
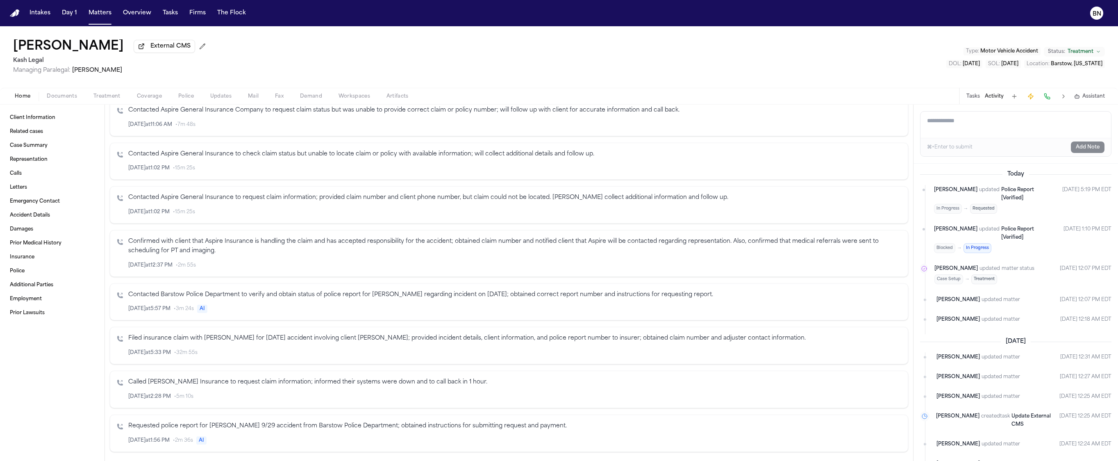
click at [220, 386] on p "Called [PERSON_NAME] Insurance to request claim information; informed their sys…" at bounding box center [514, 381] width 773 height 9
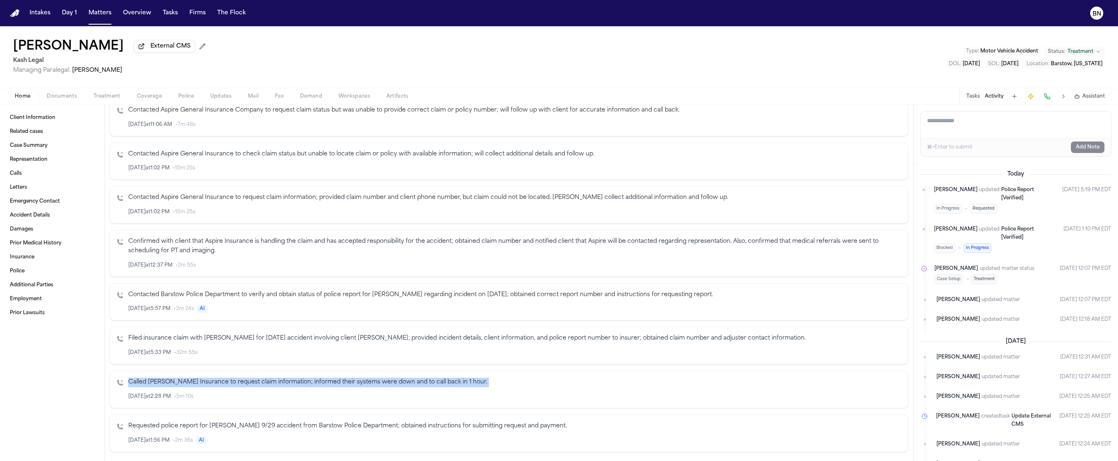
click at [220, 386] on p "Called [PERSON_NAME] Insurance to request claim information; informed their sys…" at bounding box center [514, 381] width 773 height 9
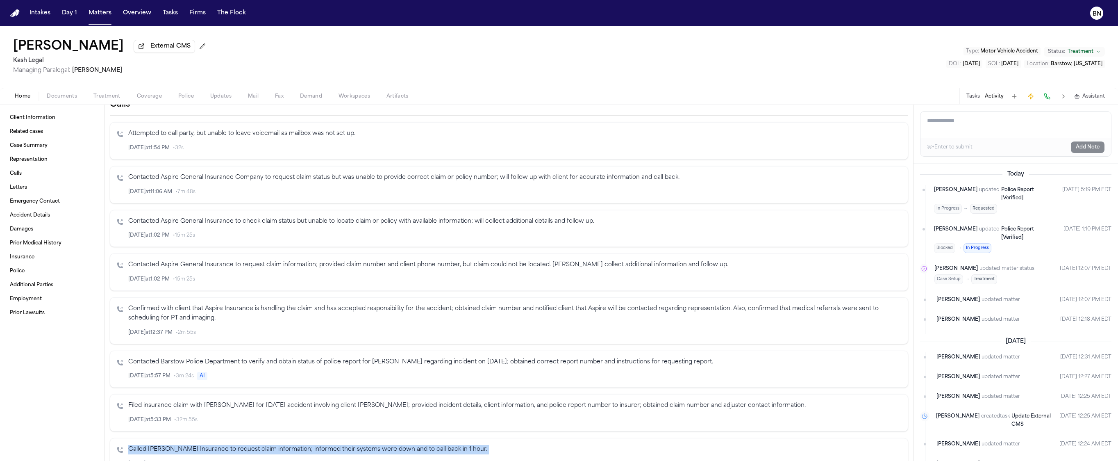
scroll to position [238, 0]
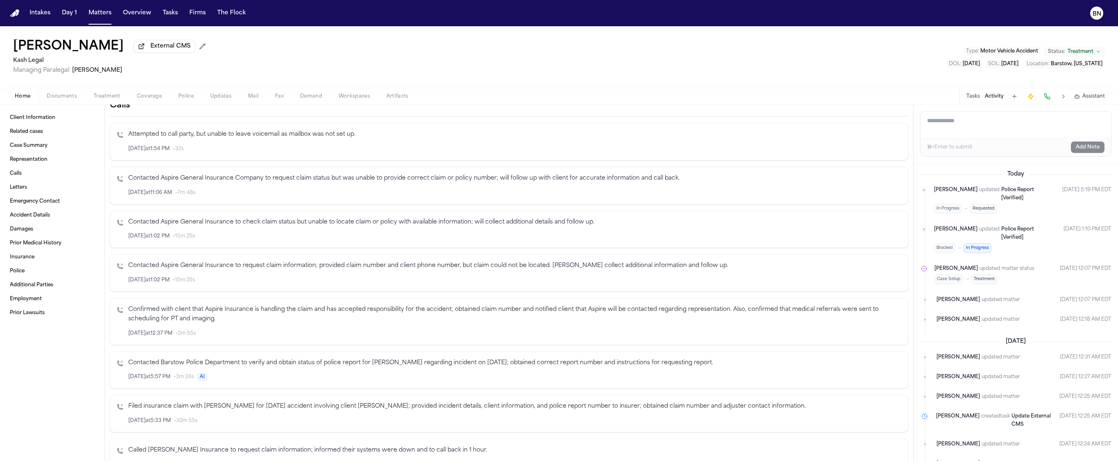
click at [183, 223] on p "Contacted Aspire General Insurance to check claim status but unable to locate c…" at bounding box center [514, 222] width 773 height 9
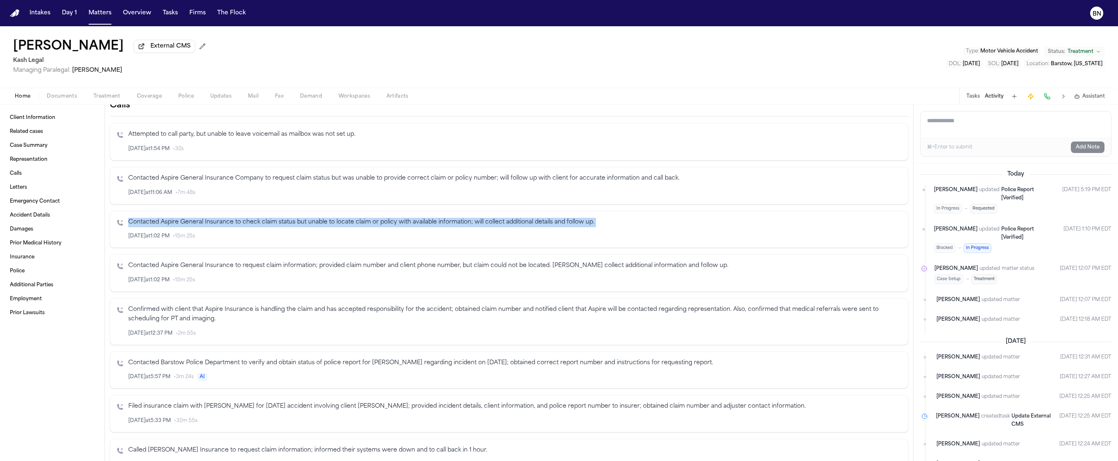
click at [183, 223] on p "Contacted Aspire General Insurance to check claim status but unable to locate c…" at bounding box center [514, 222] width 773 height 9
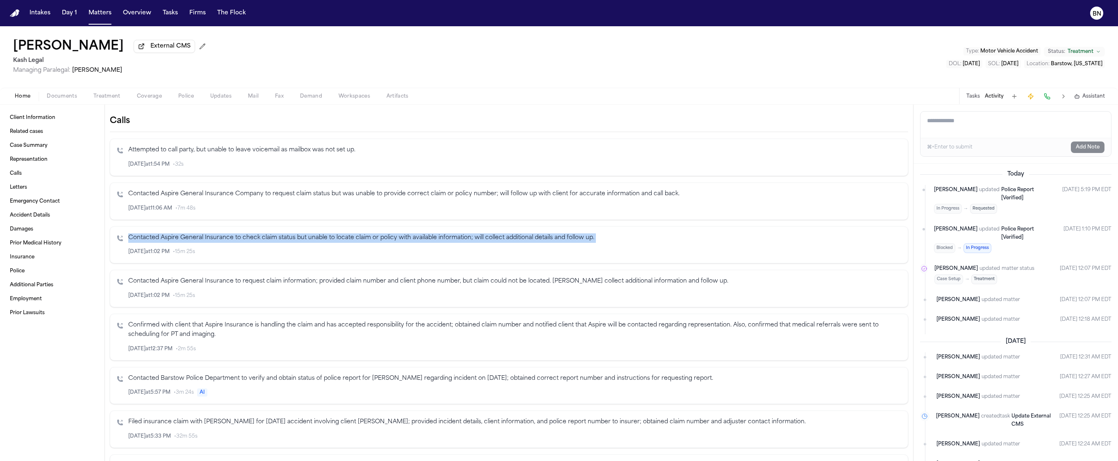
scroll to position [222, 0]
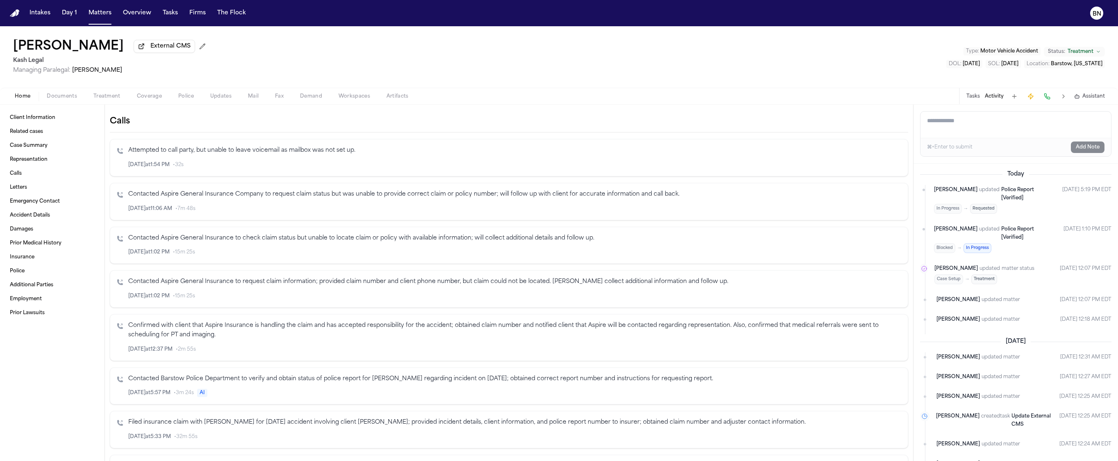
click at [244, 194] on p "Contacted Aspire General Insurance Company to request claim status but was unab…" at bounding box center [514, 194] width 773 height 9
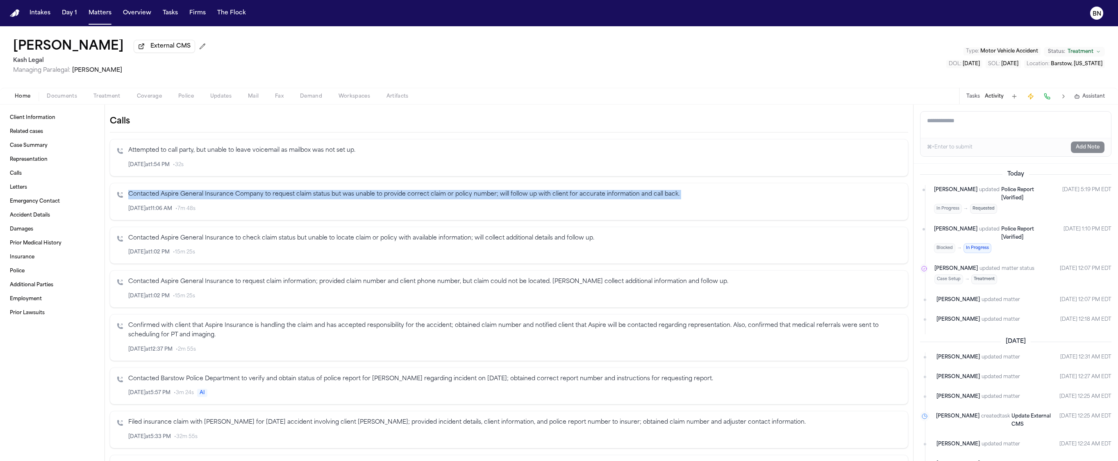
click at [244, 194] on p "Contacted Aspire General Insurance Company to request claim status but was unab…" at bounding box center [514, 194] width 773 height 9
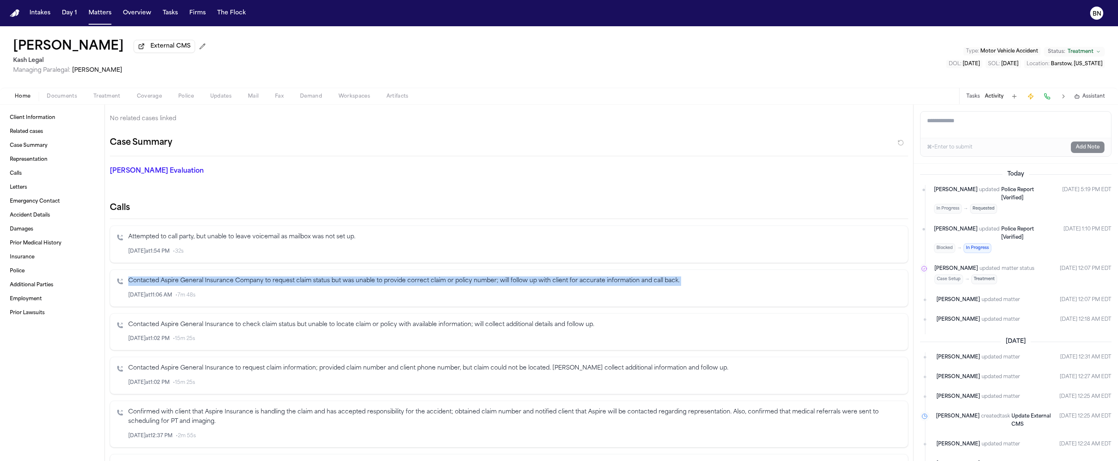
scroll to position [123, 0]
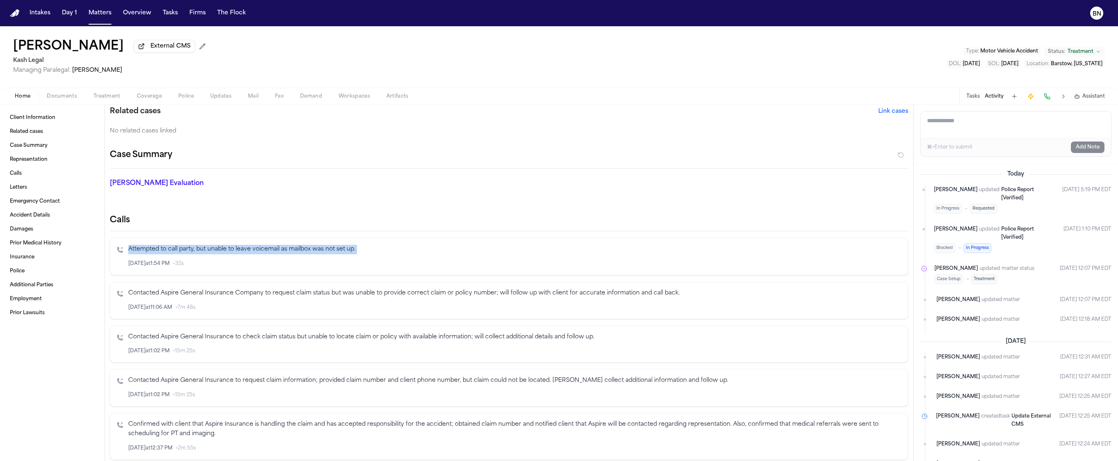
click at [227, 233] on div "Calls Attempted to call party, but unable to leave voicemail as mailbox was not…" at bounding box center [509, 424] width 798 height 420
click at [389, 104] on div "Home Documents Treatment Coverage Police Updates Mail Fax Demand Workspaces Art…" at bounding box center [559, 96] width 1118 height 16
click at [389, 99] on span "Artifacts" at bounding box center [397, 96] width 22 height 7
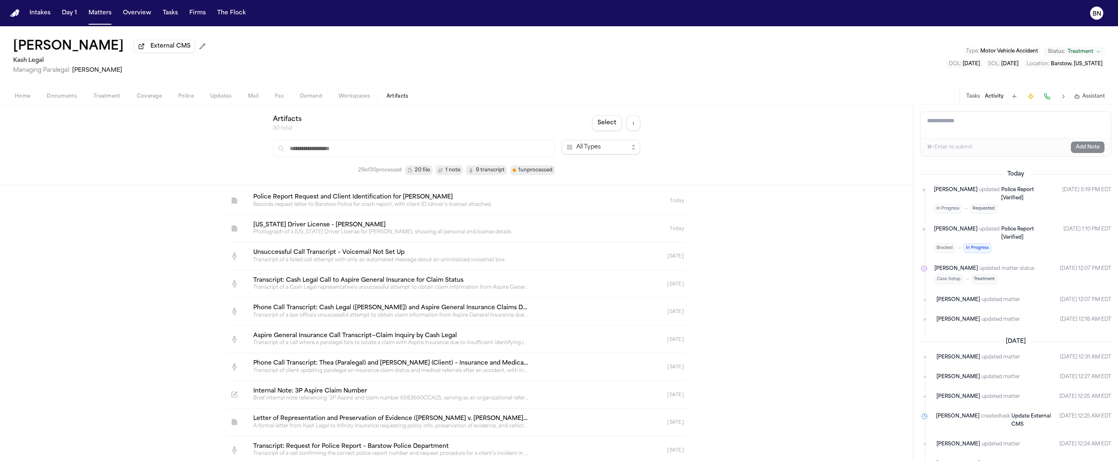
click at [487, 171] on span "9 transcript" at bounding box center [490, 170] width 29 height 8
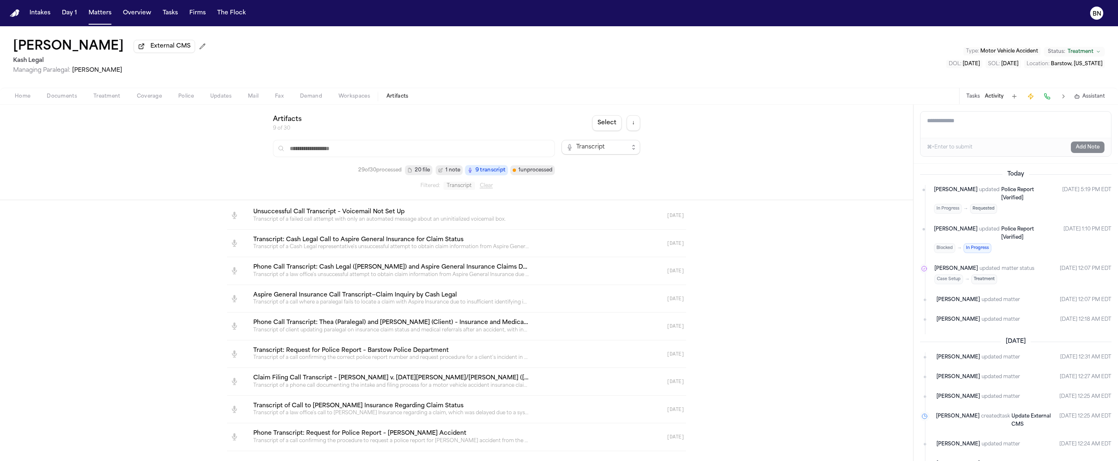
click at [413, 172] on span "20 file" at bounding box center [418, 170] width 27 height 10
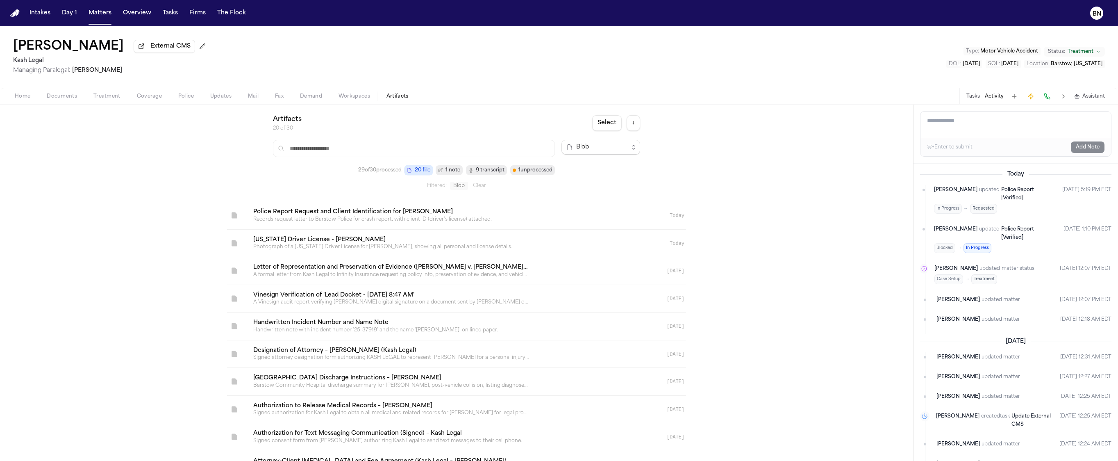
click at [399, 244] on link at bounding box center [447, 242] width 400 height 27
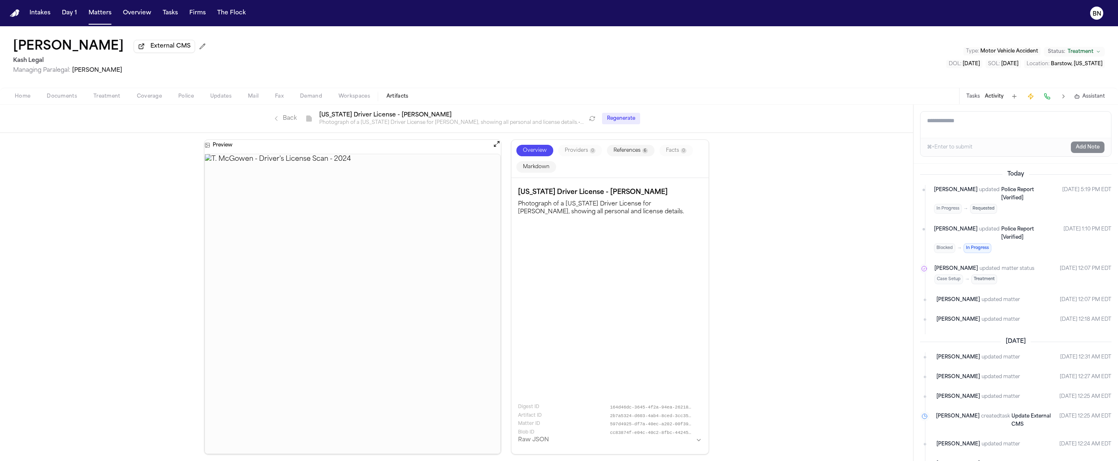
click at [289, 120] on link "Back" at bounding box center [285, 118] width 24 height 8
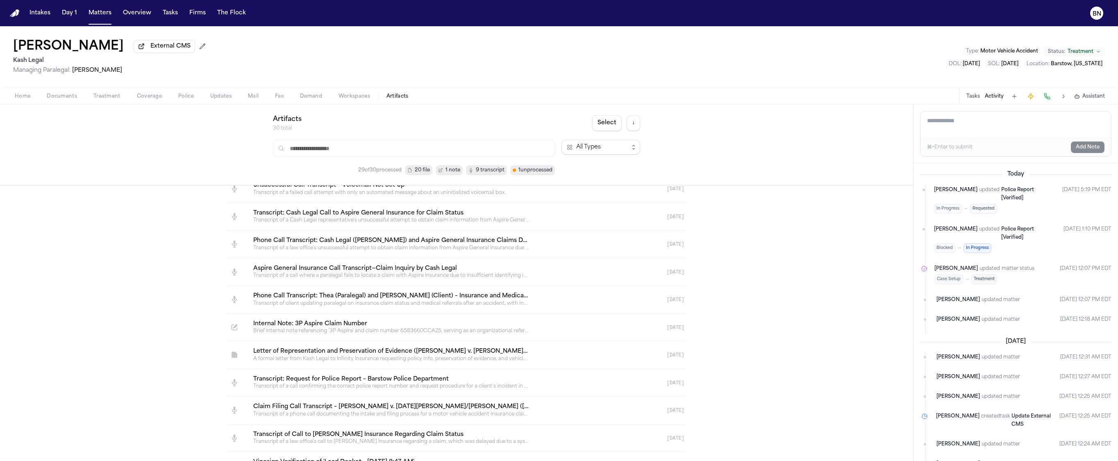
scroll to position [80, 0]
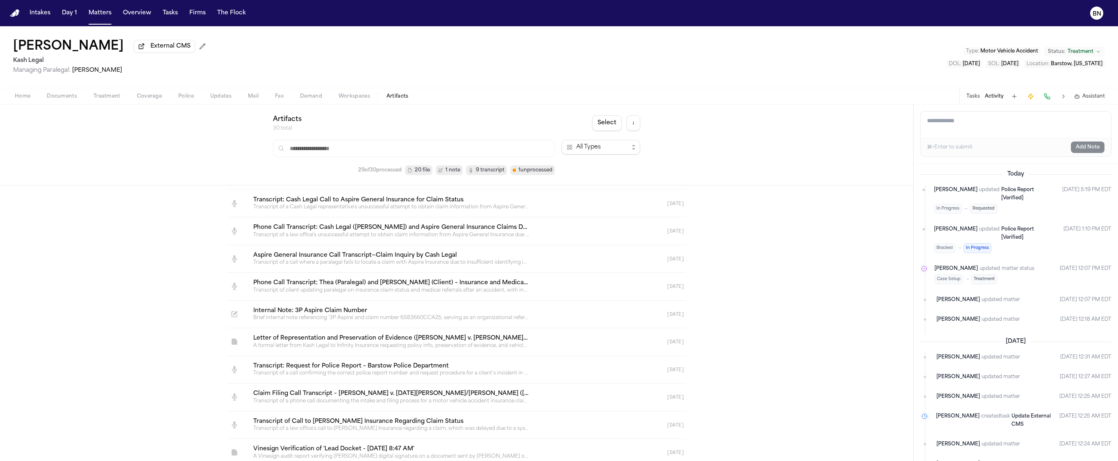
click at [348, 344] on link at bounding box center [447, 341] width 400 height 27
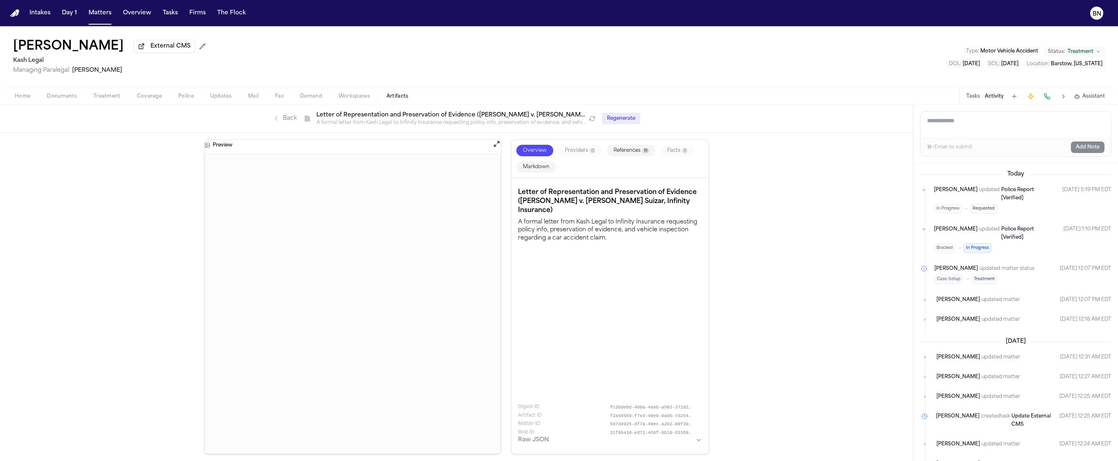
click at [289, 121] on link "Back" at bounding box center [285, 118] width 24 height 8
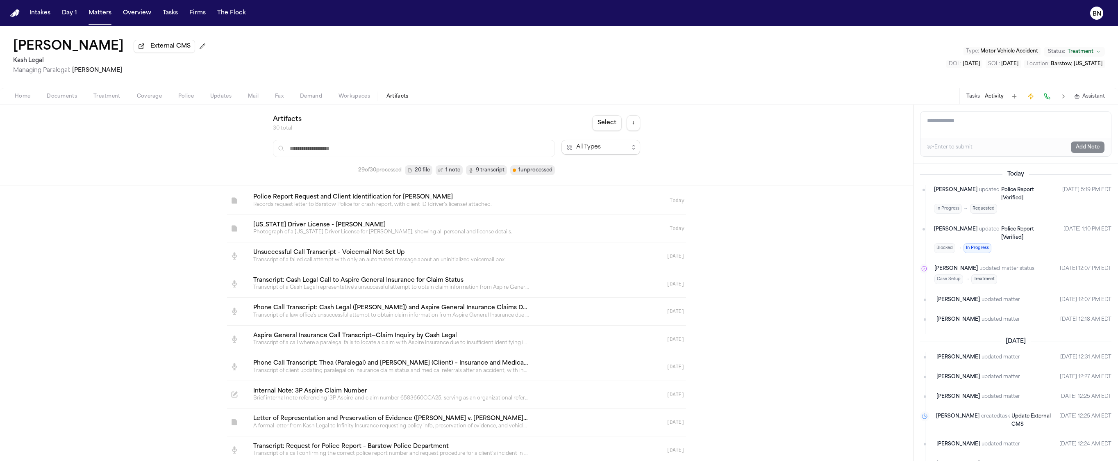
click at [447, 172] on span "1 note" at bounding box center [452, 170] width 15 height 8
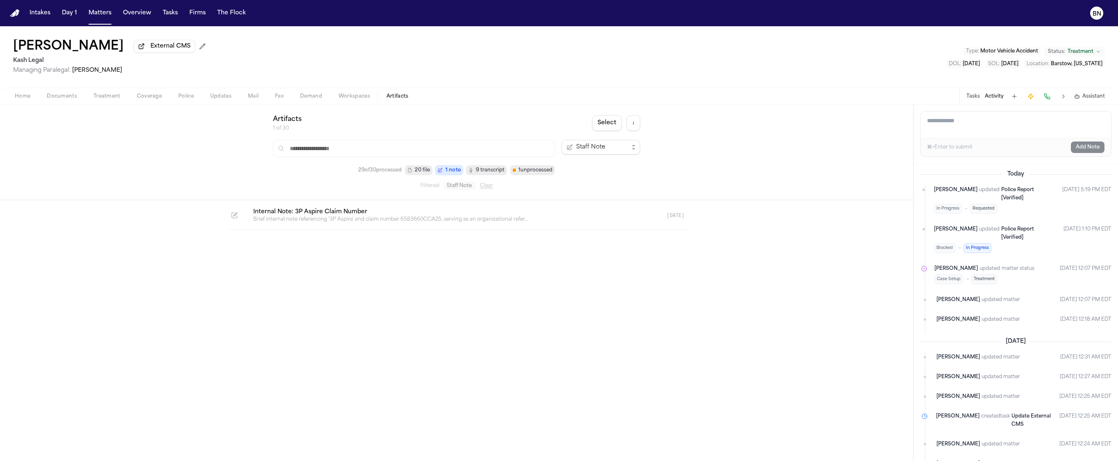
click at [415, 213] on link at bounding box center [447, 215] width 400 height 27
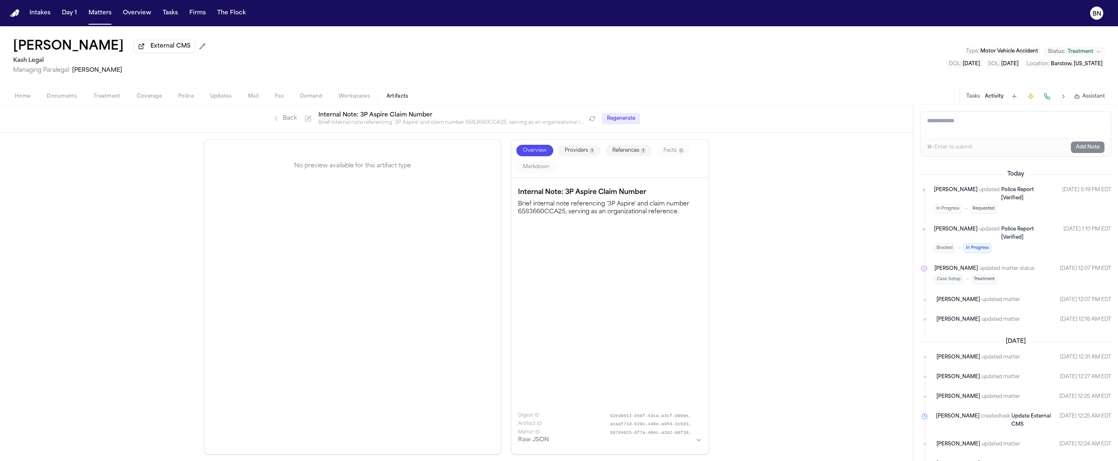
click at [284, 122] on link "Back" at bounding box center [285, 118] width 24 height 8
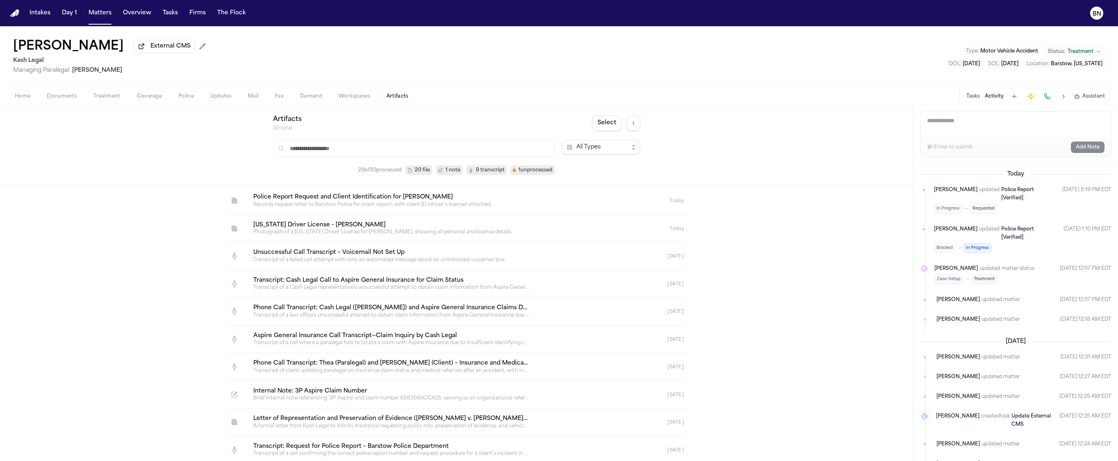
click at [415, 174] on span "20 file" at bounding box center [418, 170] width 27 height 10
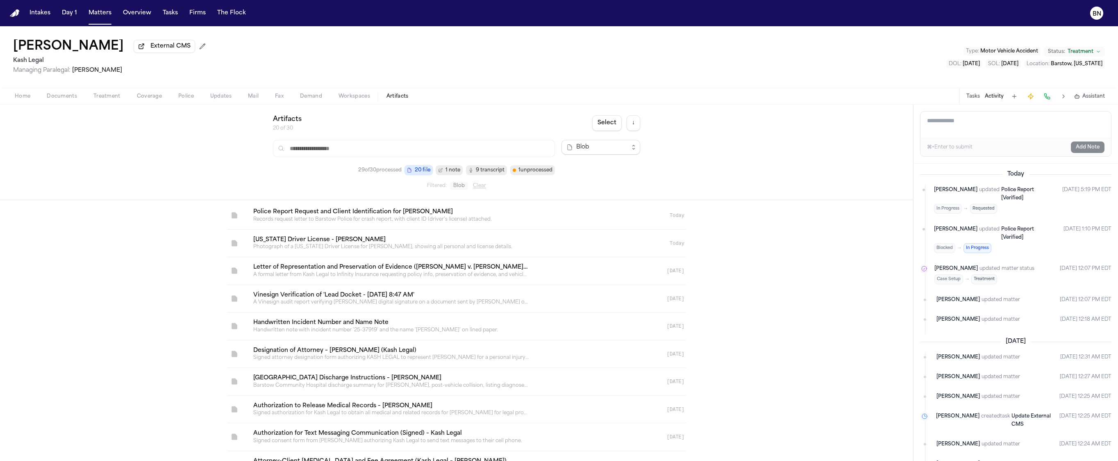
click at [475, 173] on span "9 transcript" at bounding box center [486, 170] width 41 height 10
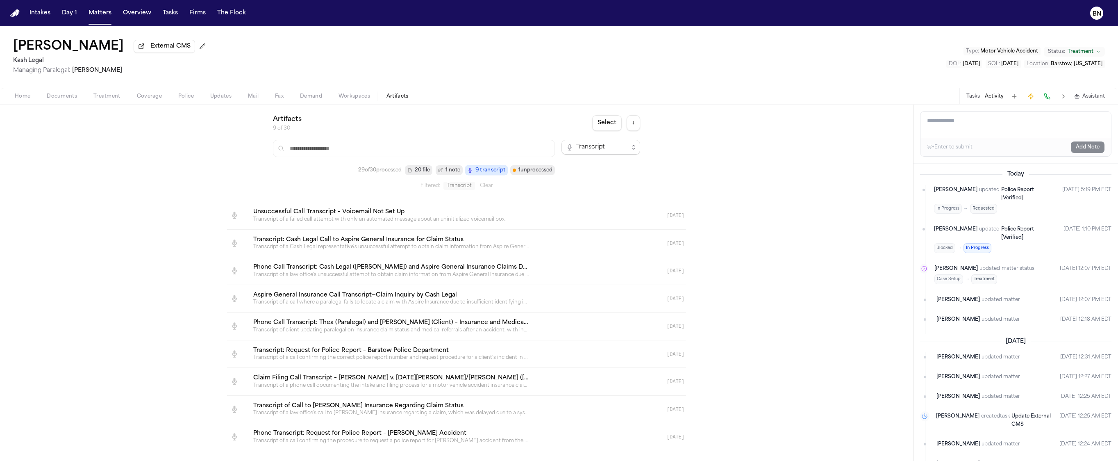
click at [524, 171] on span "1 unprocessed" at bounding box center [535, 170] width 34 height 8
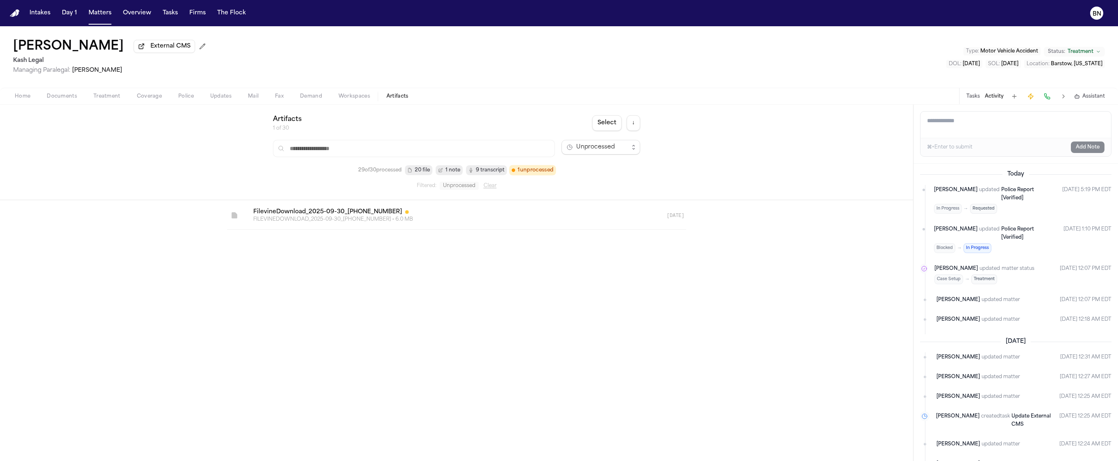
click at [471, 226] on link at bounding box center [447, 215] width 400 height 27
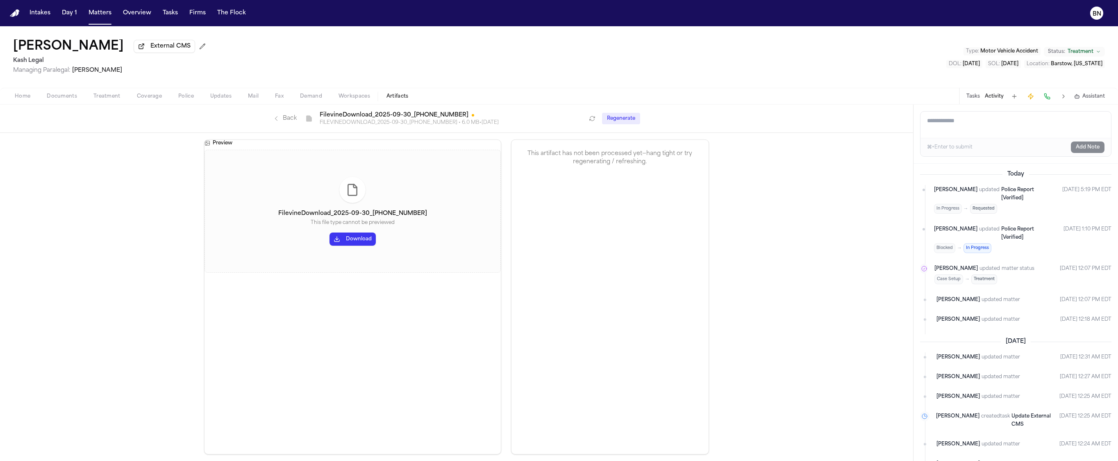
click at [590, 118] on icon "Refresh" at bounding box center [592, 118] width 5 height 5
click at [292, 119] on link "Back" at bounding box center [285, 118] width 24 height 8
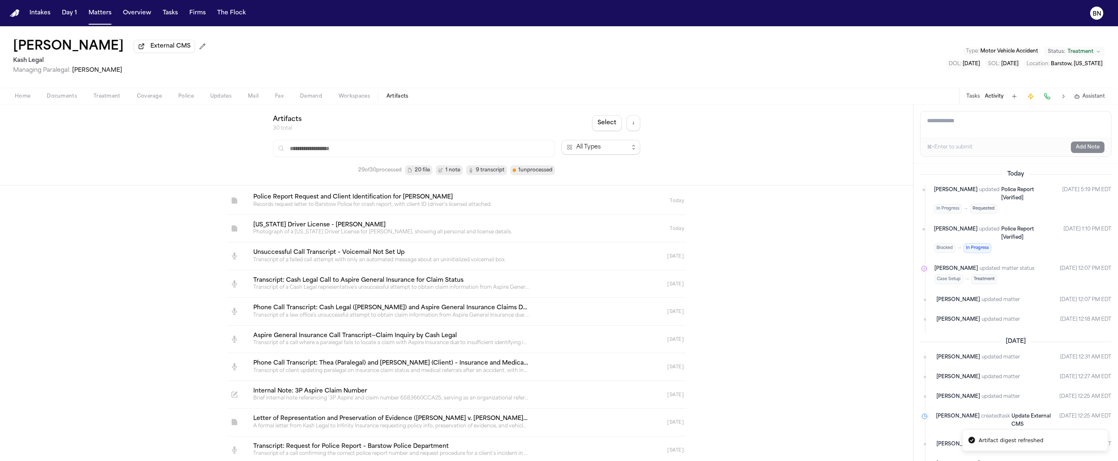
click at [482, 169] on span "9 transcript" at bounding box center [490, 170] width 29 height 8
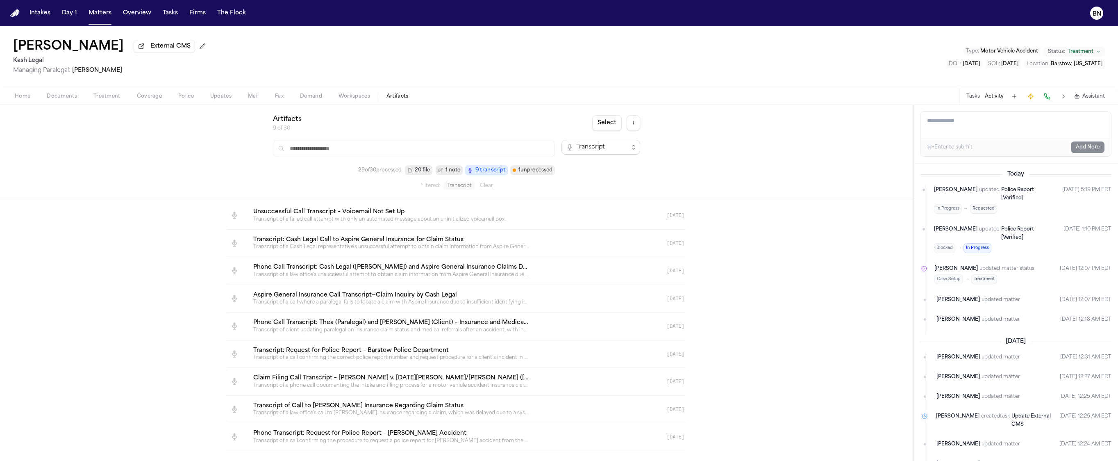
click at [34, 98] on button "Home" at bounding box center [23, 96] width 32 height 10
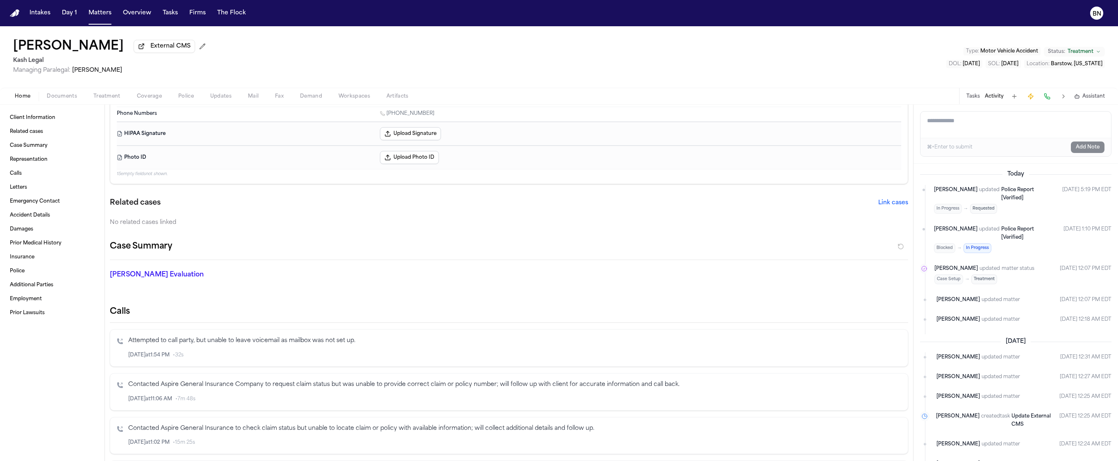
scroll to position [97, 0]
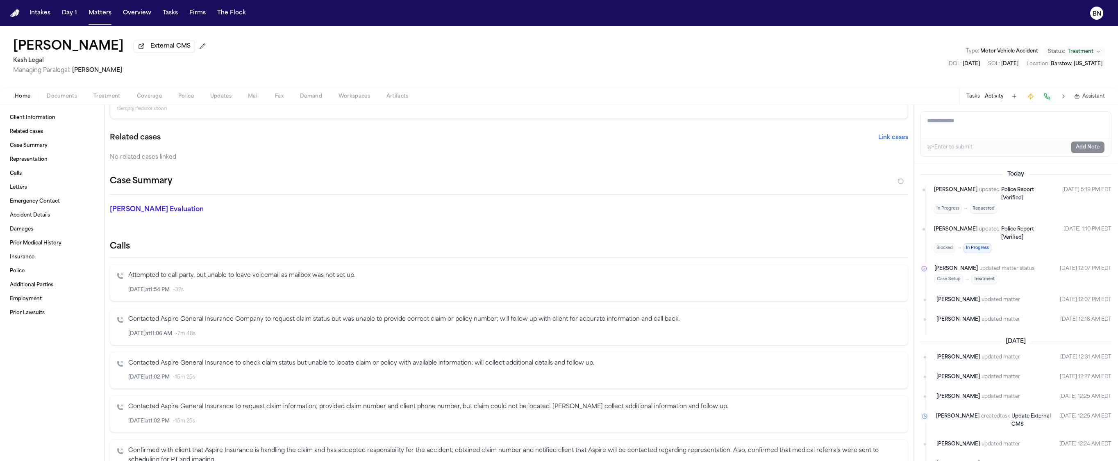
click at [321, 330] on div "[DATE] 11:06 AM • 7m 48s" at bounding box center [514, 333] width 773 height 9
click at [320, 325] on div "Contacted Aspire General Insurance Company to request claim status but was unab…" at bounding box center [514, 326] width 773 height 23
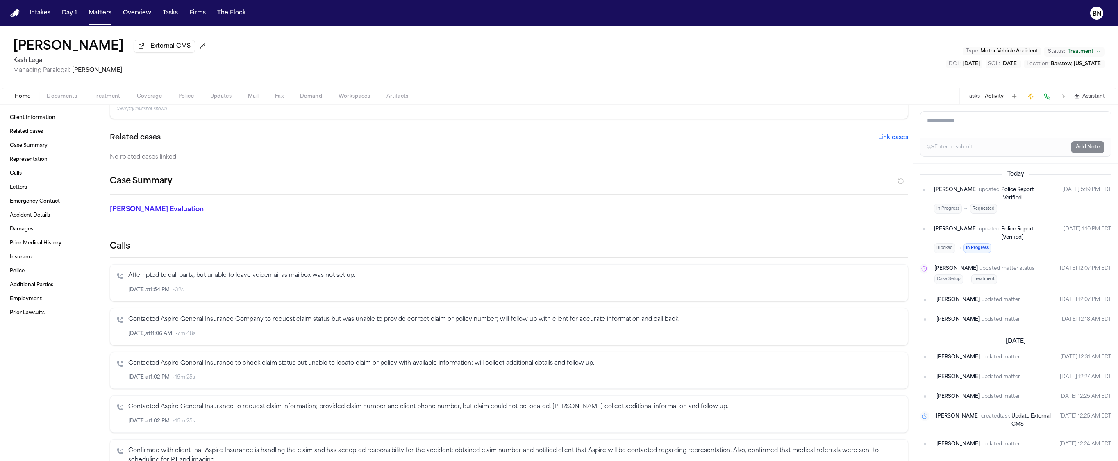
click at [320, 323] on p "Contacted Aspire General Insurance Company to request claim status but was unab…" at bounding box center [514, 319] width 773 height 9
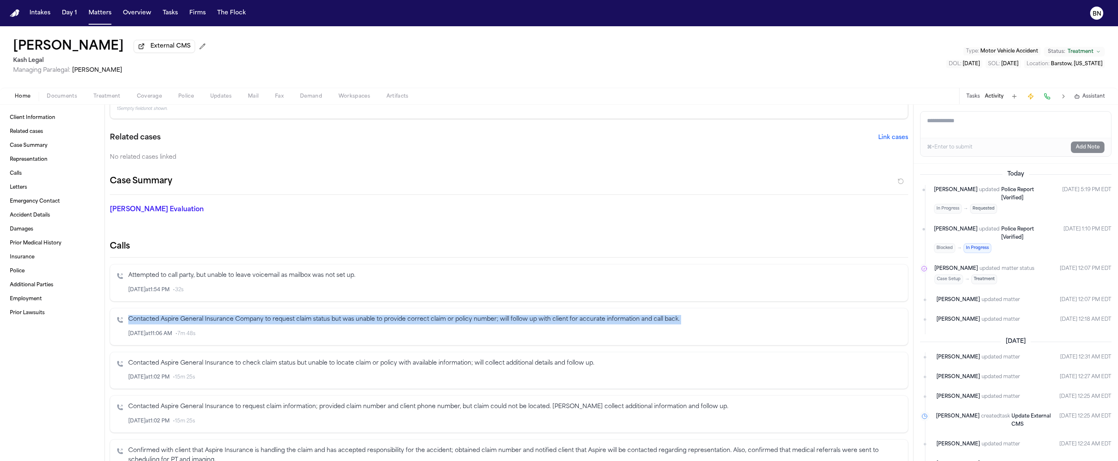
click at [320, 323] on p "Contacted Aspire General Insurance Company to request claim status but was unab…" at bounding box center [514, 319] width 773 height 9
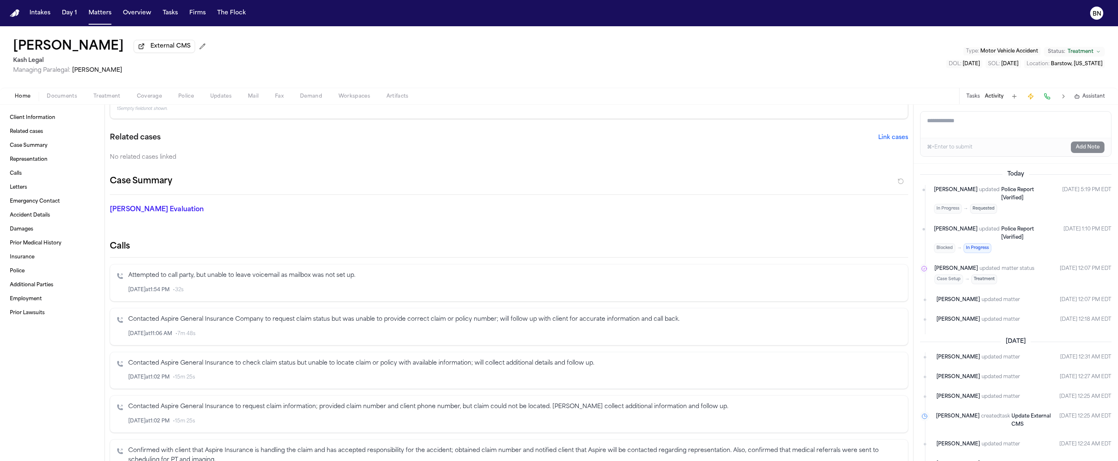
click at [222, 270] on div "Attempted to call party, but unable to leave voicemail as mailbox was not set u…" at bounding box center [509, 282] width 798 height 37
click at [253, 320] on p "Contacted Aspire General Insurance Company to request claim status but was unab…" at bounding box center [514, 319] width 773 height 9
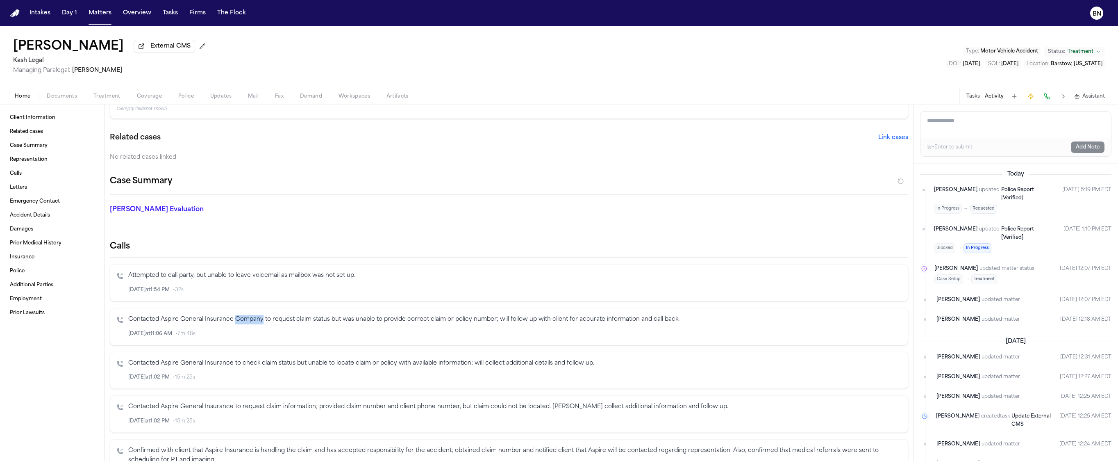
click at [253, 320] on p "Contacted Aspire General Insurance Company to request claim status but was unab…" at bounding box center [514, 319] width 773 height 9
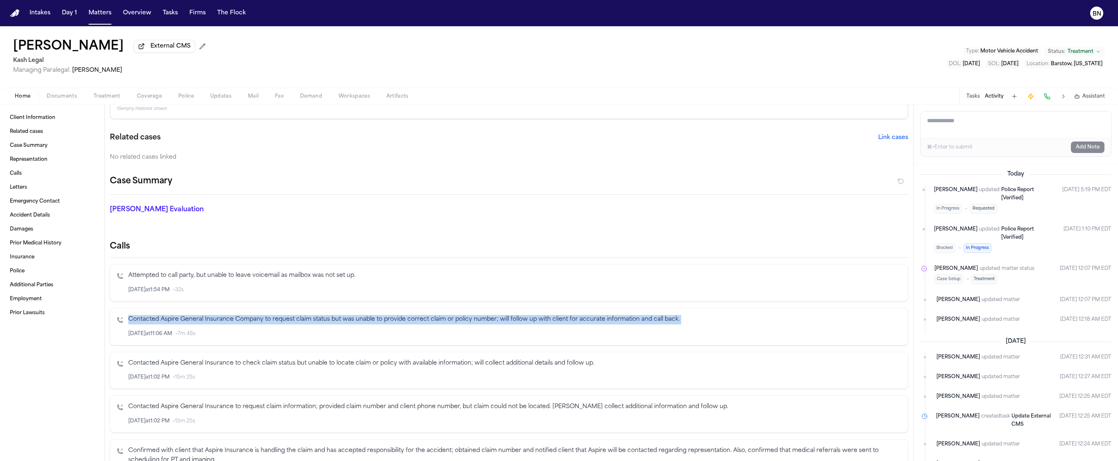
click at [253, 320] on p "Contacted Aspire General Insurance Company to request claim status but was unab…" at bounding box center [514, 319] width 773 height 9
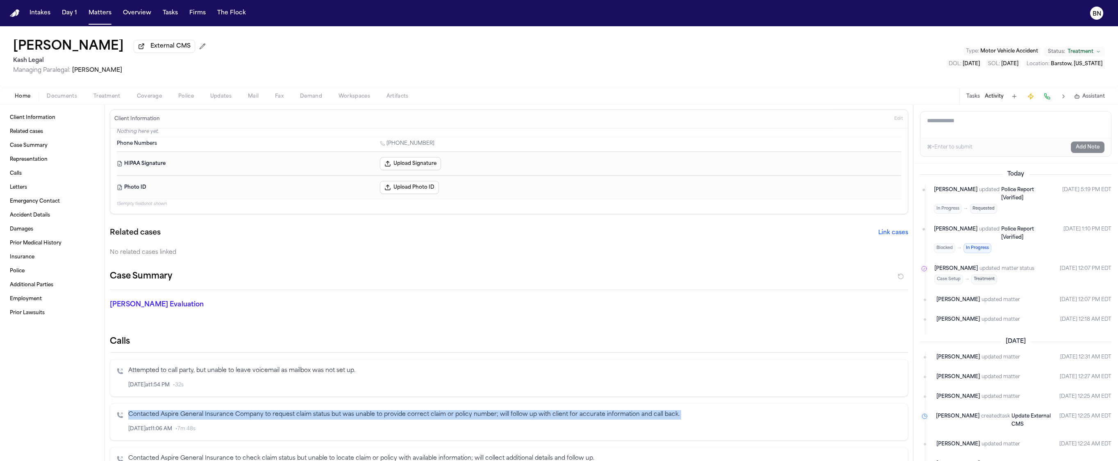
scroll to position [2, 0]
click at [292, 418] on p "Contacted Aspire General Insurance Company to request claim status but was unab…" at bounding box center [514, 413] width 773 height 9
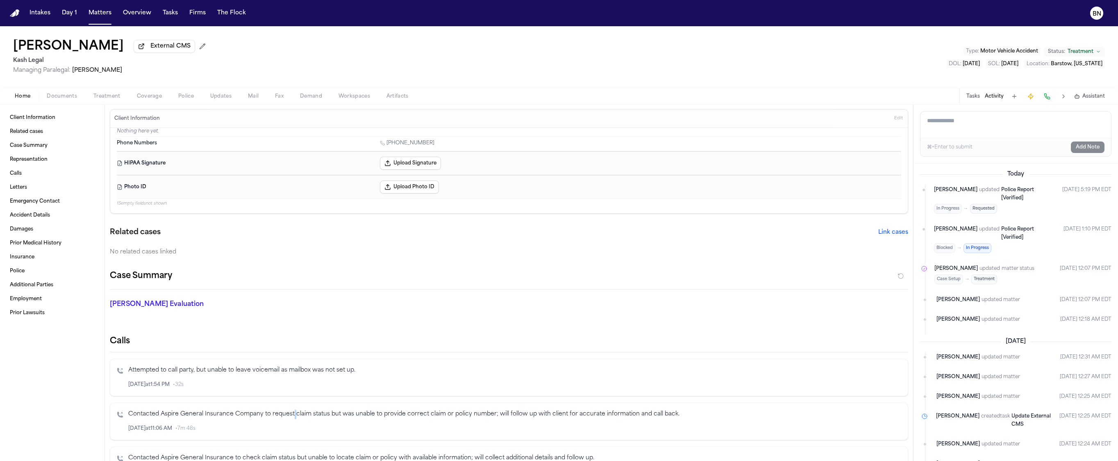
click at [292, 418] on p "Contacted Aspire General Insurance Company to request claim status but was unab…" at bounding box center [514, 413] width 773 height 9
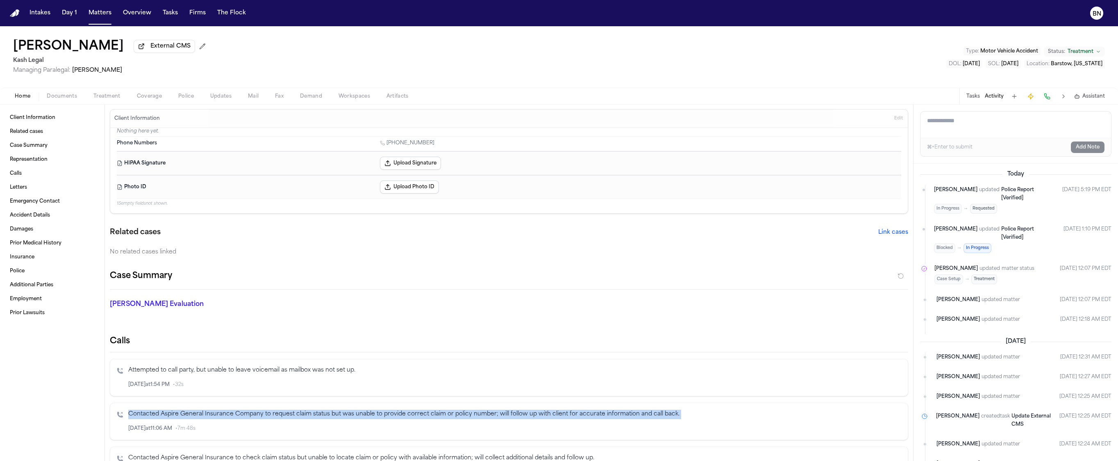
click at [292, 418] on p "Contacted Aspire General Insurance Company to request claim status but was unab…" at bounding box center [514, 413] width 773 height 9
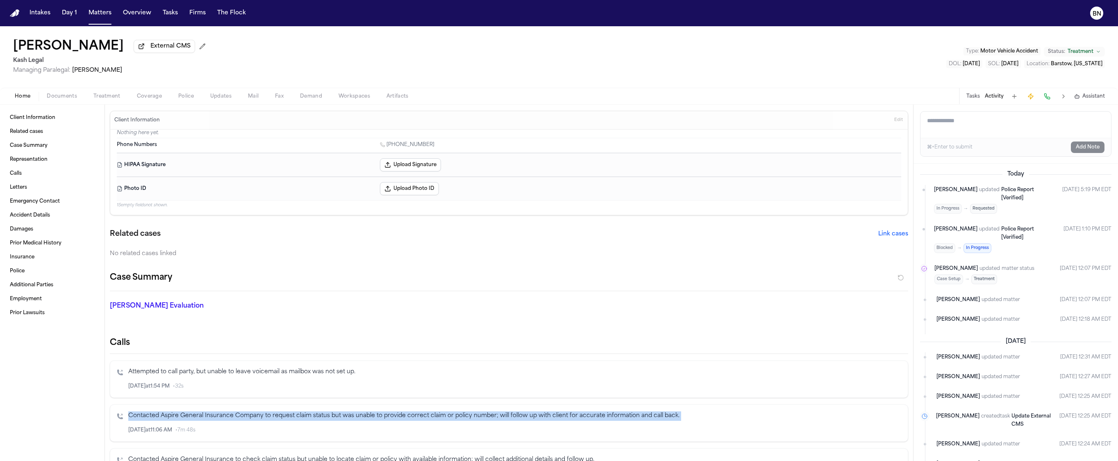
scroll to position [0, 0]
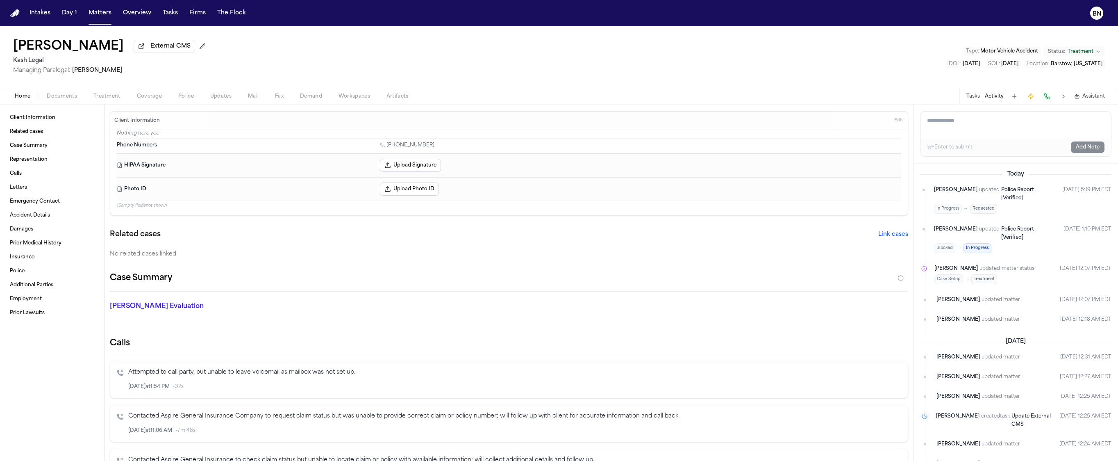
click at [265, 416] on p "Contacted Aspire General Insurance Company to request claim status but was unab…" at bounding box center [514, 415] width 773 height 9
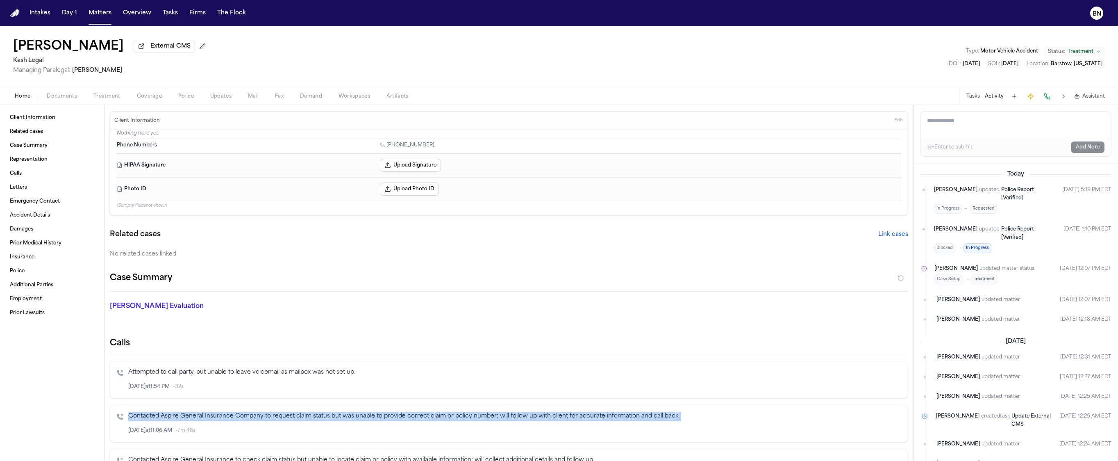
click at [265, 416] on p "Contacted Aspire General Insurance Company to request claim status but was unab…" at bounding box center [514, 415] width 773 height 9
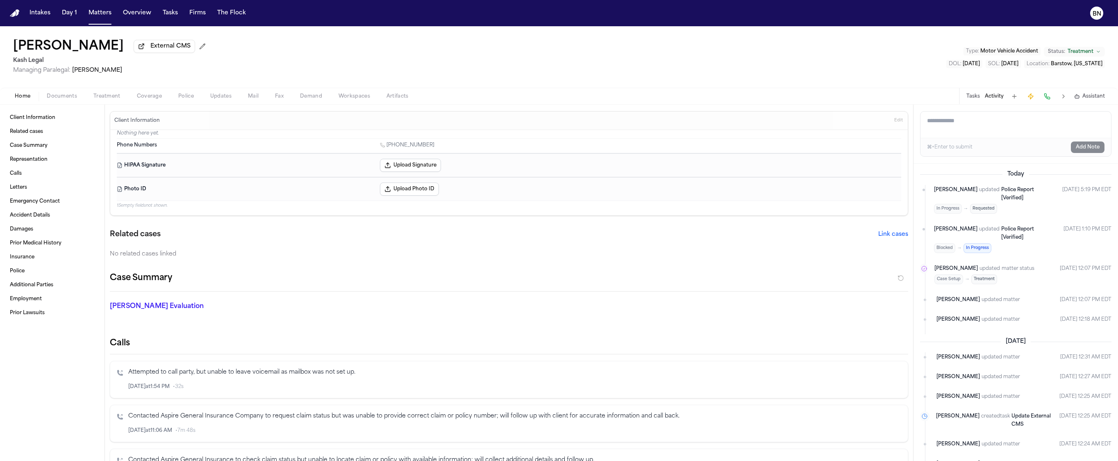
drag, startPoint x: 733, startPoint y: 419, endPoint x: 837, endPoint y: 427, distance: 104.0
click at [735, 419] on p "Contacted Aspire General Insurance Company to request claim status but was unab…" at bounding box center [514, 415] width 773 height 9
drag, startPoint x: 95, startPoint y: 305, endPoint x: 259, endPoint y: 318, distance: 164.9
click at [95, 305] on link "Employment" at bounding box center [52, 298] width 91 height 13
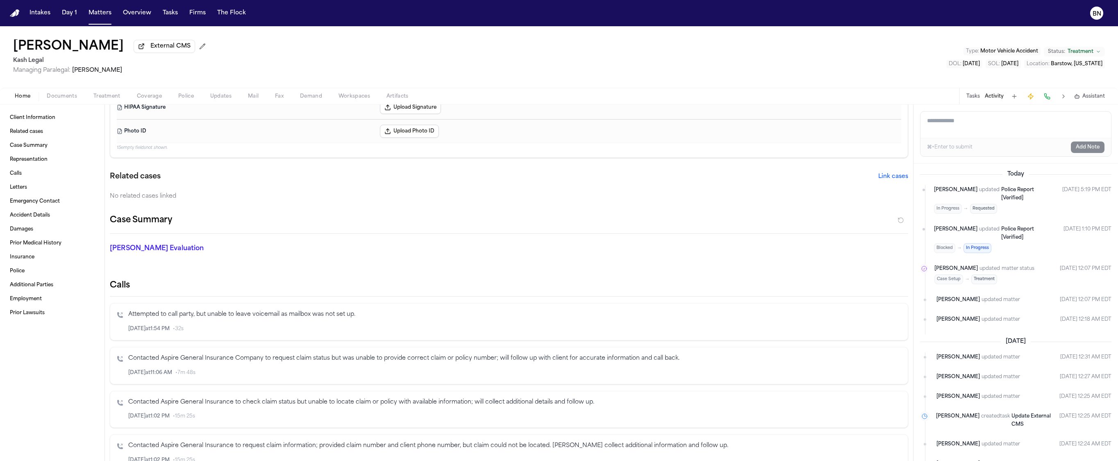
scroll to position [57, 0]
click at [199, 361] on p "Contacted Aspire General Insurance Company to request claim status but was unab…" at bounding box center [514, 358] width 773 height 9
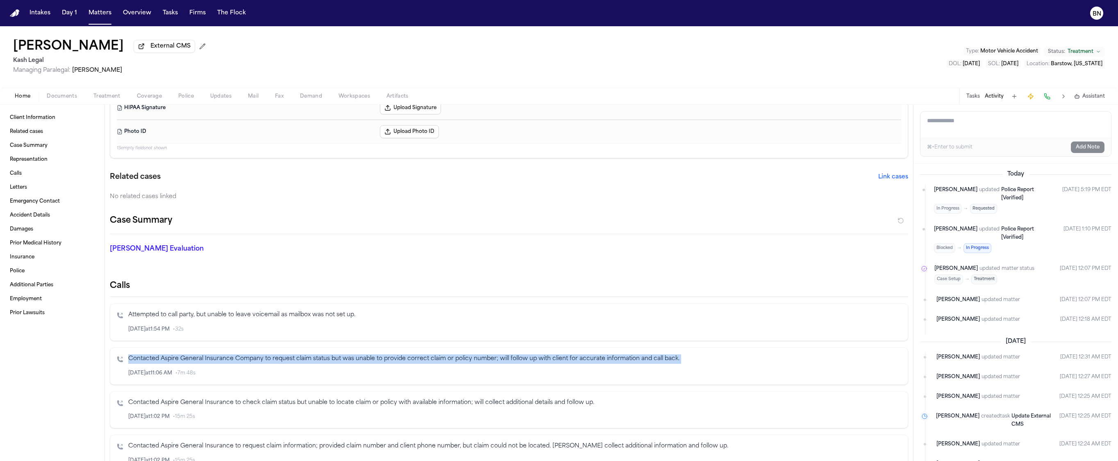
click at [199, 361] on p "Contacted Aspire General Insurance Company to request claim status but was unab…" at bounding box center [514, 358] width 773 height 9
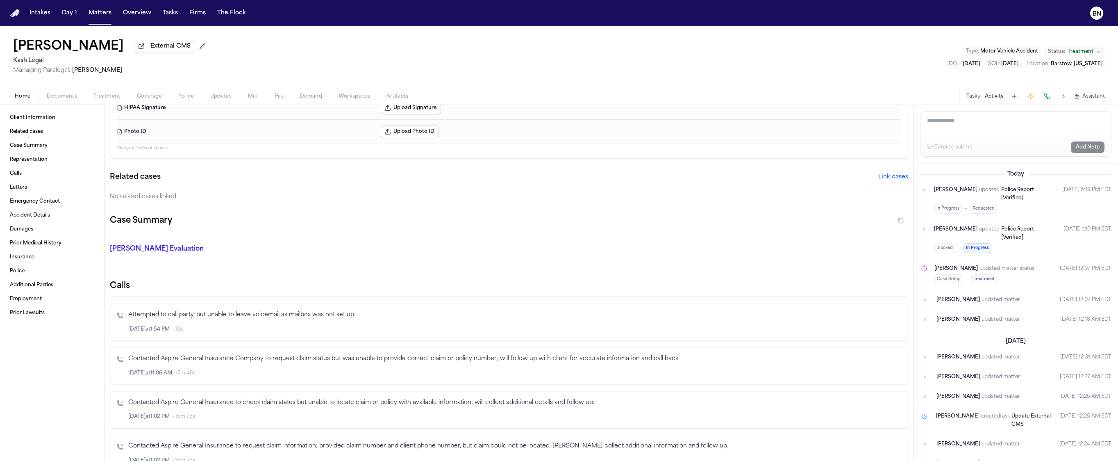
click at [982, 131] on textarea "Add a note to this matter" at bounding box center [1015, 124] width 191 height 26
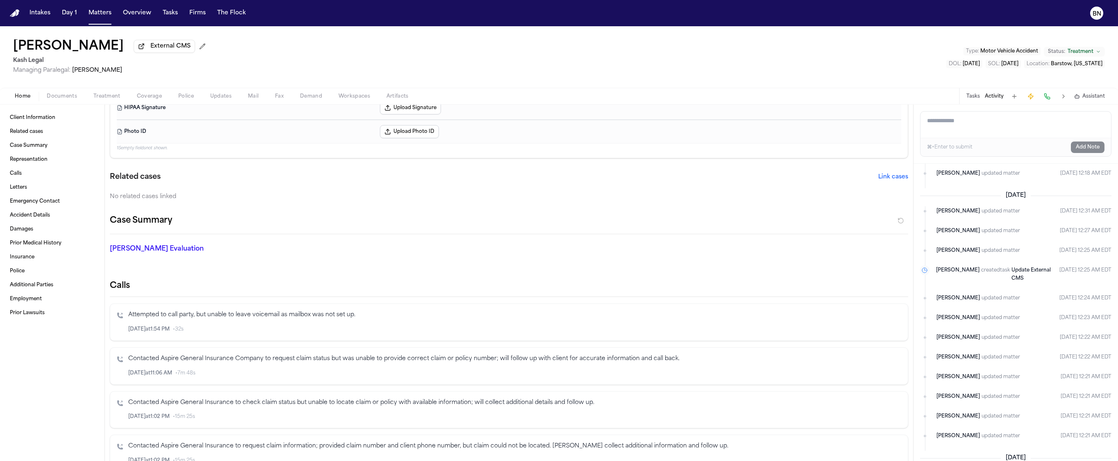
scroll to position [0, 0]
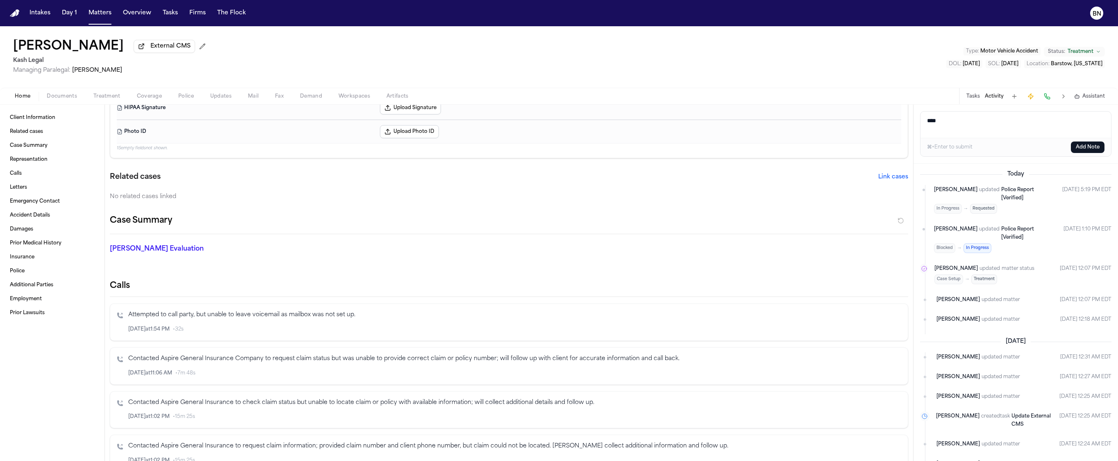
type textarea "****"
click at [431, 358] on p "Contacted Aspire General Insurance Company to request claim status but was unab…" at bounding box center [514, 358] width 773 height 9
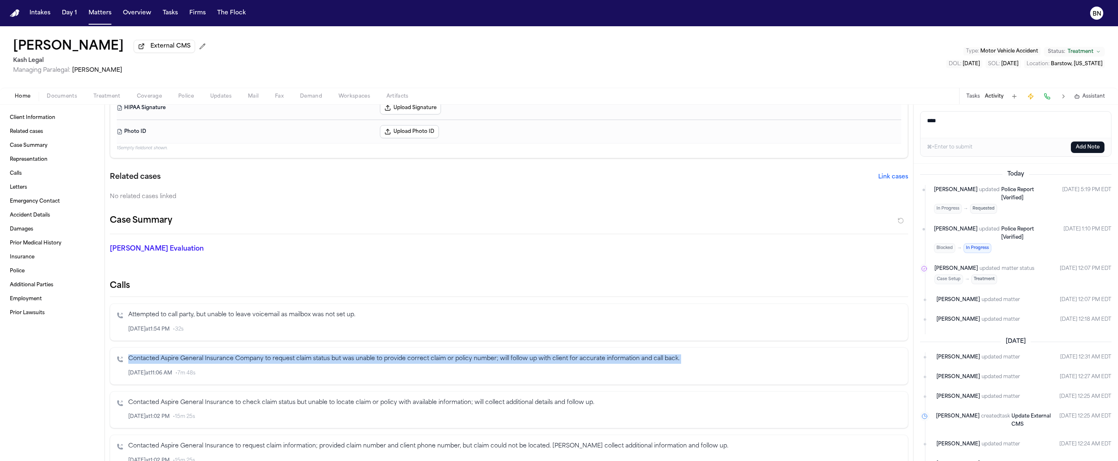
click at [431, 358] on p "Contacted Aspire General Insurance Company to request claim status but was unab…" at bounding box center [514, 358] width 773 height 9
click at [278, 355] on p "Contacted Aspire General Insurance Company to request claim status but was unab…" at bounding box center [514, 358] width 773 height 9
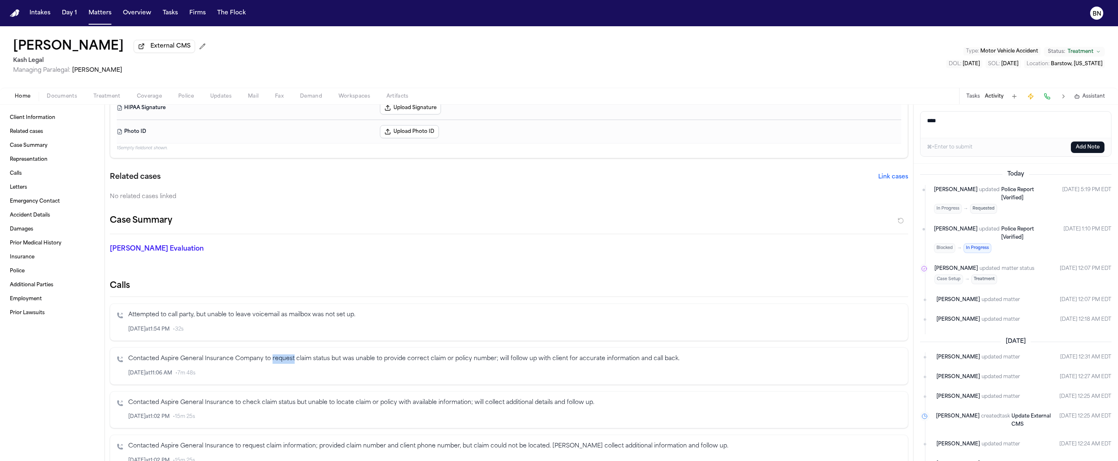
click at [278, 355] on p "Contacted Aspire General Insurance Company to request claim status but was unab…" at bounding box center [514, 358] width 773 height 9
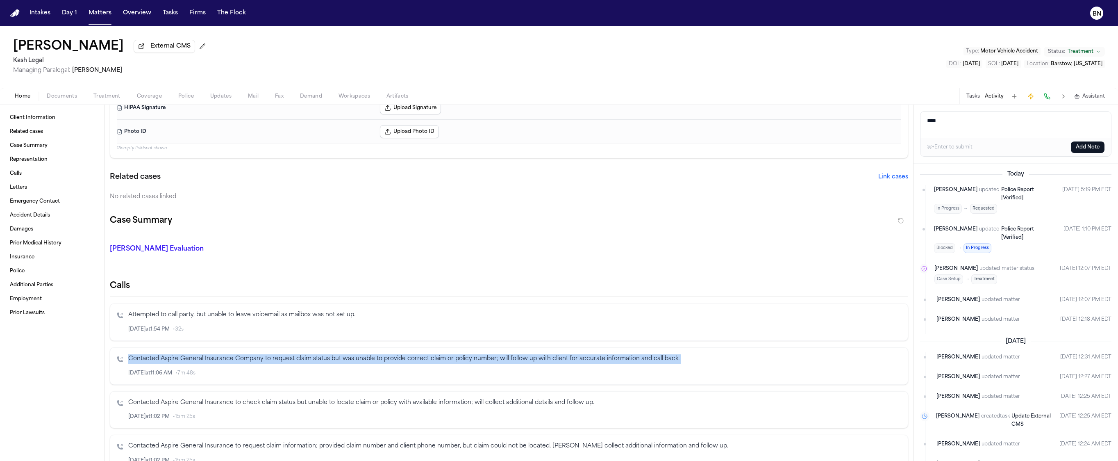
click at [278, 355] on p "Contacted Aspire General Insurance Company to request claim status but was unab…" at bounding box center [514, 358] width 773 height 9
click at [281, 363] on p "Contacted Aspire General Insurance Company to request claim status but was unab…" at bounding box center [514, 358] width 773 height 9
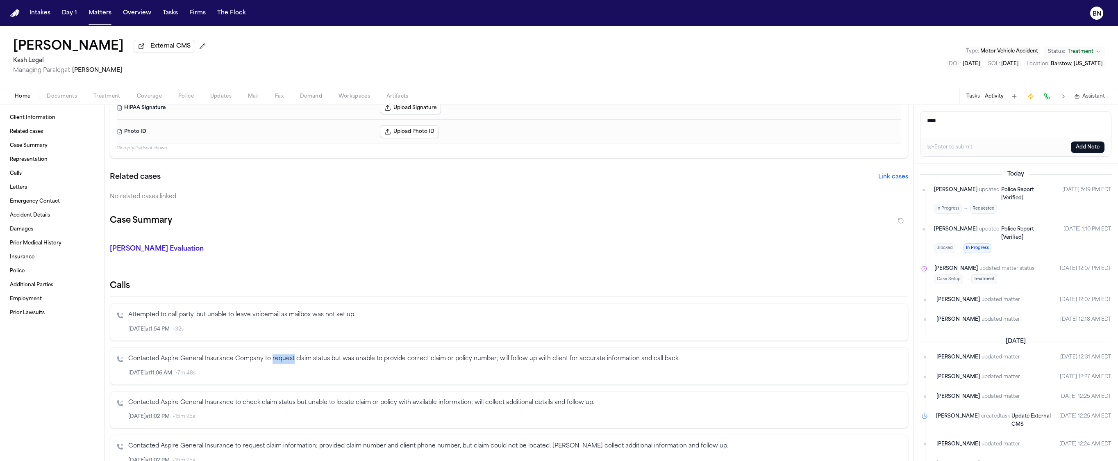
click at [281, 363] on p "Contacted Aspire General Insurance Company to request claim status but was unab…" at bounding box center [514, 358] width 773 height 9
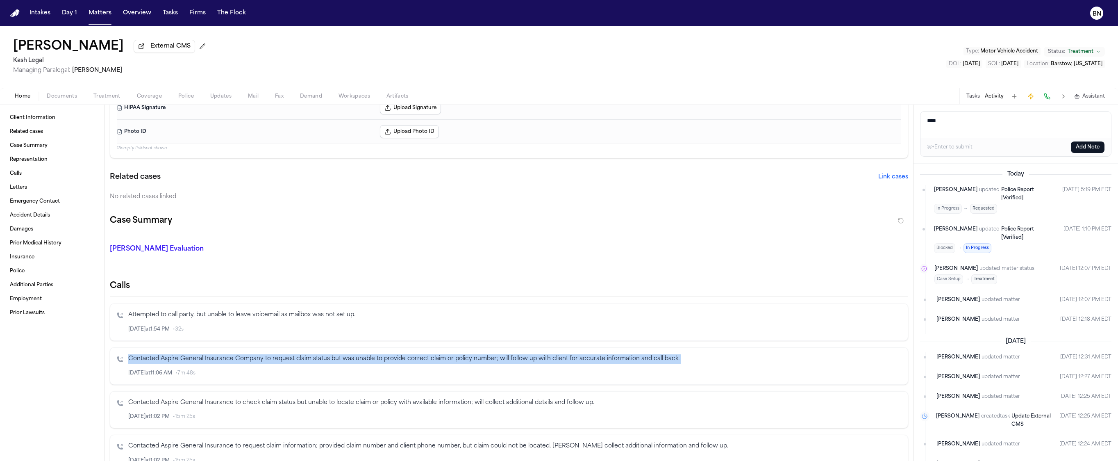
click at [281, 363] on p "Contacted Aspire General Insurance Company to request claim status but was unab…" at bounding box center [514, 358] width 773 height 9
click at [969, 100] on button "Tasks" at bounding box center [973, 96] width 14 height 7
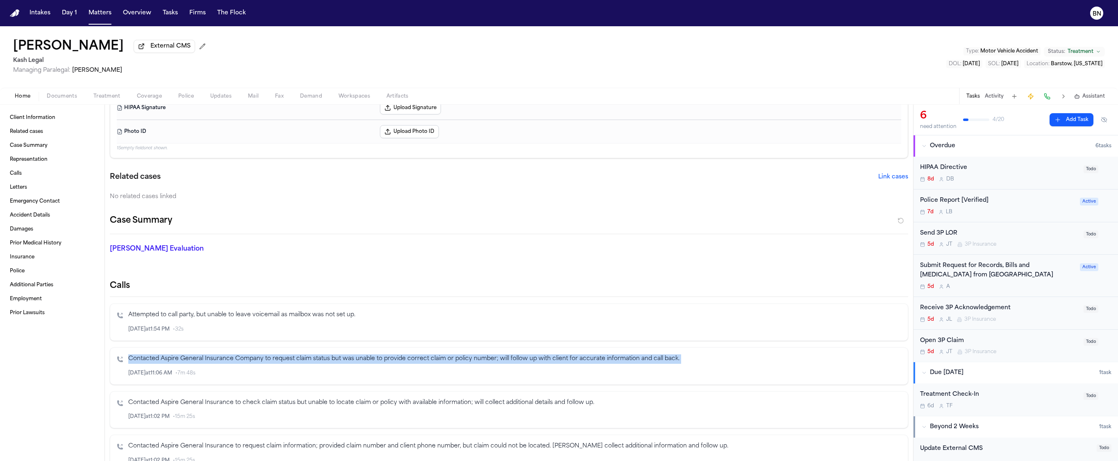
click at [990, 98] on button "Activity" at bounding box center [994, 96] width 19 height 7
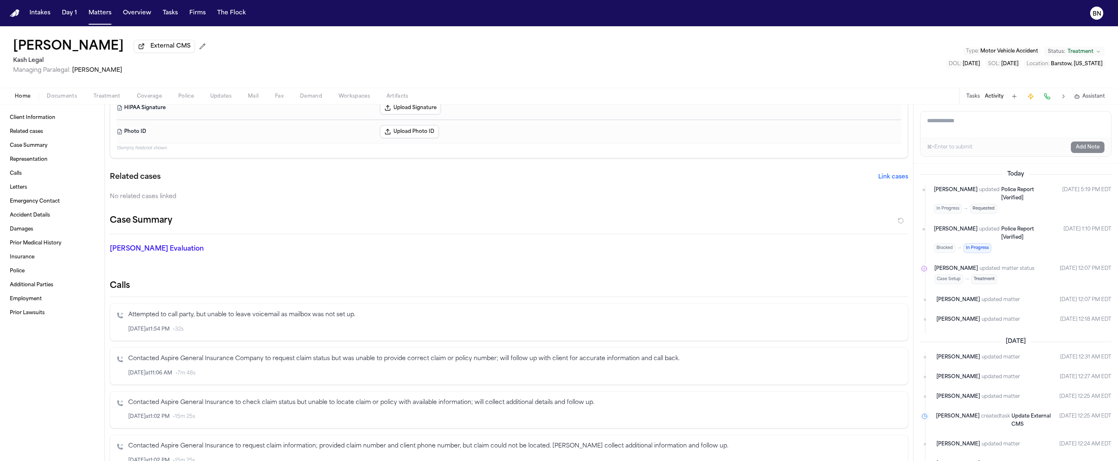
click at [969, 121] on textarea "Add a note to this matter" at bounding box center [1015, 124] width 191 height 26
click at [485, 361] on p "Contacted Aspire General Insurance Company to request claim status but was unab…" at bounding box center [514, 358] width 773 height 9
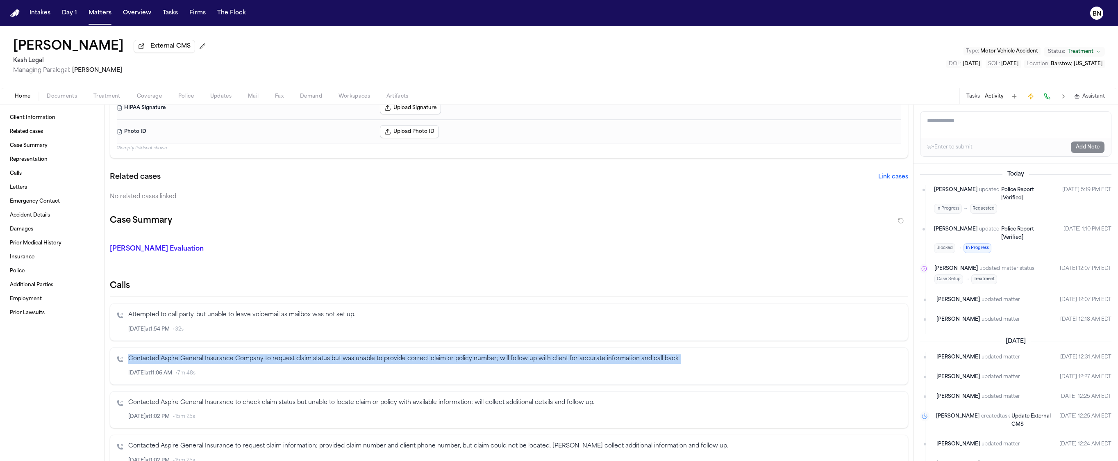
click at [485, 361] on p "Contacted Aspire General Insurance Company to request claim status but was unab…" at bounding box center [514, 358] width 773 height 9
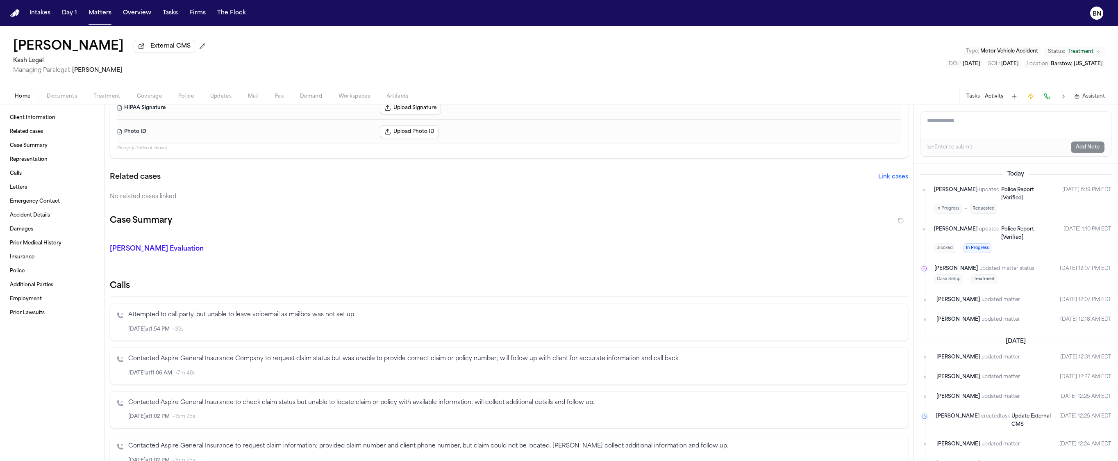
click at [1000, 132] on textarea "Add a note to this matter" at bounding box center [1015, 124] width 191 height 26
click at [995, 168] on div "[DATE] [PERSON_NAME] updated Police Report [Verified] In Progress → Requested […" at bounding box center [1015, 311] width 204 height 297
click at [1000, 185] on div "[DATE] [PERSON_NAME] updated Police Report [Verified] In Progress → Requested […" at bounding box center [1015, 247] width 191 height 154
click at [1000, 200] on time "[DATE] 5:19 PM EDT" at bounding box center [1086, 200] width 49 height 28
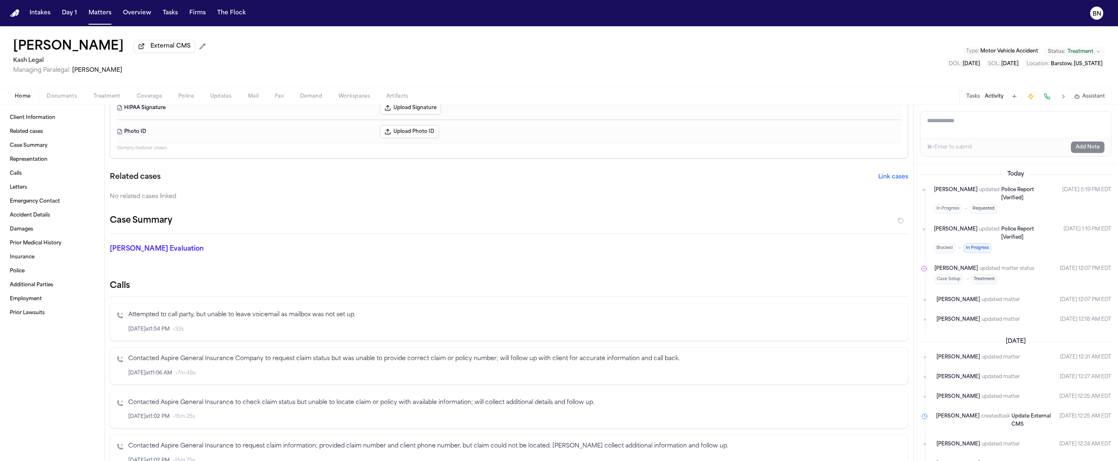
click at [1000, 242] on time "[DATE] 1:10 PM EDT" at bounding box center [1087, 239] width 48 height 28
click at [1000, 221] on ul "[PERSON_NAME] updated Police Report [Verified] In Progress → Requested [DATE] 5…" at bounding box center [1015, 254] width 191 height 139
click at [1000, 244] on time "[DATE] 1:10 PM EDT" at bounding box center [1087, 239] width 48 height 28
click at [1000, 245] on time "[DATE] 1:10 PM EDT" at bounding box center [1087, 239] width 48 height 28
click at [1000, 213] on time "[DATE] 5:19 PM EDT" at bounding box center [1086, 200] width 49 height 28
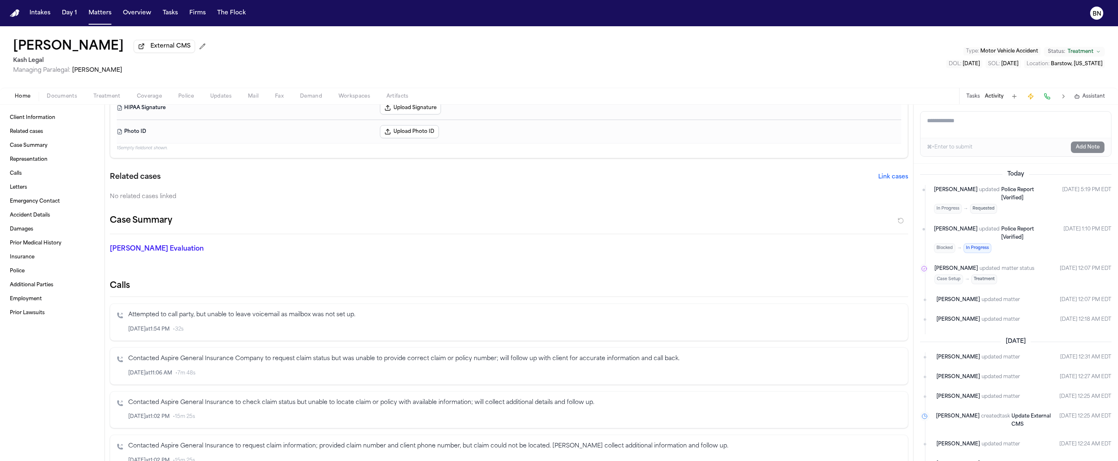
click at [1000, 181] on div "[DATE] [PERSON_NAME] updated Police Report [Verified] In Progress → Requested […" at bounding box center [1015, 247] width 191 height 154
click at [1000, 228] on time "[DATE] 1:10 PM EDT" at bounding box center [1087, 239] width 48 height 28
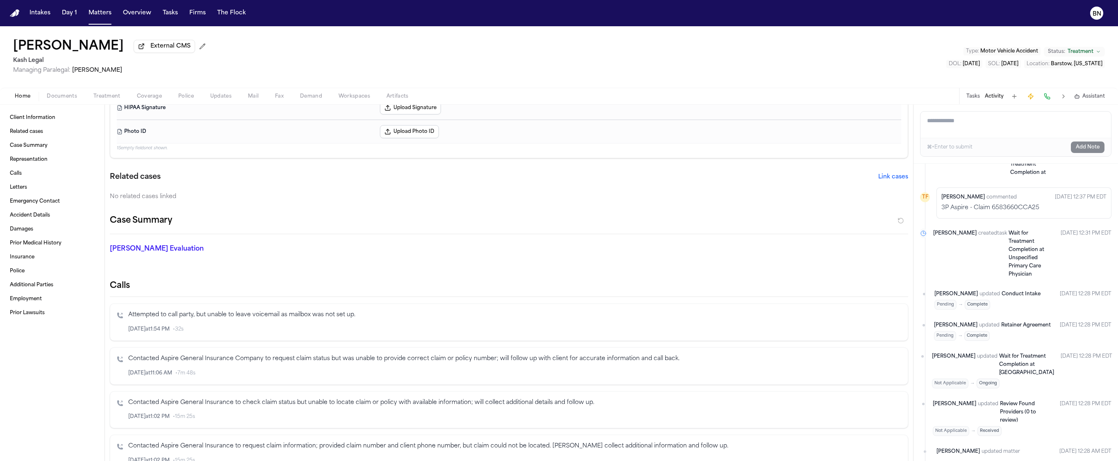
scroll to position [1059, 0]
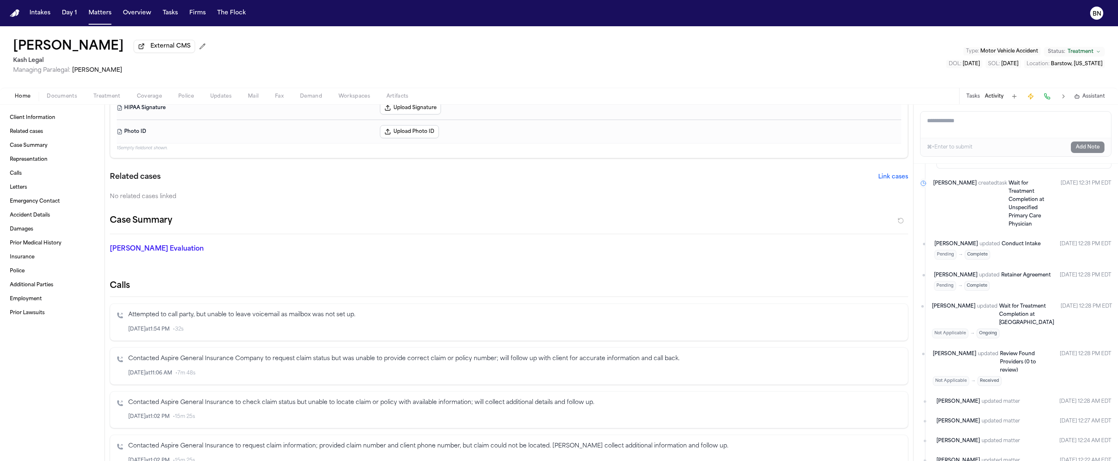
click at [1000, 270] on div "[PERSON_NAME] updated [MEDICAL_DATA] Agreement Pending → Complete [DATE] 12:28 …" at bounding box center [1022, 280] width 177 height 21
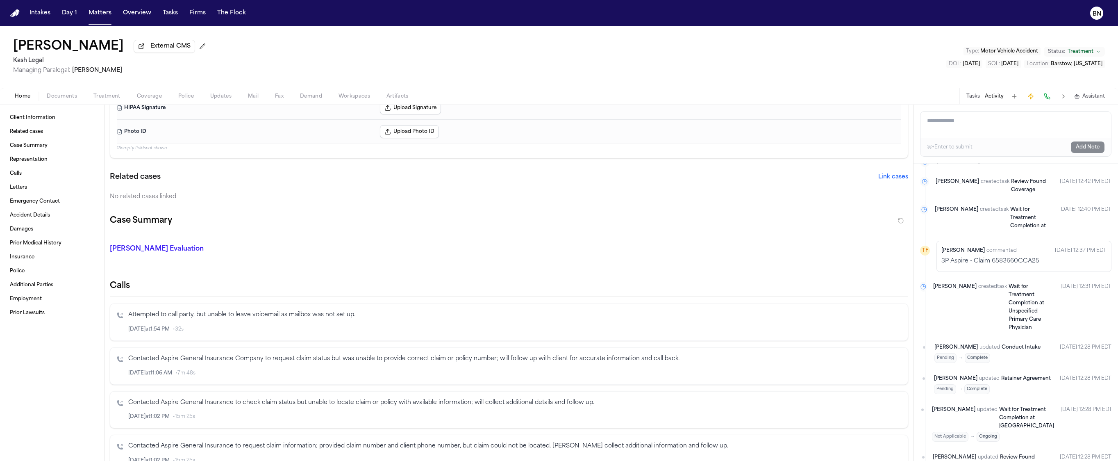
scroll to position [954, 0]
click at [1000, 247] on div "[PERSON_NAME] commented [DATE] 12:37 PM EDT" at bounding box center [1023, 252] width 165 height 10
click at [1000, 258] on p "3P Aspire - Claim 6583660CCA25" at bounding box center [1023, 262] width 165 height 8
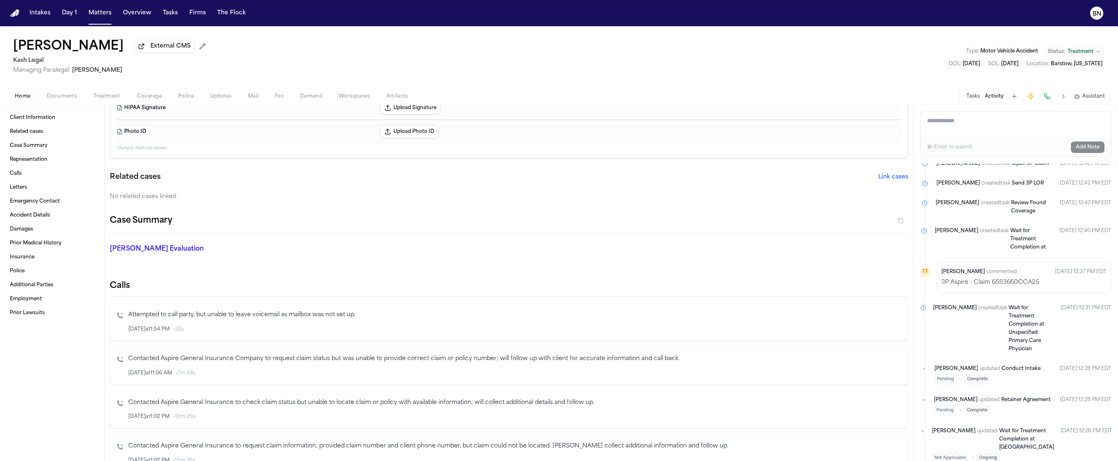
scroll to position [877, 0]
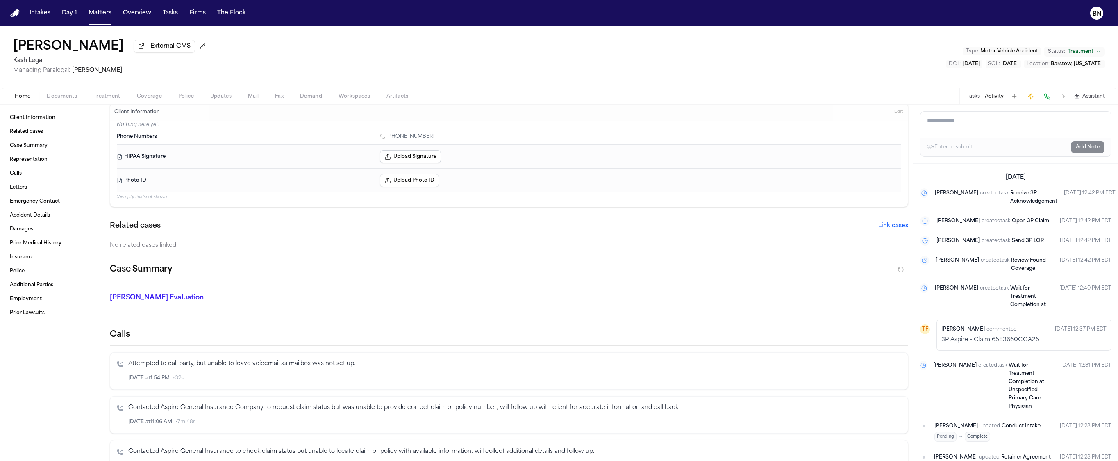
scroll to position [18, 0]
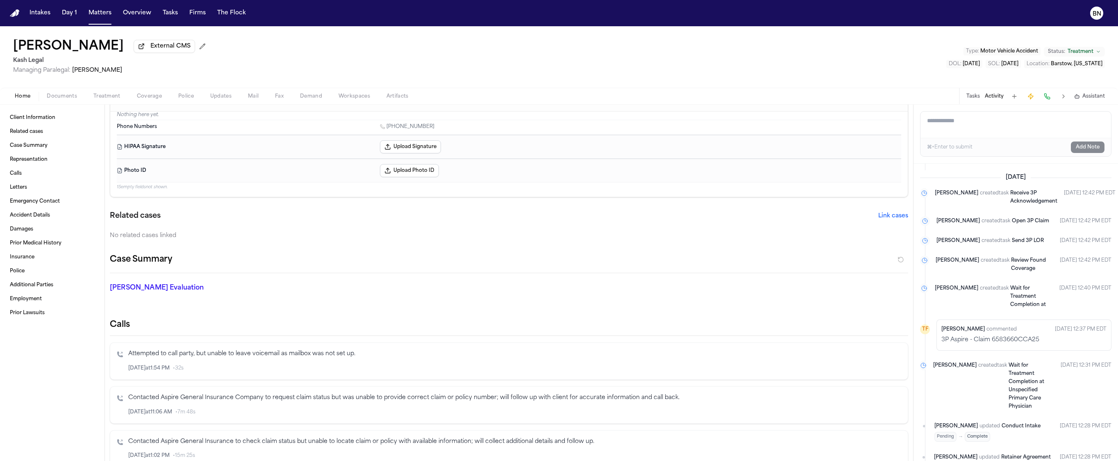
click at [252, 396] on p "Contacted Aspire General Insurance Company to request claim status but was unab…" at bounding box center [514, 397] width 773 height 9
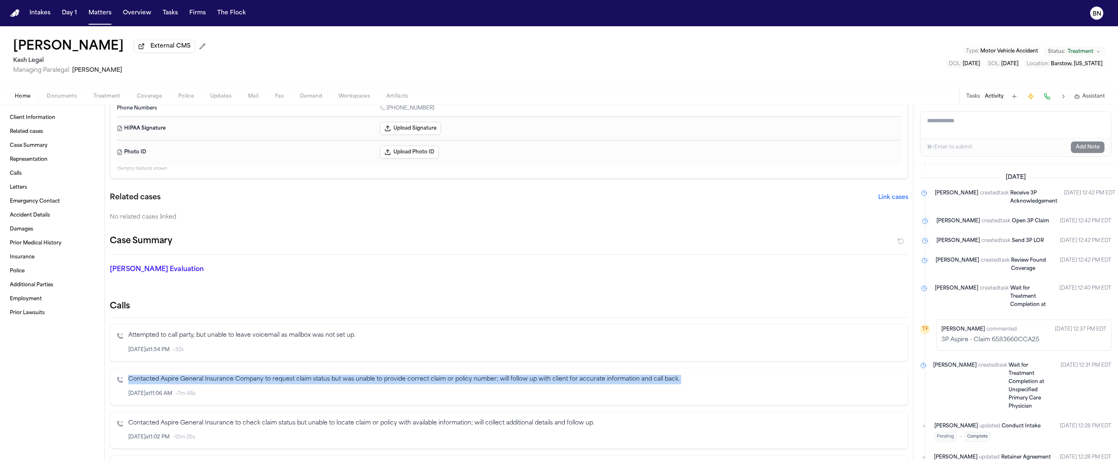
scroll to position [38, 0]
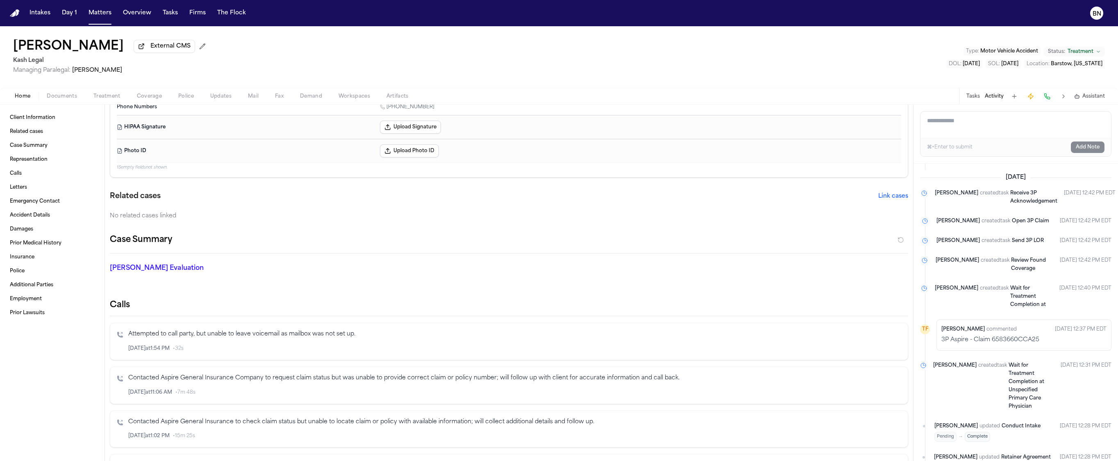
click at [228, 420] on p "Contacted Aspire General Insurance to check claim status but unable to locate c…" at bounding box center [514, 421] width 773 height 9
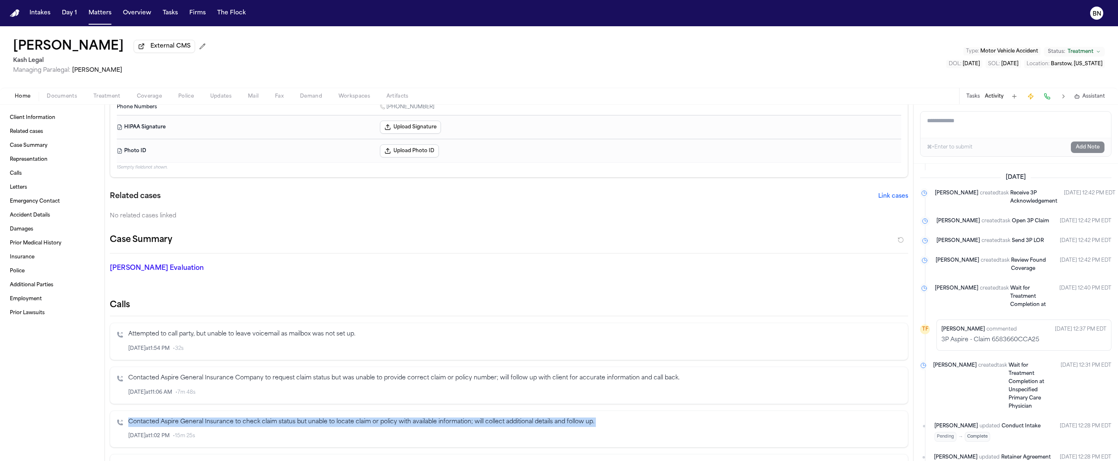
click at [228, 420] on p "Contacted Aspire General Insurance to check claim status but unable to locate c…" at bounding box center [514, 421] width 773 height 9
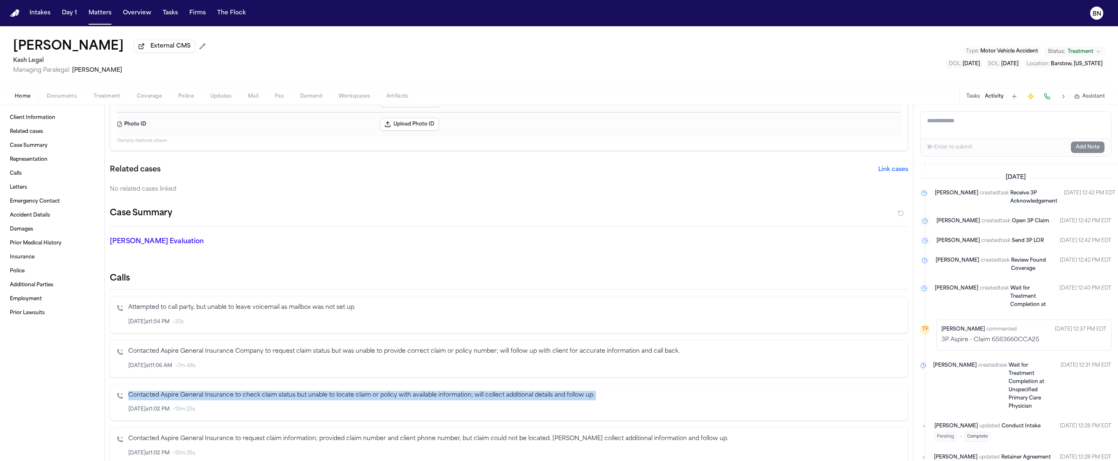
scroll to position [66, 0]
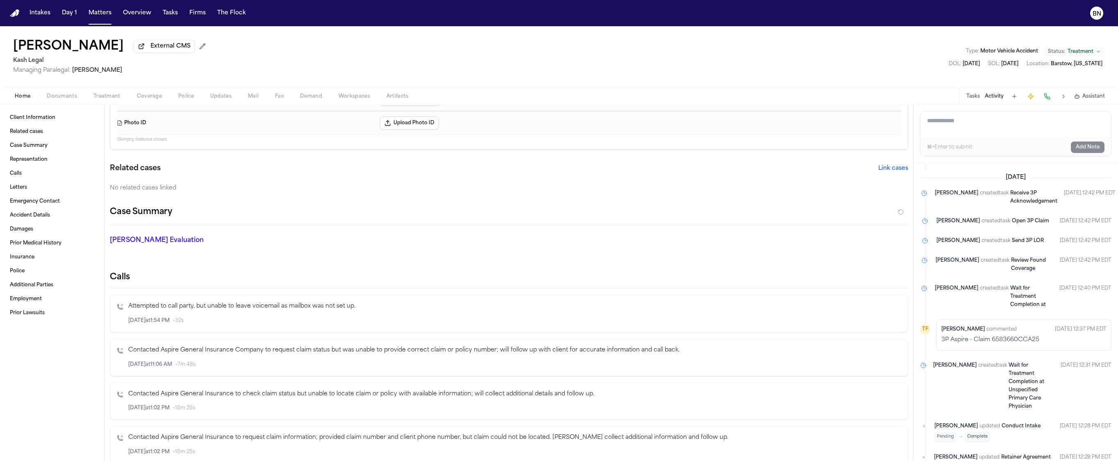
click at [1000, 324] on div "[PERSON_NAME] commented [DATE] 12:37 PM EDT" at bounding box center [1023, 329] width 165 height 10
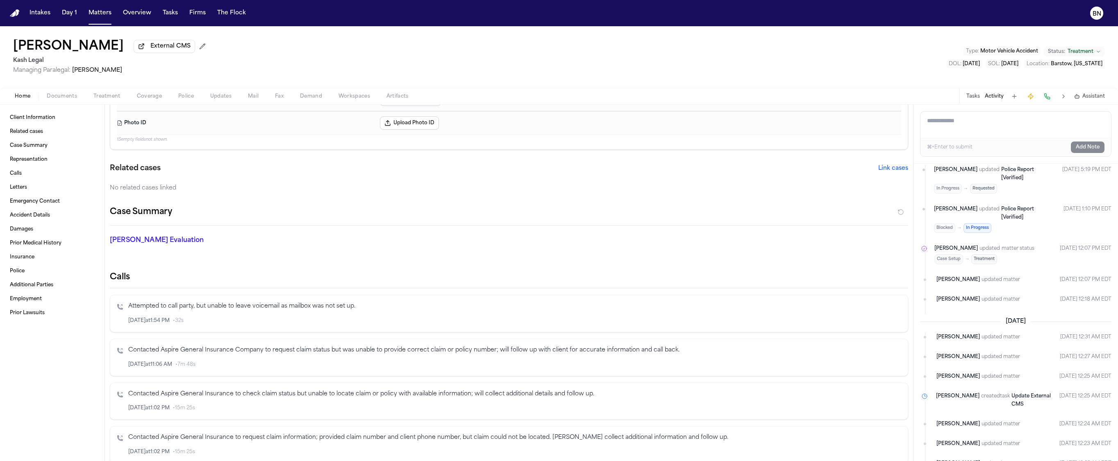
scroll to position [0, 0]
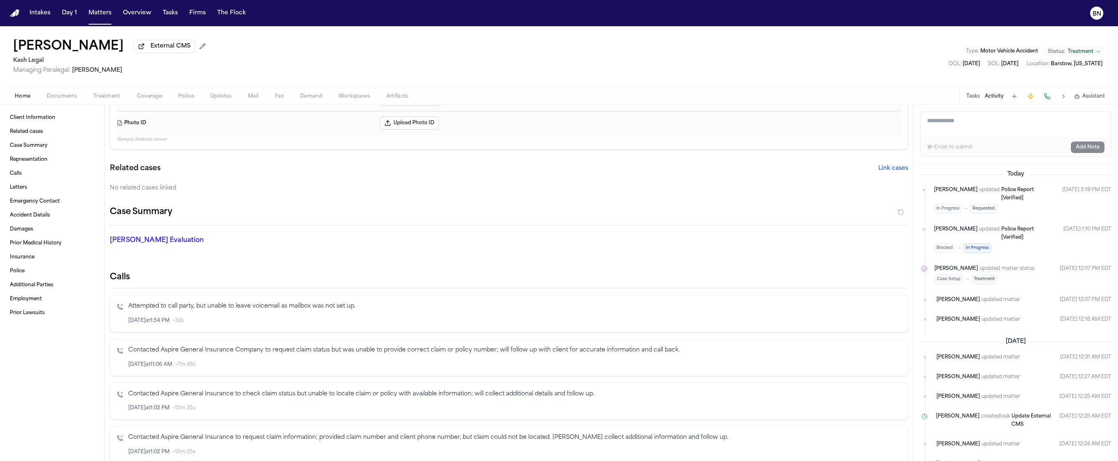
click at [971, 121] on textarea "Add a note to this matter" at bounding box center [1015, 124] width 191 height 26
click at [976, 99] on button "Tasks" at bounding box center [973, 96] width 14 height 7
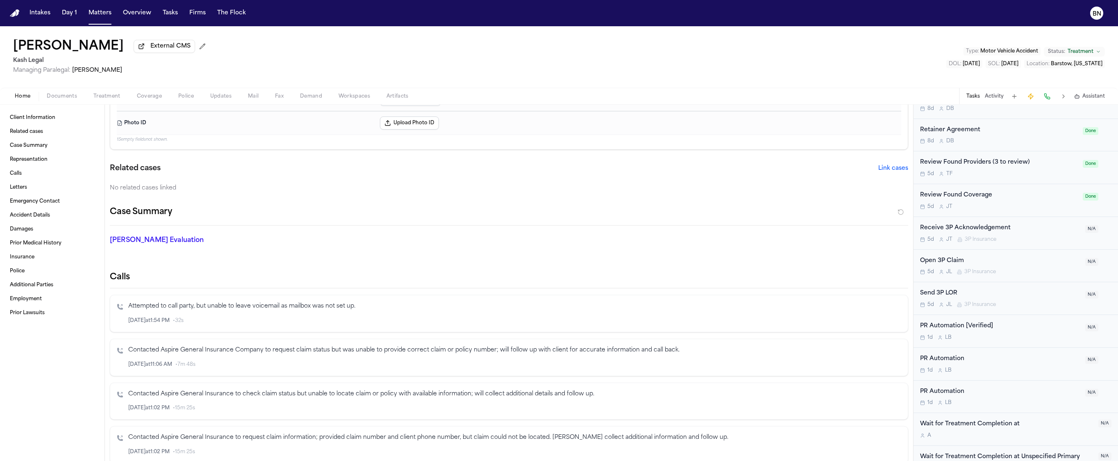
scroll to position [334, 0]
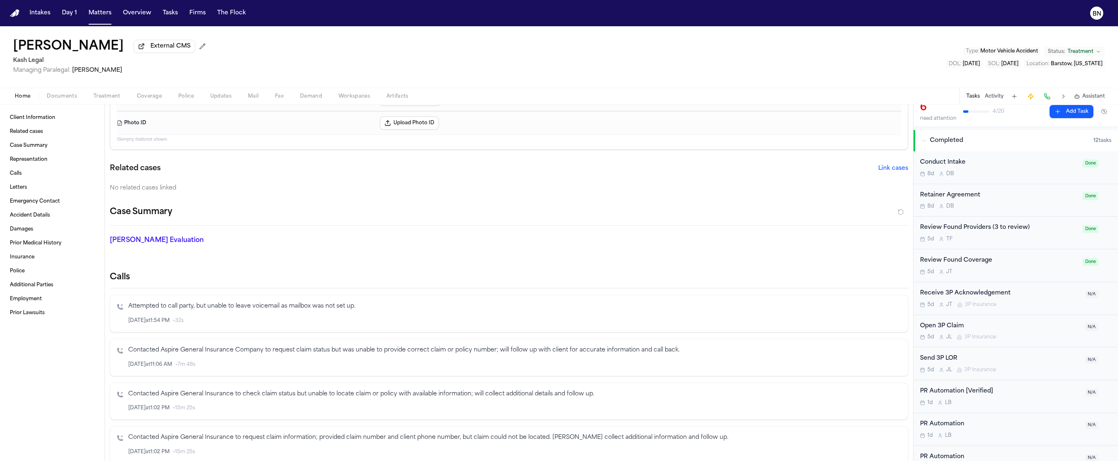
click at [1000, 270] on div "Review Found Coverage 5d [PERSON_NAME]" at bounding box center [999, 265] width 158 height 19
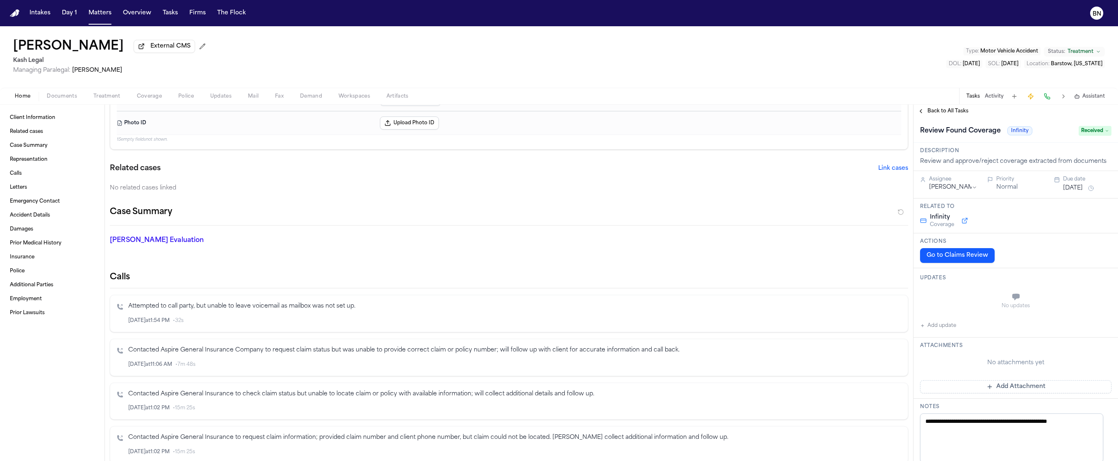
click at [936, 114] on span "Back to All Tasks" at bounding box center [947, 111] width 41 height 7
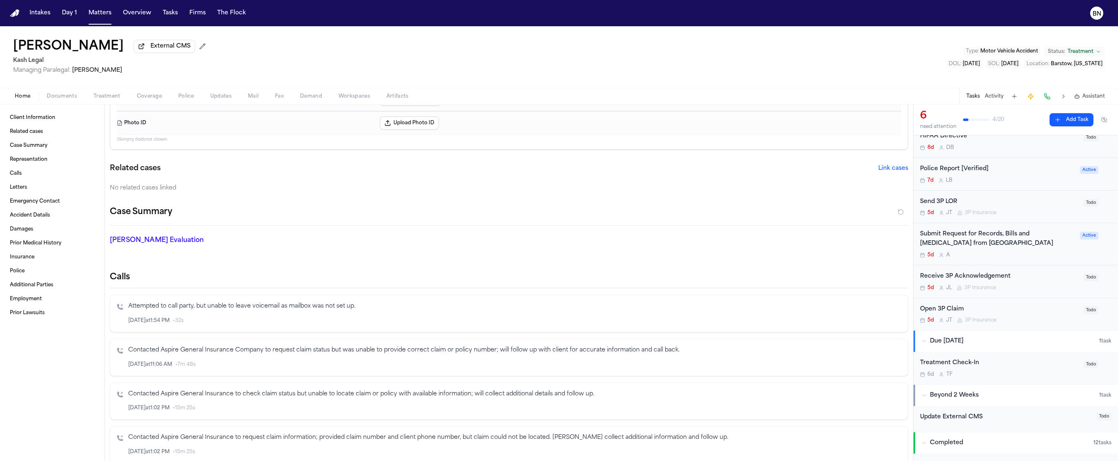
scroll to position [98, 0]
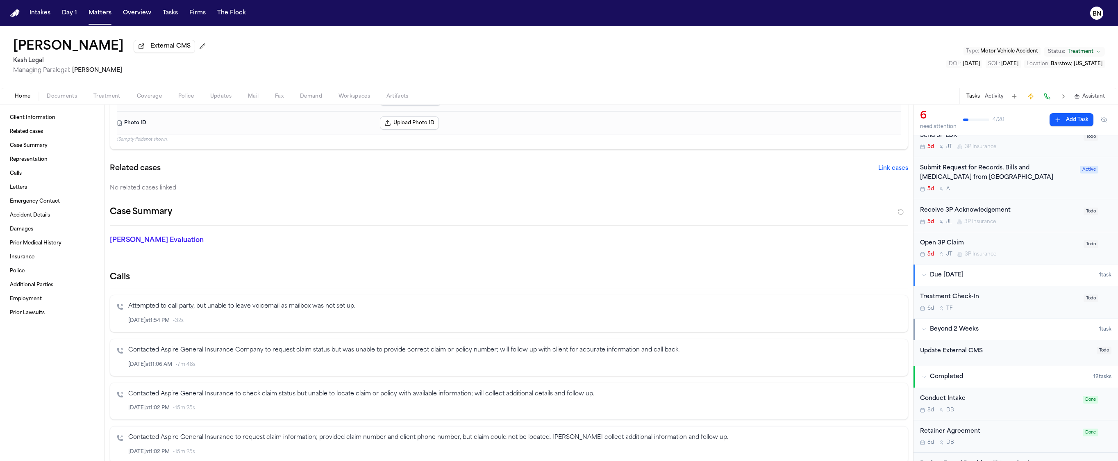
click at [987, 245] on div "Open 3P Claim" at bounding box center [999, 242] width 159 height 9
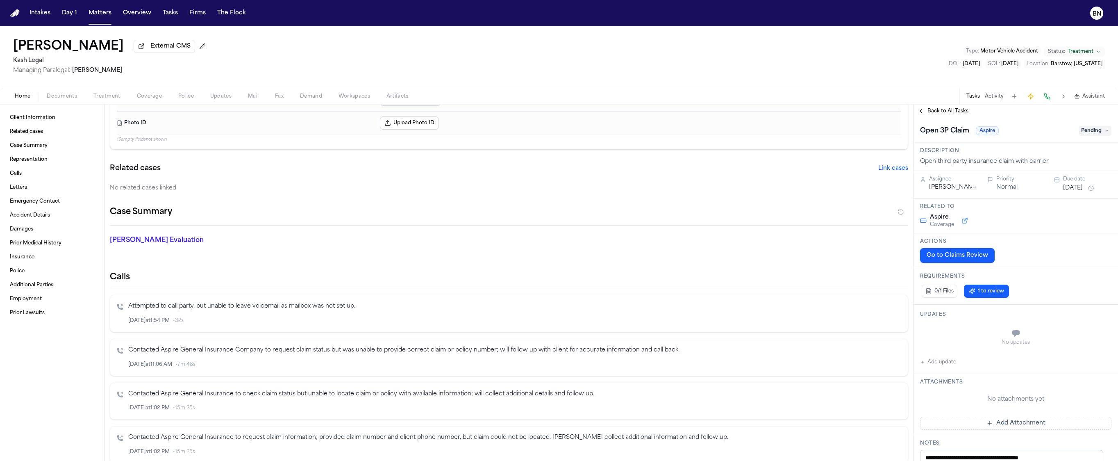
click at [933, 118] on div "Back to All Tasks" at bounding box center [1015, 110] width 204 height 13
click at [933, 114] on span "Back to All Tasks" at bounding box center [947, 111] width 41 height 7
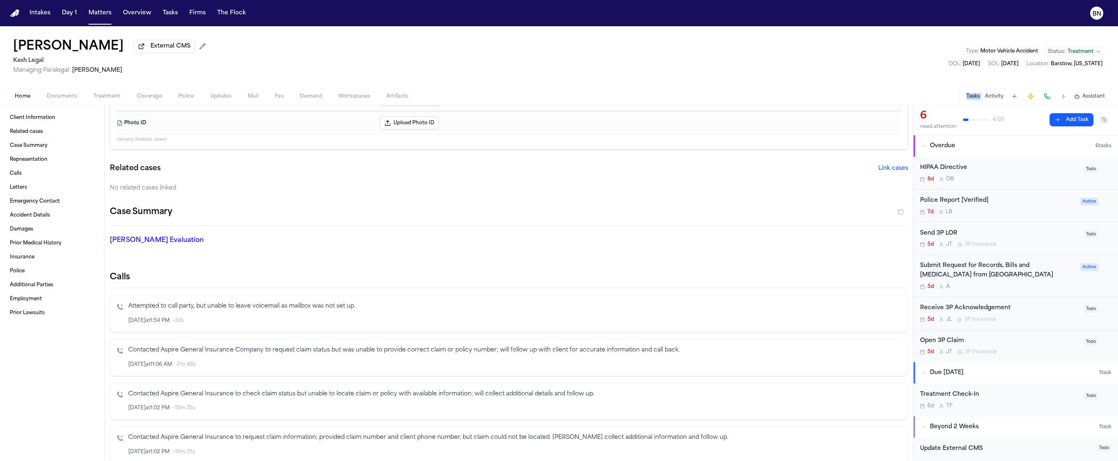
click at [904, 92] on div "Home Documents Treatment Coverage Police Updates Mail Fax Demand Workspaces Art…" at bounding box center [559, 96] width 1118 height 16
